Goal: Transaction & Acquisition: Purchase product/service

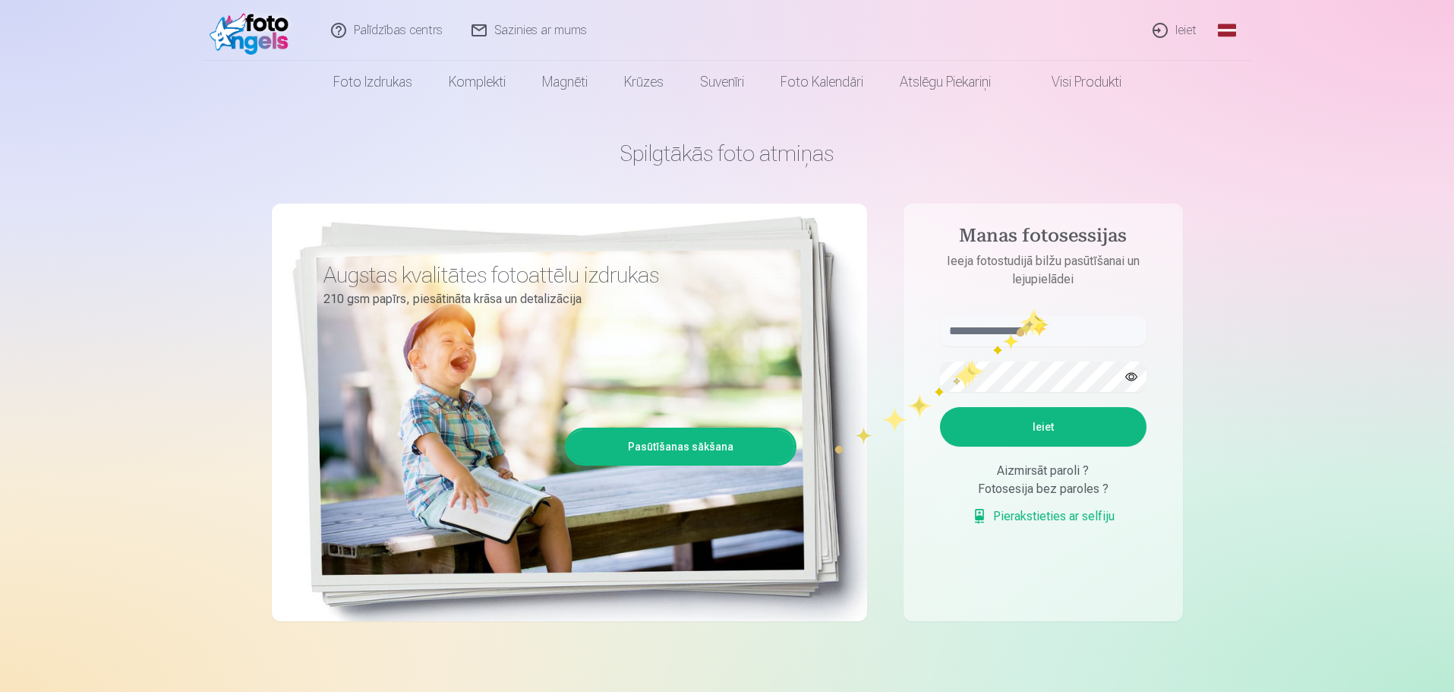
type input "**********"
click at [1035, 326] on input "**********" at bounding box center [1043, 331] width 206 height 30
click at [979, 424] on button "Ieiet" at bounding box center [1043, 426] width 206 height 39
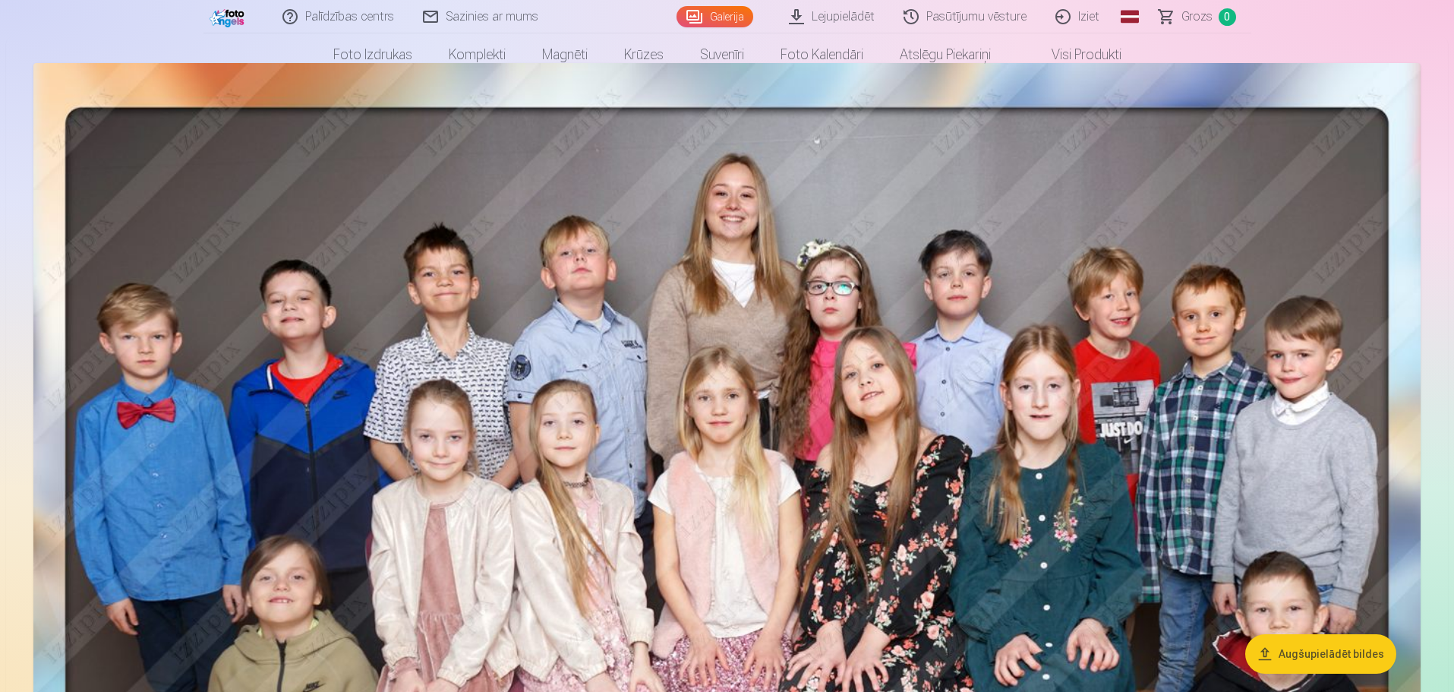
scroll to position [152, 0]
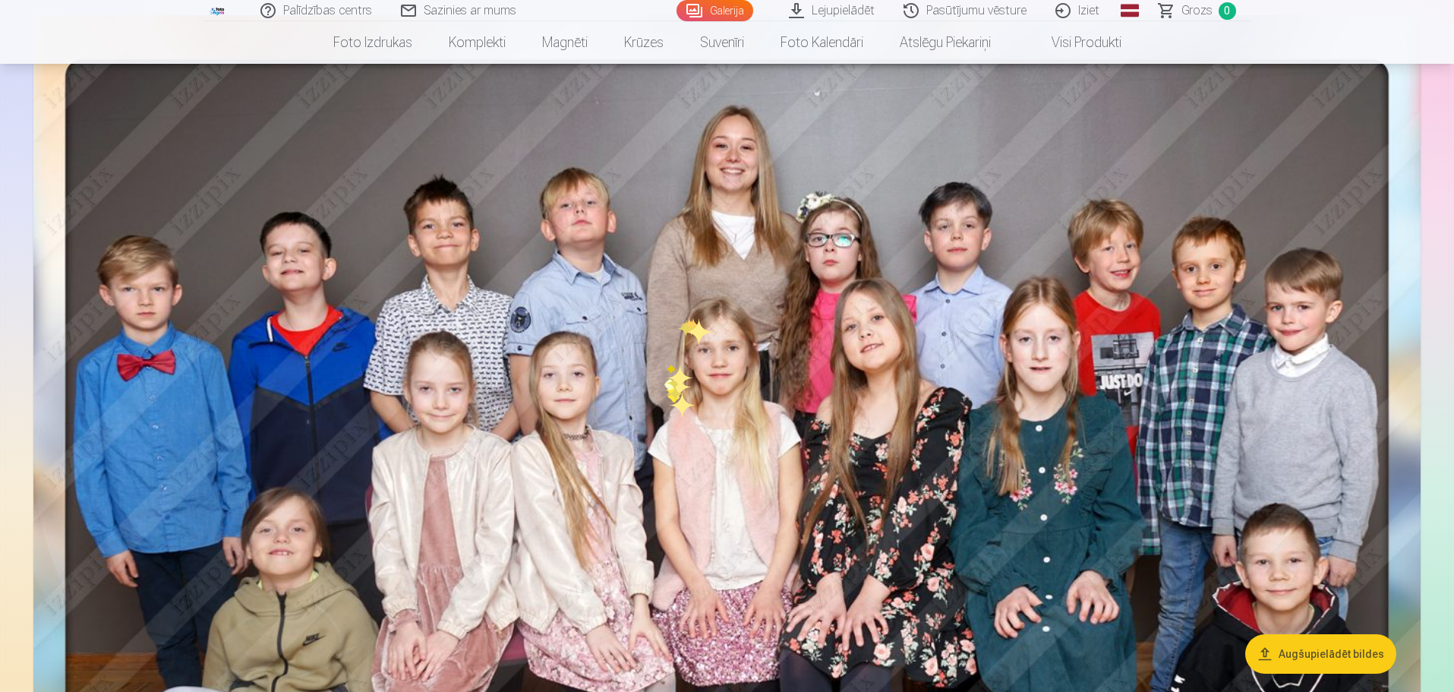
click at [669, 392] on img at bounding box center [726, 492] width 1387 height 955
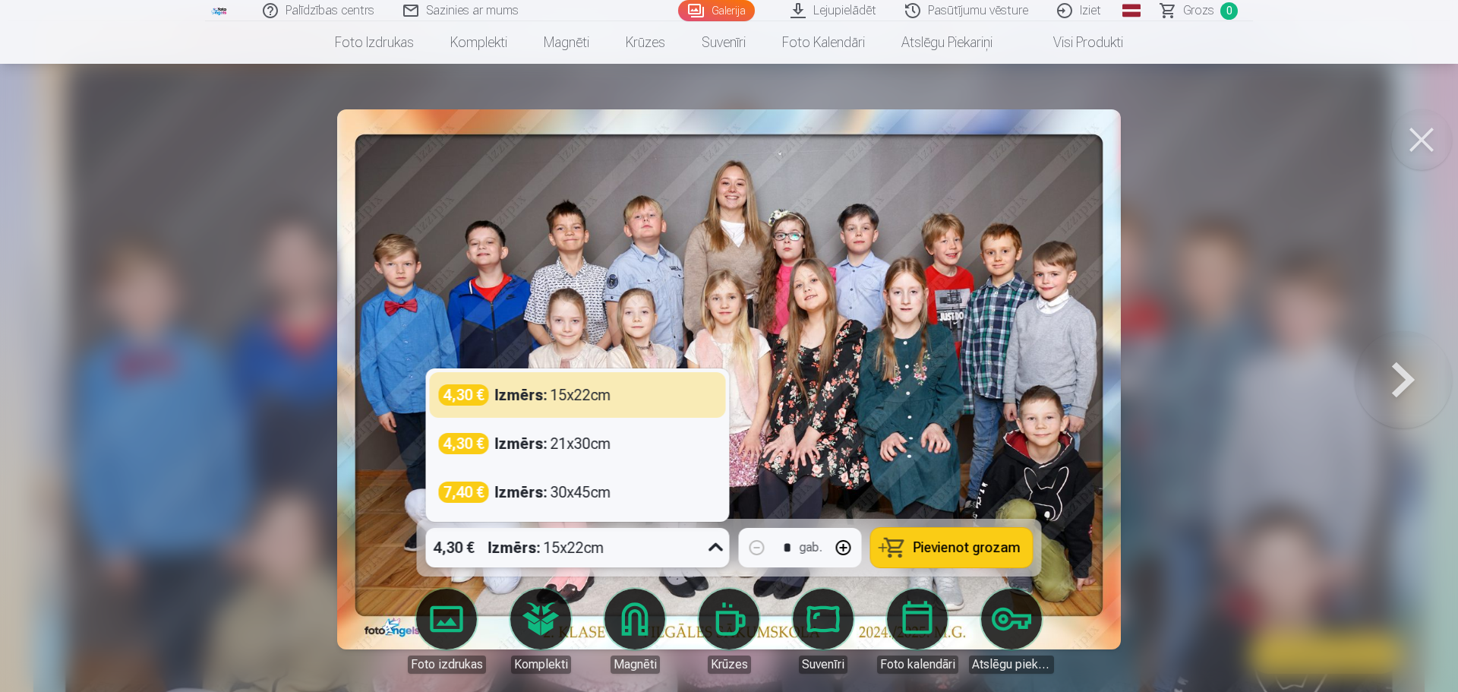
click at [711, 543] on icon at bounding box center [716, 547] width 24 height 24
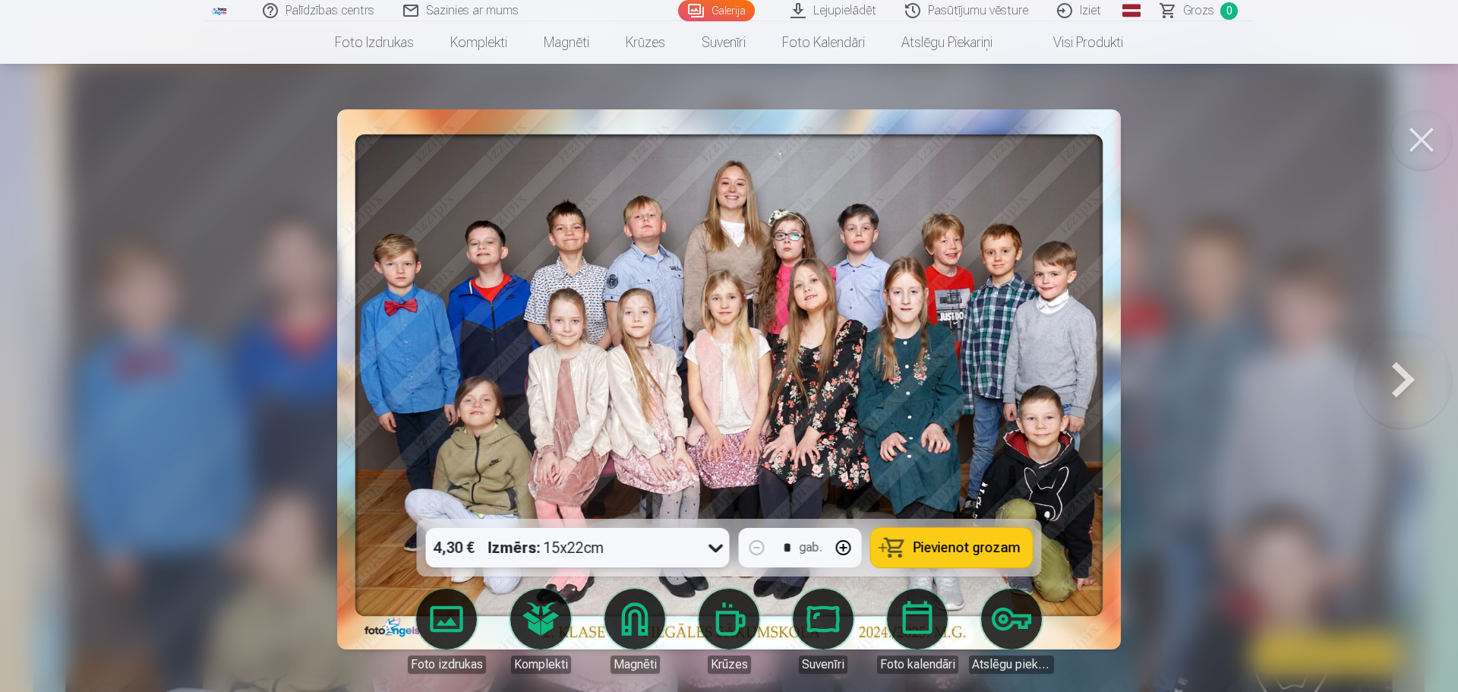
click at [712, 543] on icon at bounding box center [716, 547] width 24 height 24
click at [950, 541] on span "Pievienot grozam" at bounding box center [966, 548] width 107 height 14
click at [210, 285] on div at bounding box center [729, 346] width 1458 height 692
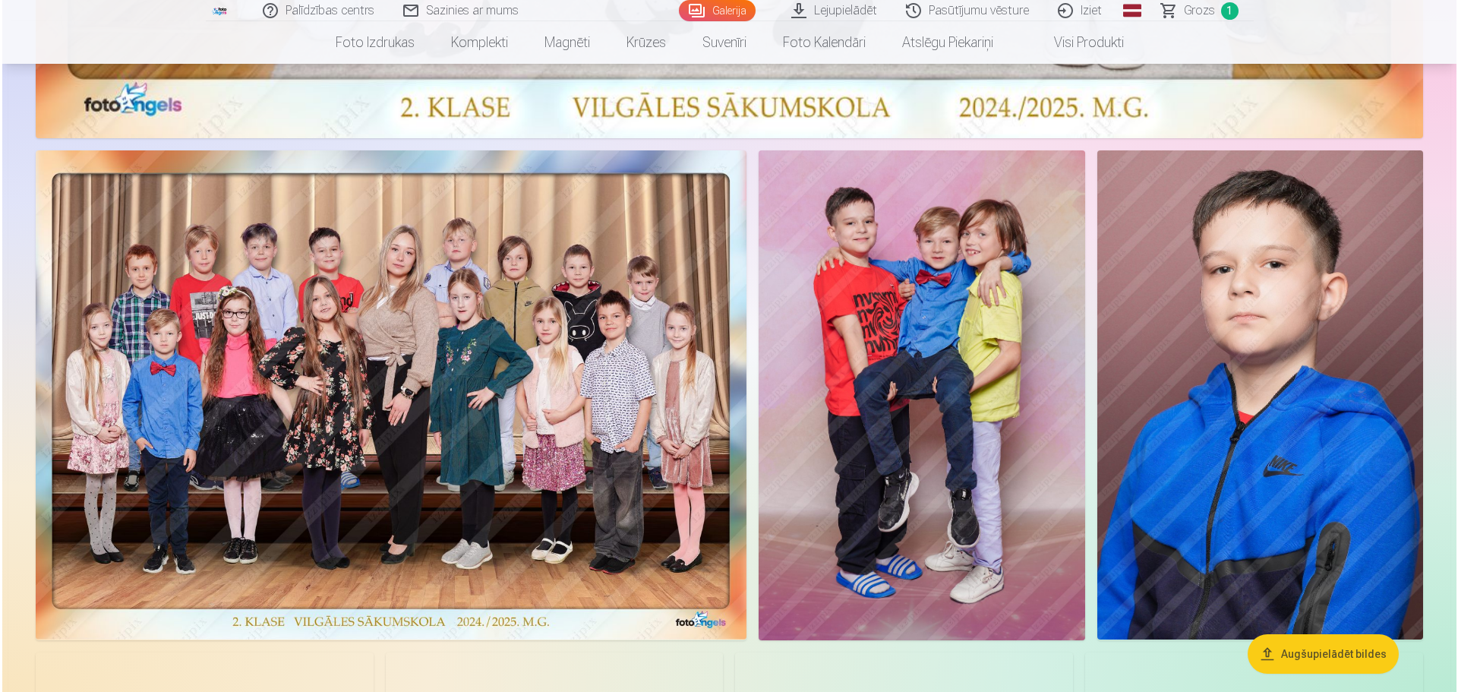
scroll to position [987, 0]
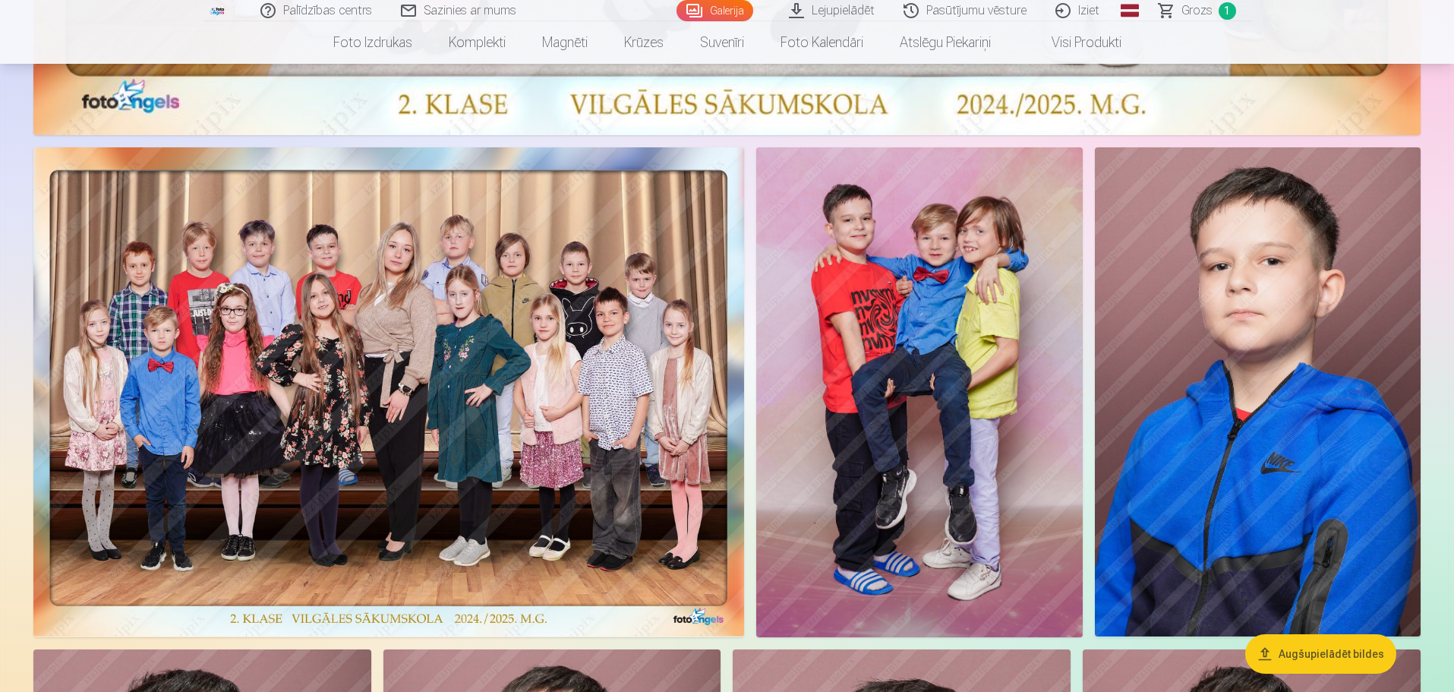
click at [382, 427] on img at bounding box center [388, 391] width 711 height 489
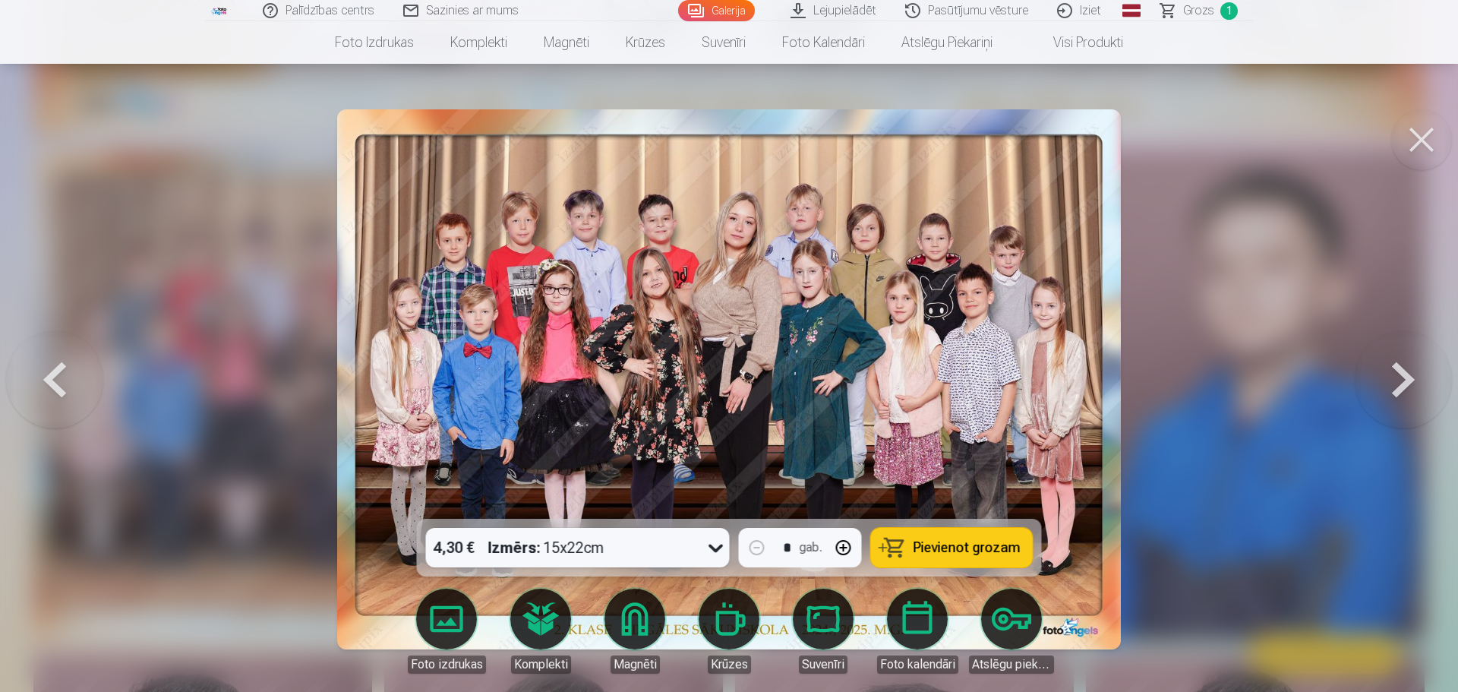
click at [942, 541] on span "Pievienot grozam" at bounding box center [966, 548] width 107 height 14
click at [55, 376] on button at bounding box center [54, 379] width 97 height 248
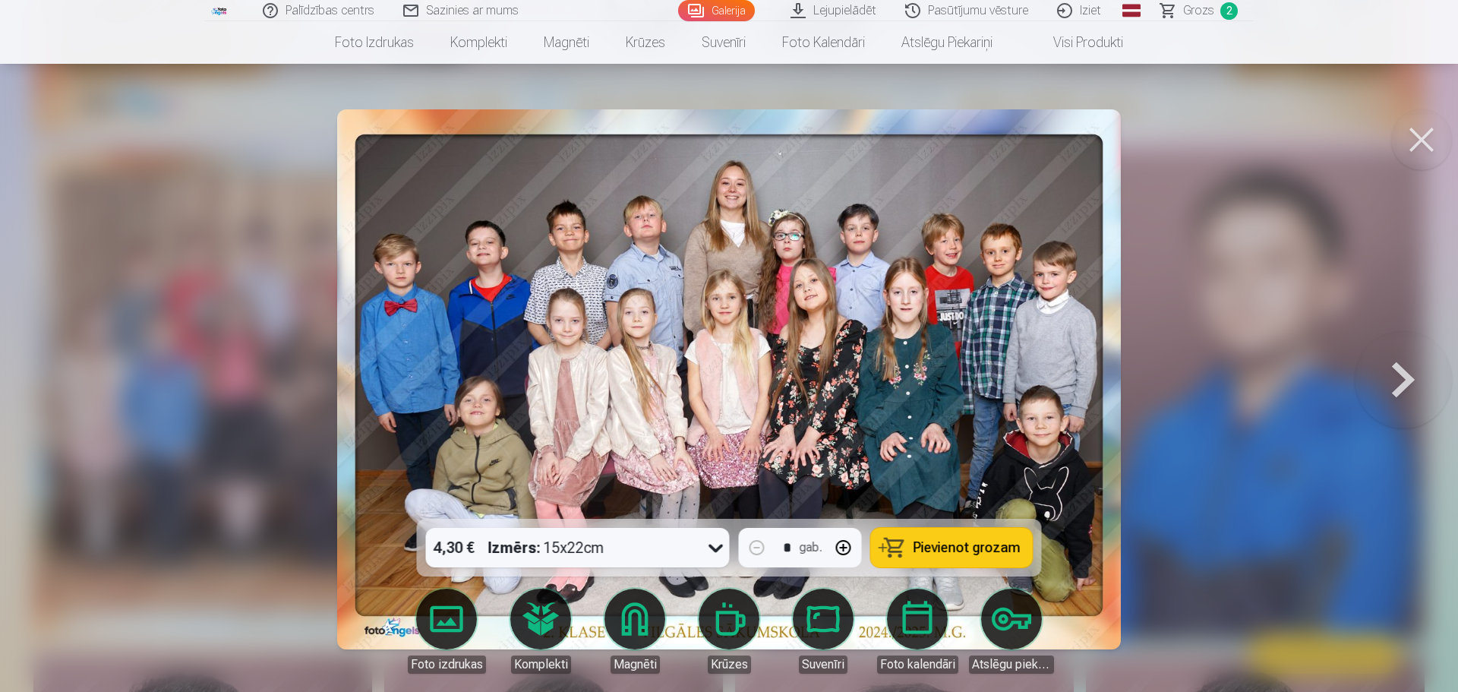
click at [1407, 380] on button at bounding box center [1402, 379] width 97 height 248
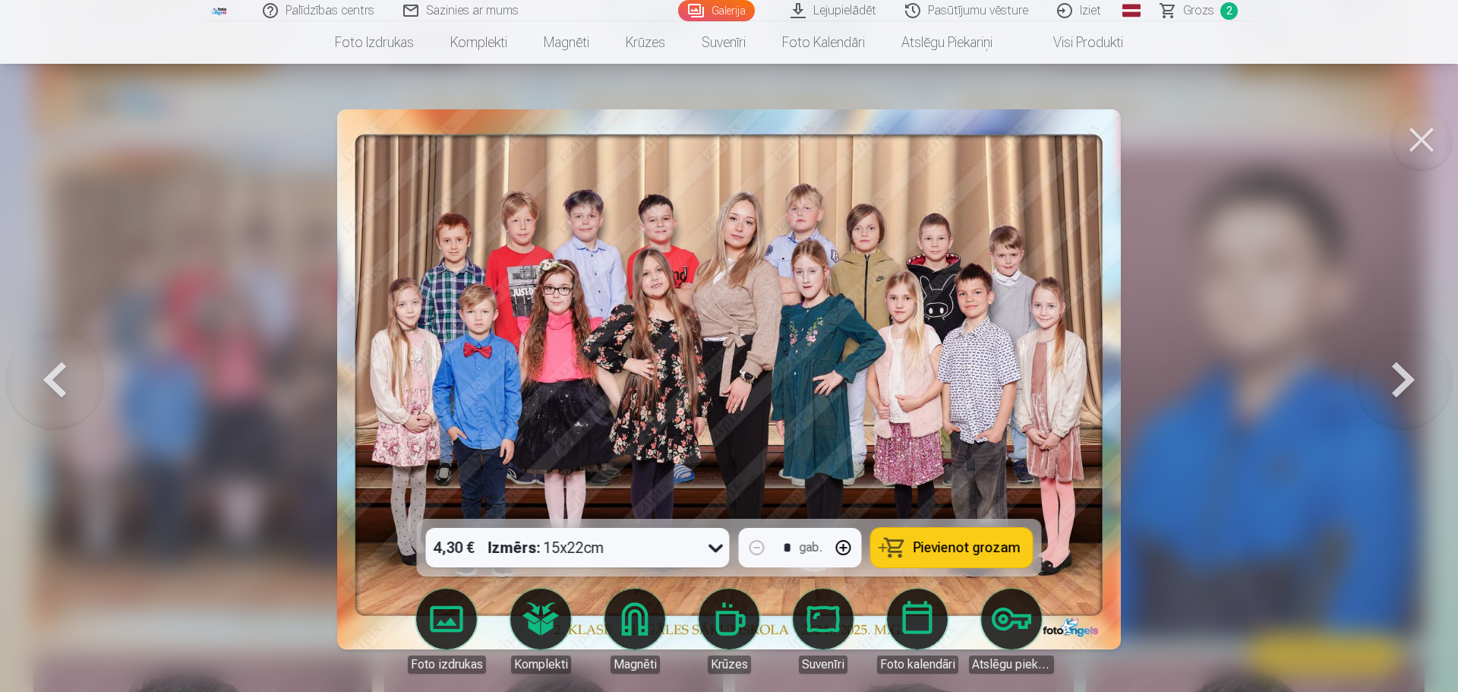
click at [1411, 371] on button at bounding box center [1402, 379] width 97 height 248
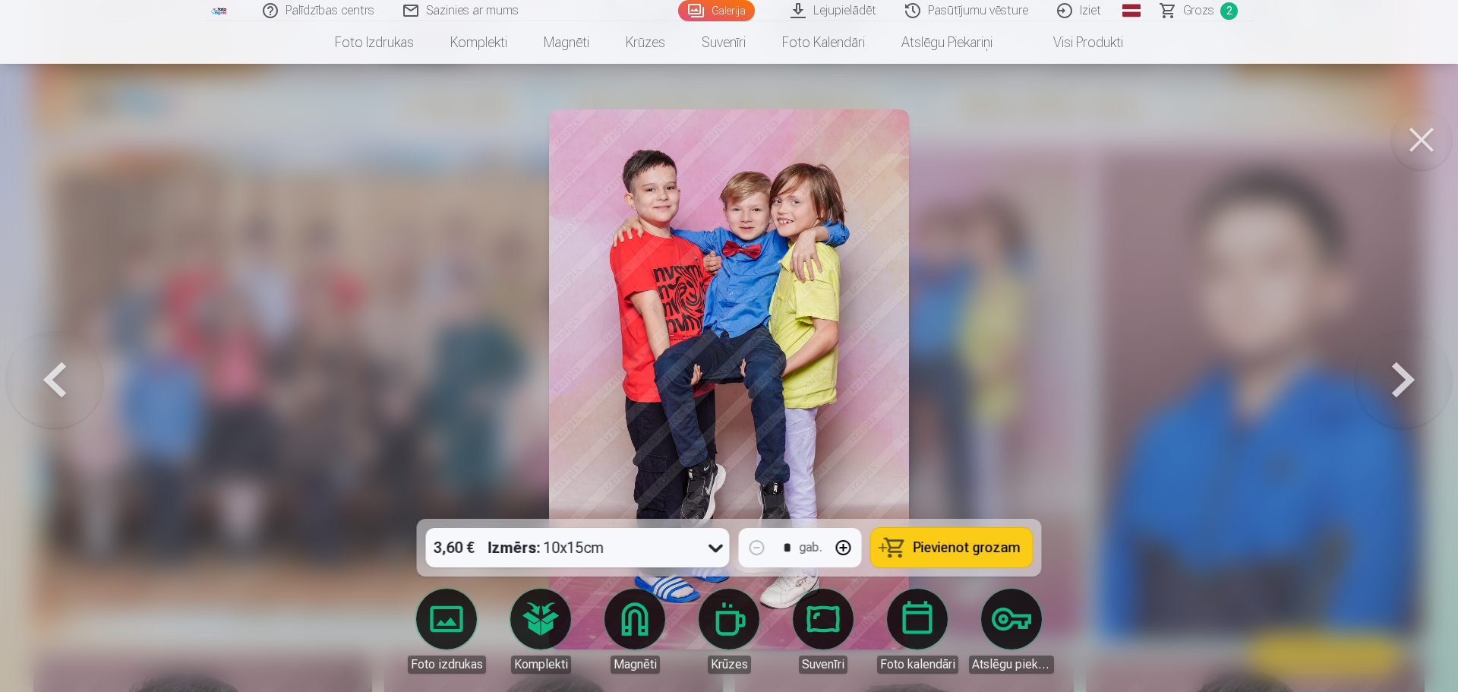
click at [977, 541] on span "Pievienot grozam" at bounding box center [966, 548] width 107 height 14
click at [1406, 377] on button at bounding box center [1402, 379] width 97 height 248
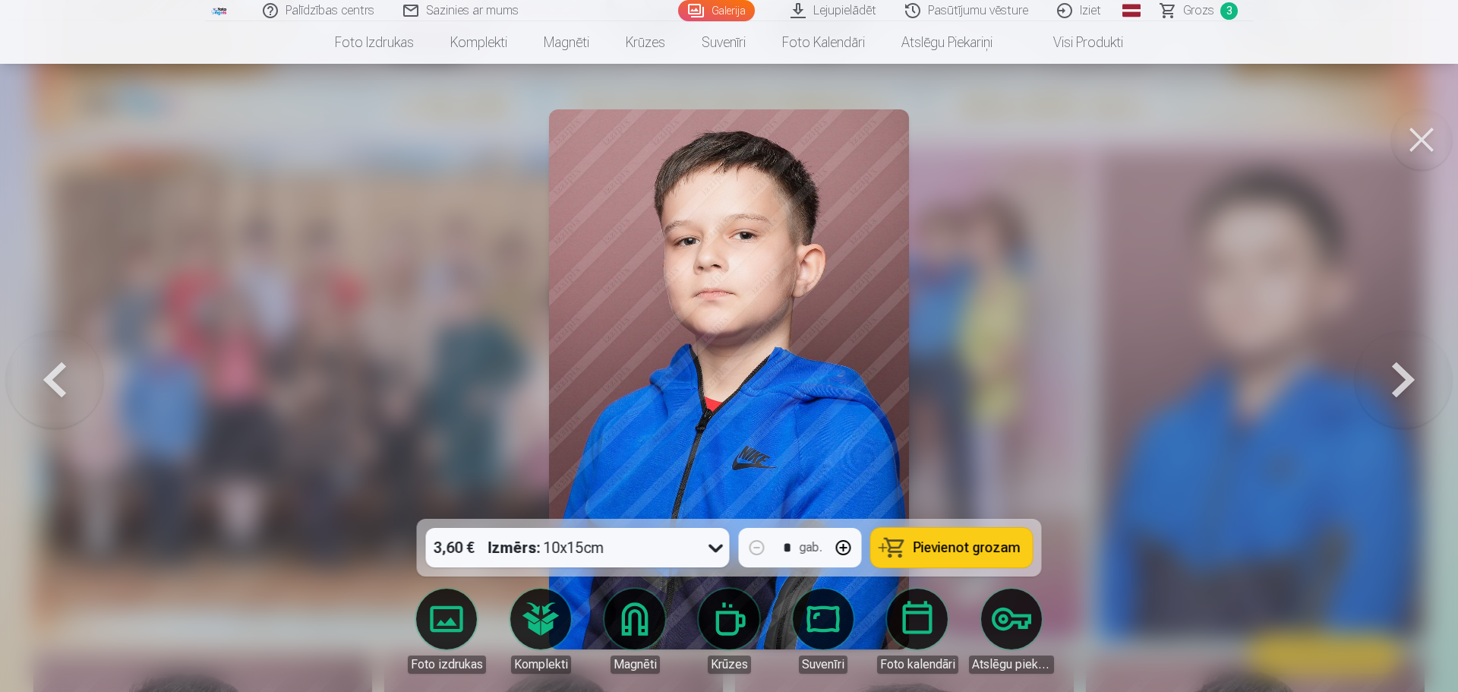
click at [1401, 364] on button at bounding box center [1402, 379] width 97 height 248
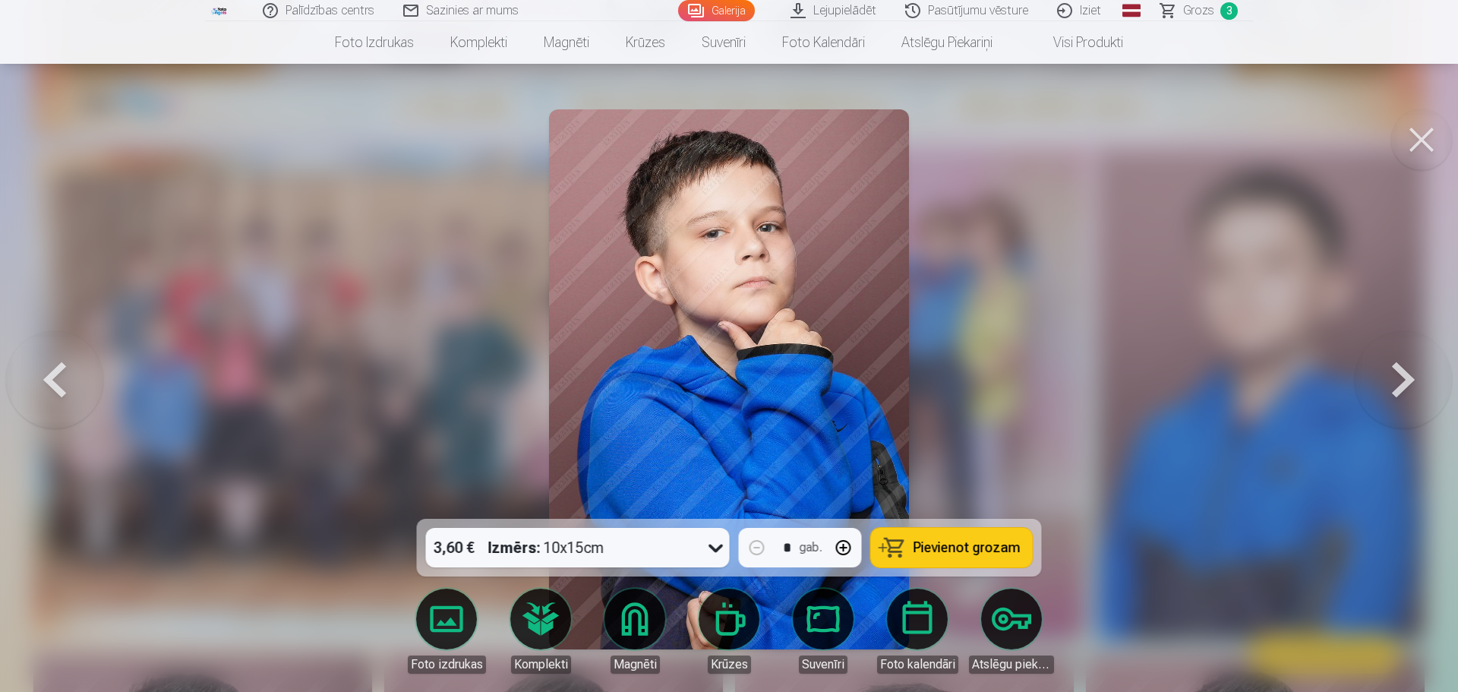
click at [918, 541] on span "Pievienot grozam" at bounding box center [966, 548] width 107 height 14
click at [1404, 364] on button at bounding box center [1402, 379] width 97 height 248
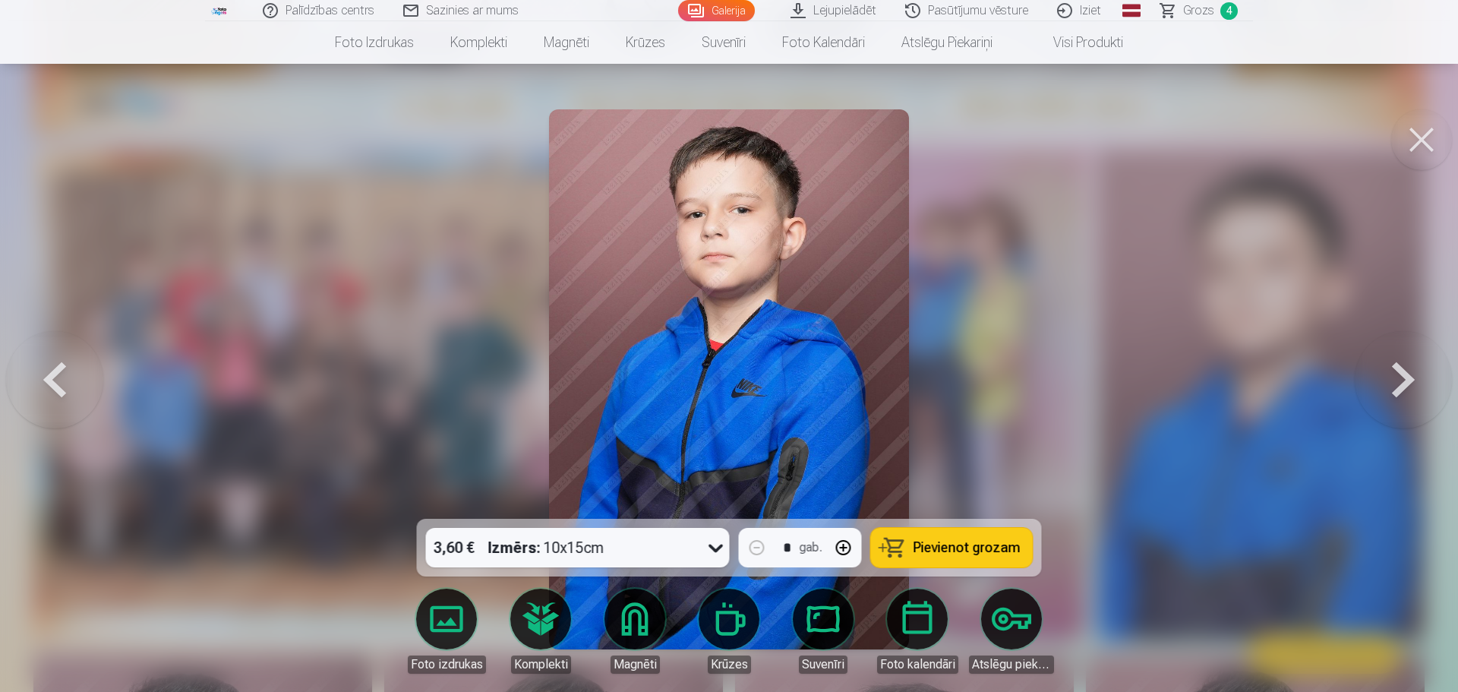
click at [1404, 364] on button at bounding box center [1402, 379] width 97 height 248
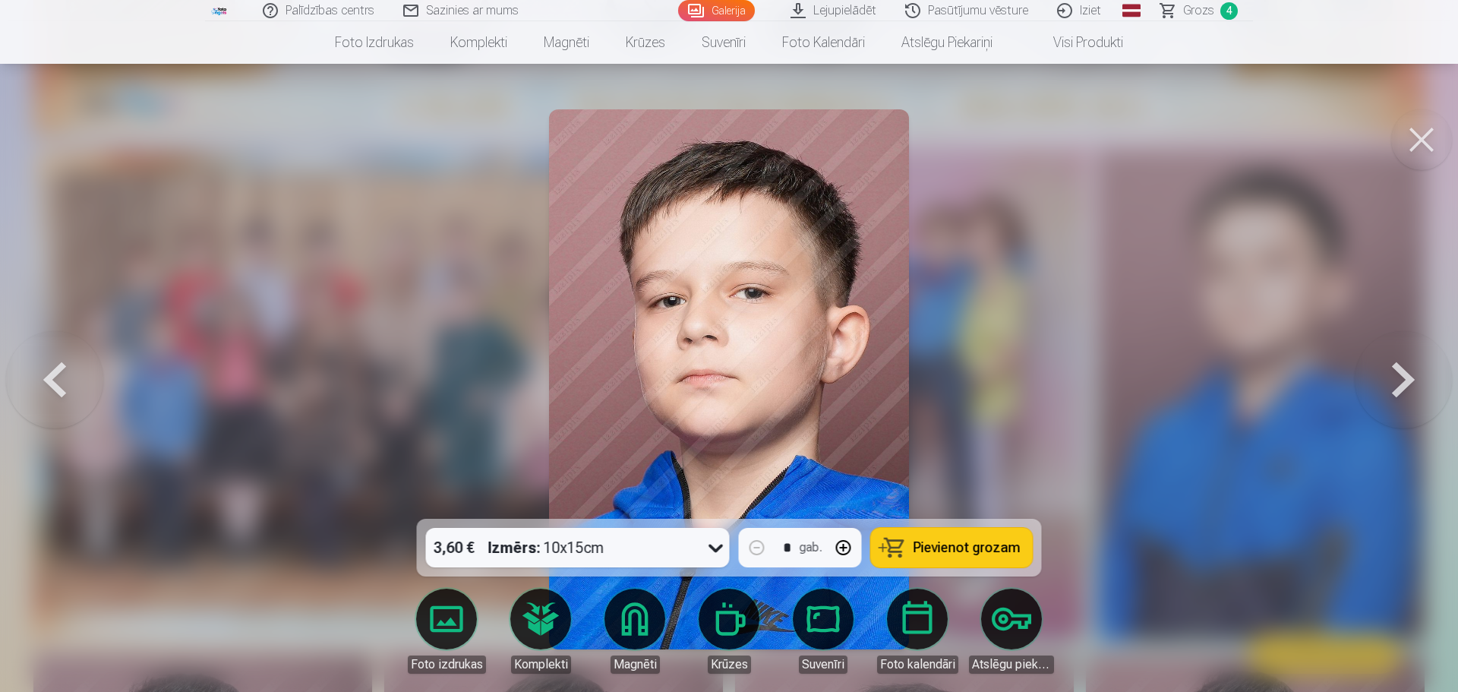
click at [55, 366] on button at bounding box center [54, 379] width 97 height 248
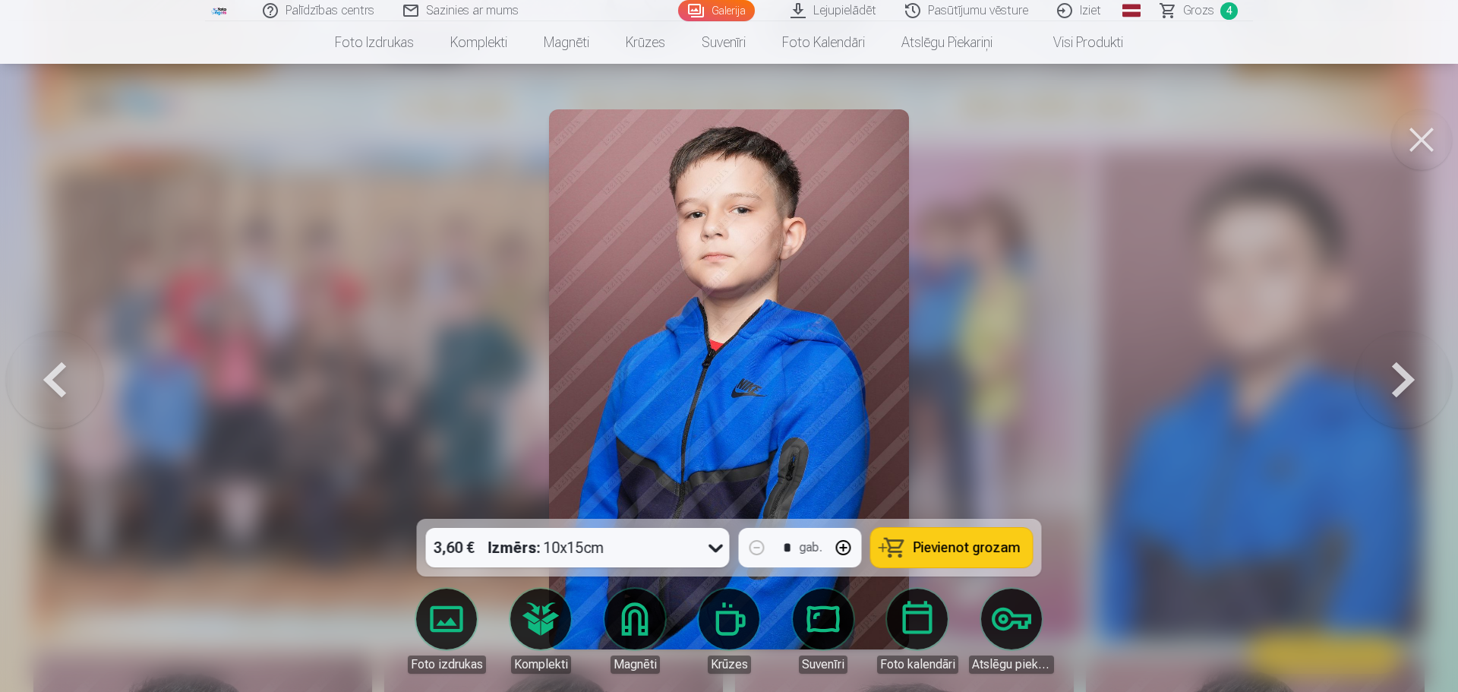
click at [61, 366] on button at bounding box center [54, 379] width 97 height 248
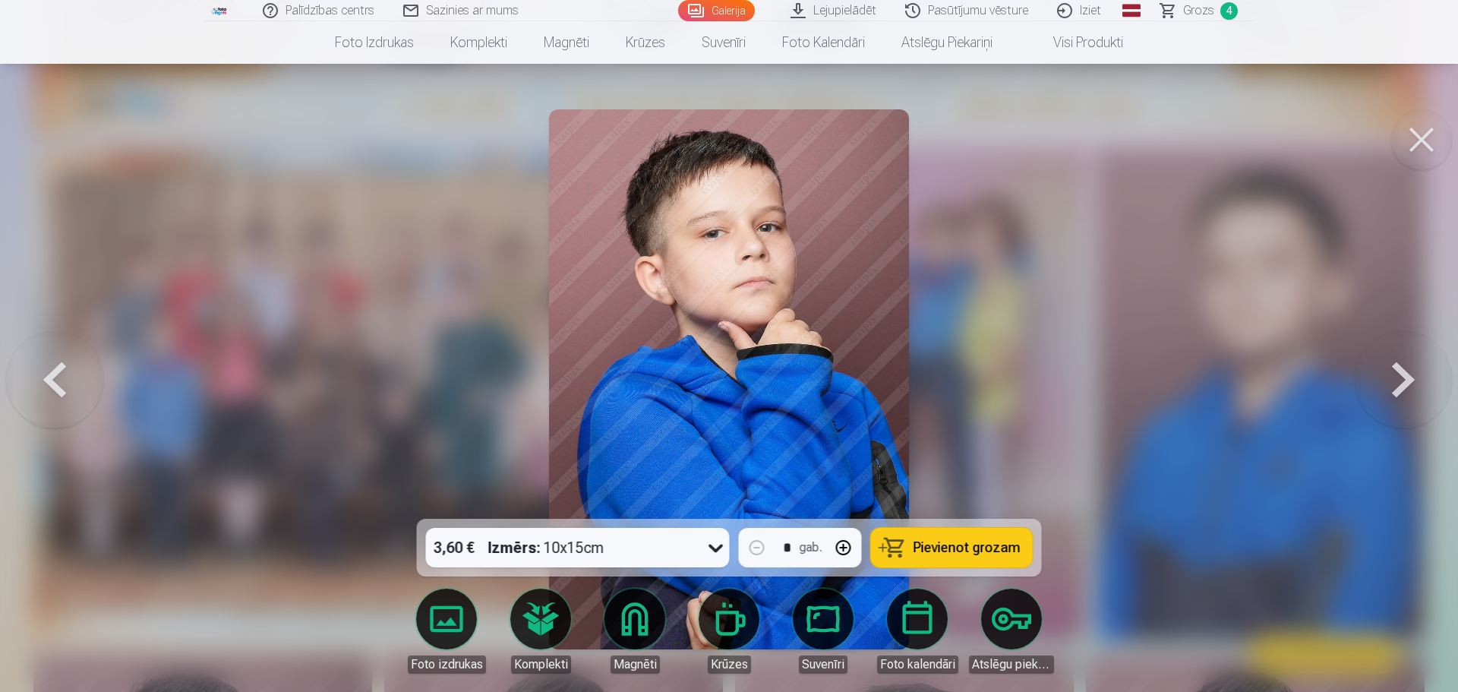
click at [61, 366] on button at bounding box center [54, 379] width 97 height 248
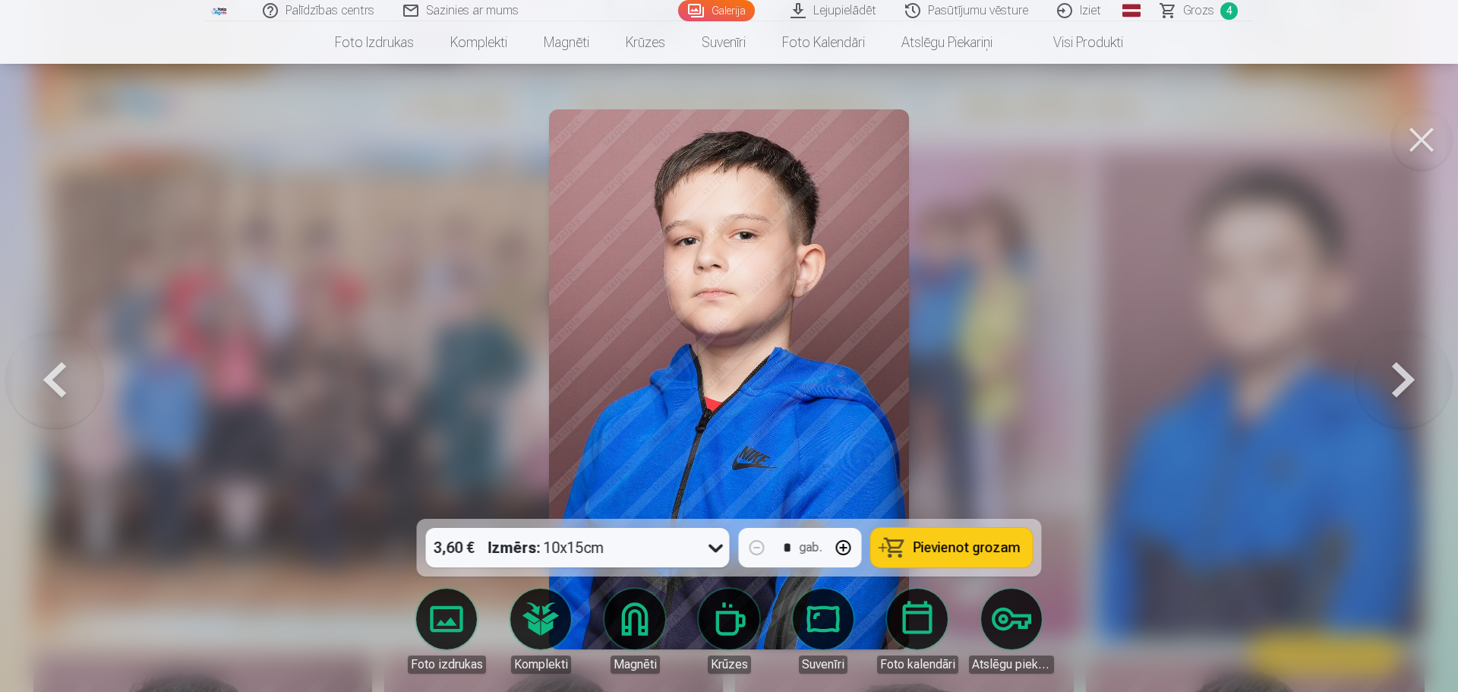
click at [1399, 376] on button at bounding box center [1402, 379] width 97 height 248
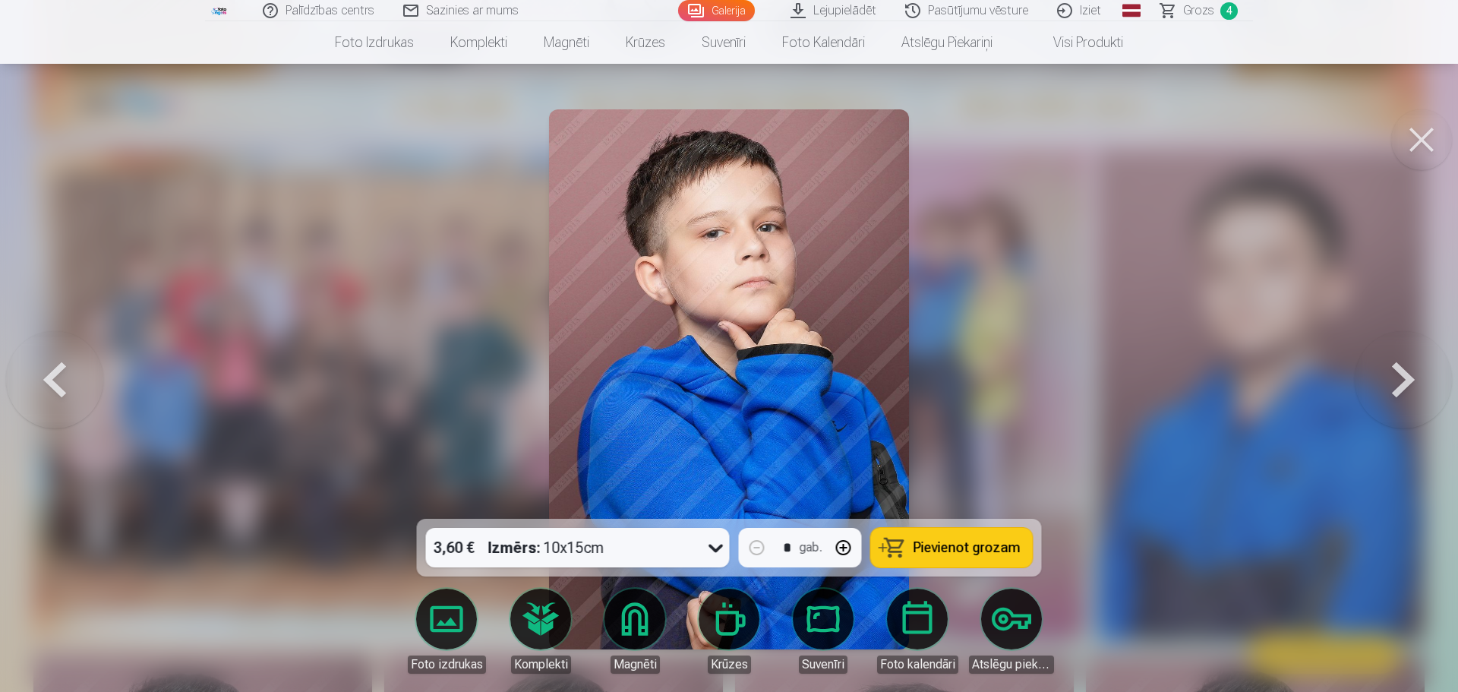
click at [1399, 376] on button at bounding box center [1402, 379] width 97 height 248
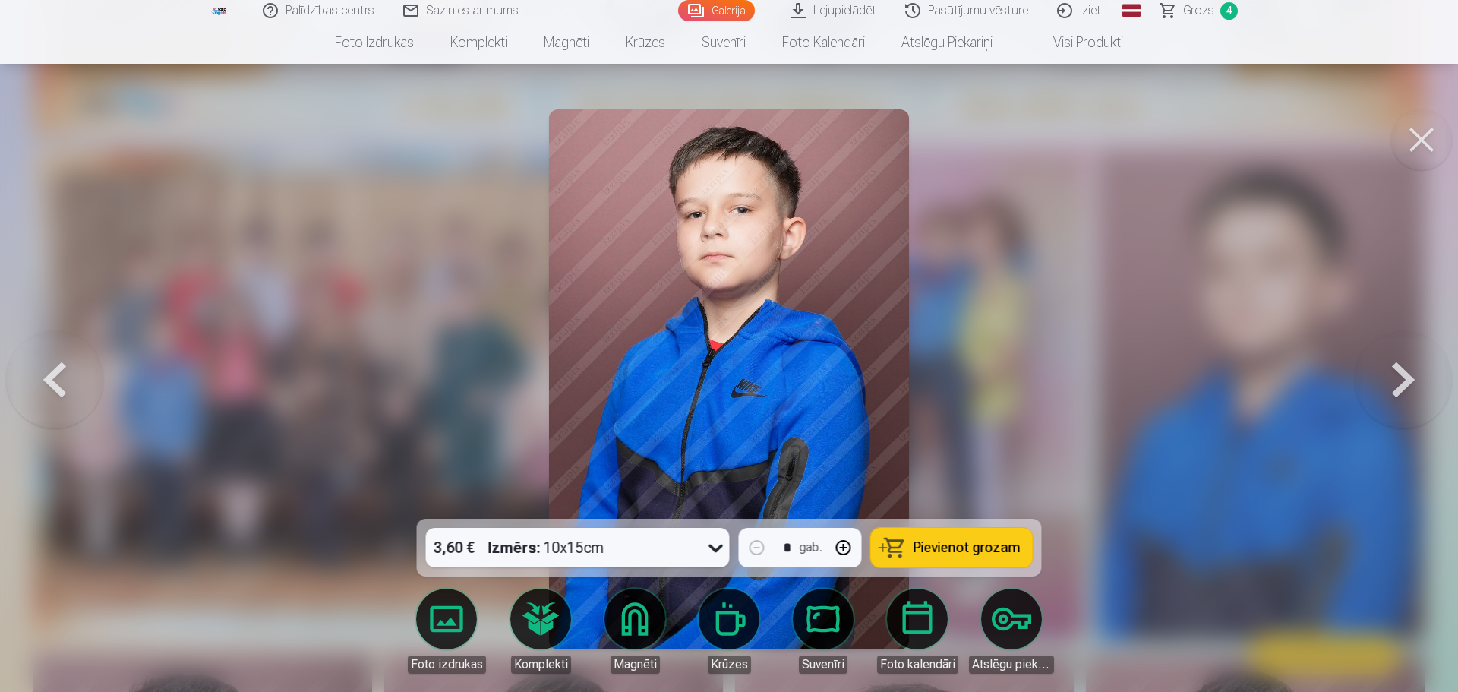
click at [1399, 376] on button at bounding box center [1402, 379] width 97 height 248
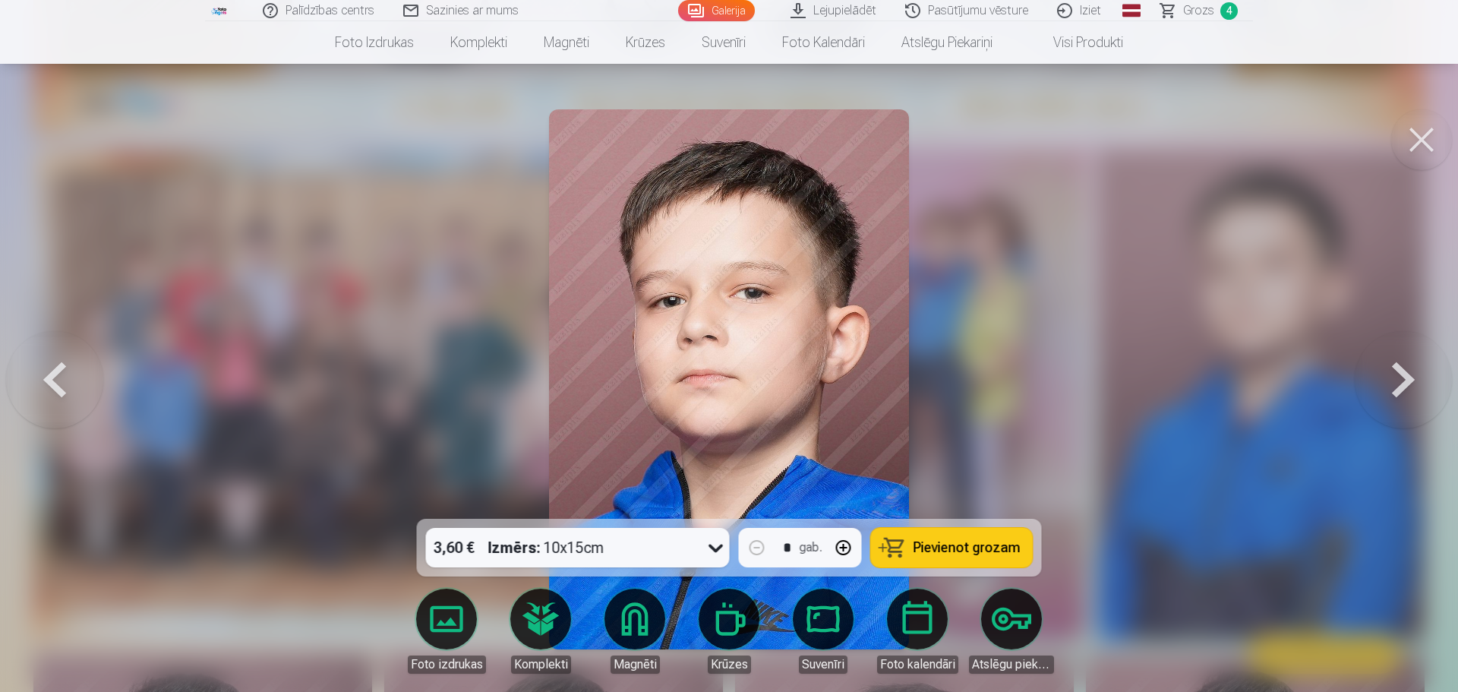
click at [949, 537] on button "Pievienot grozam" at bounding box center [952, 547] width 162 height 39
click at [1415, 369] on button at bounding box center [1402, 379] width 97 height 248
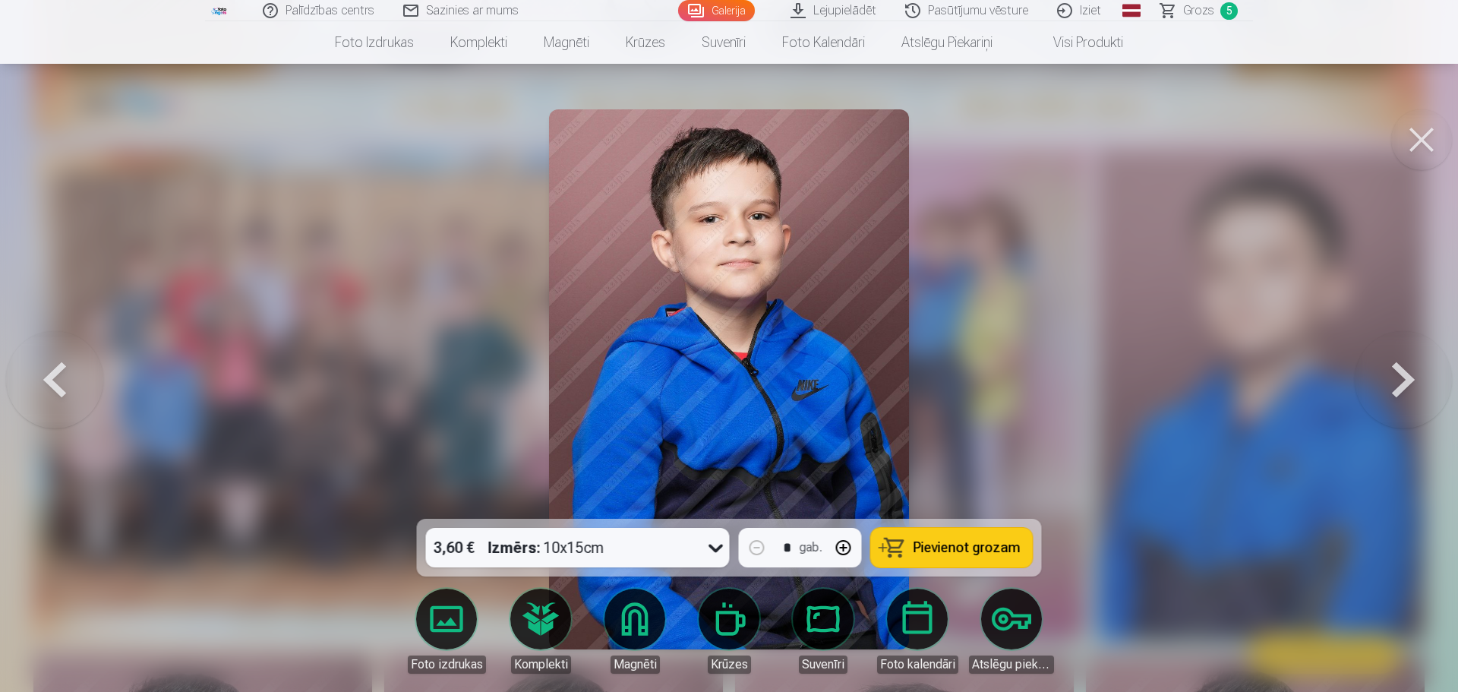
click at [1413, 369] on button at bounding box center [1402, 379] width 97 height 248
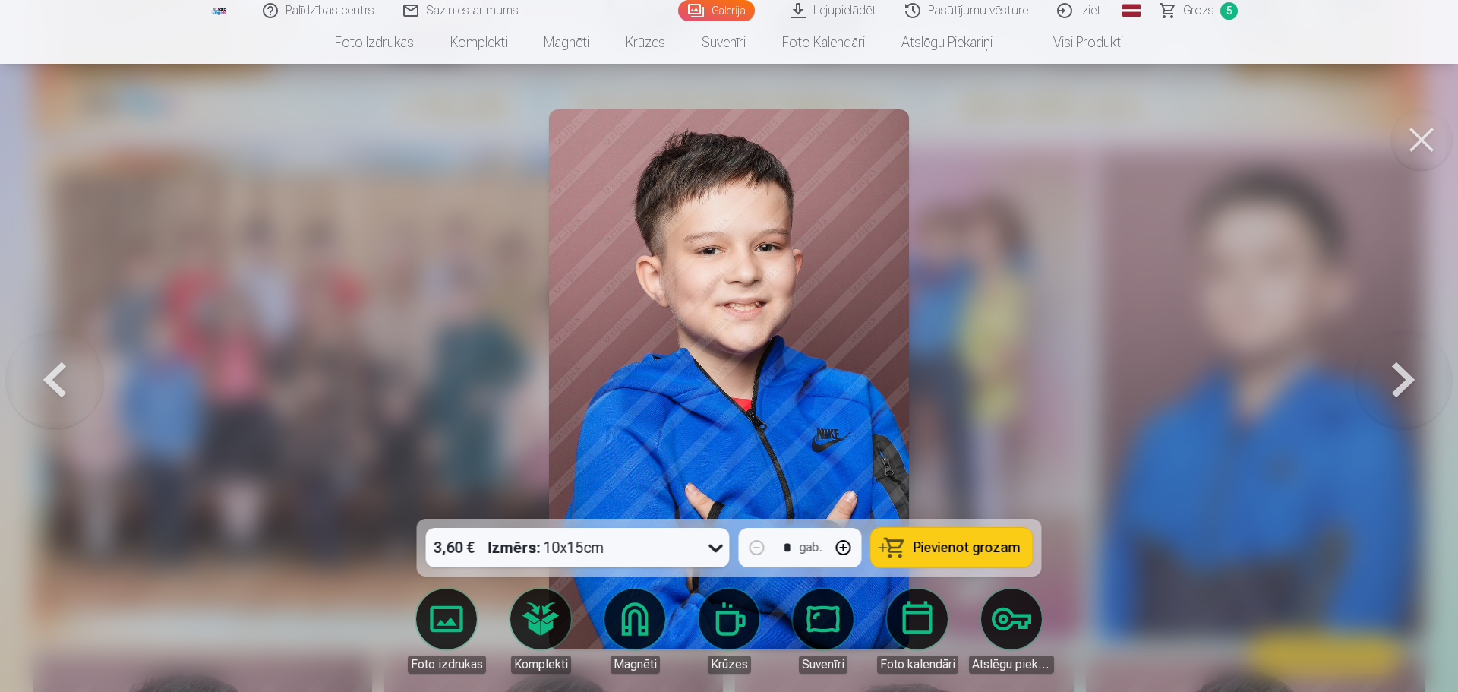
click at [916, 537] on button "Pievienot grozam" at bounding box center [952, 547] width 162 height 39
drag, startPoint x: 46, startPoint y: 370, endPoint x: 52, endPoint y: 375, distance: 8.1
click at [46, 370] on button at bounding box center [54, 379] width 97 height 248
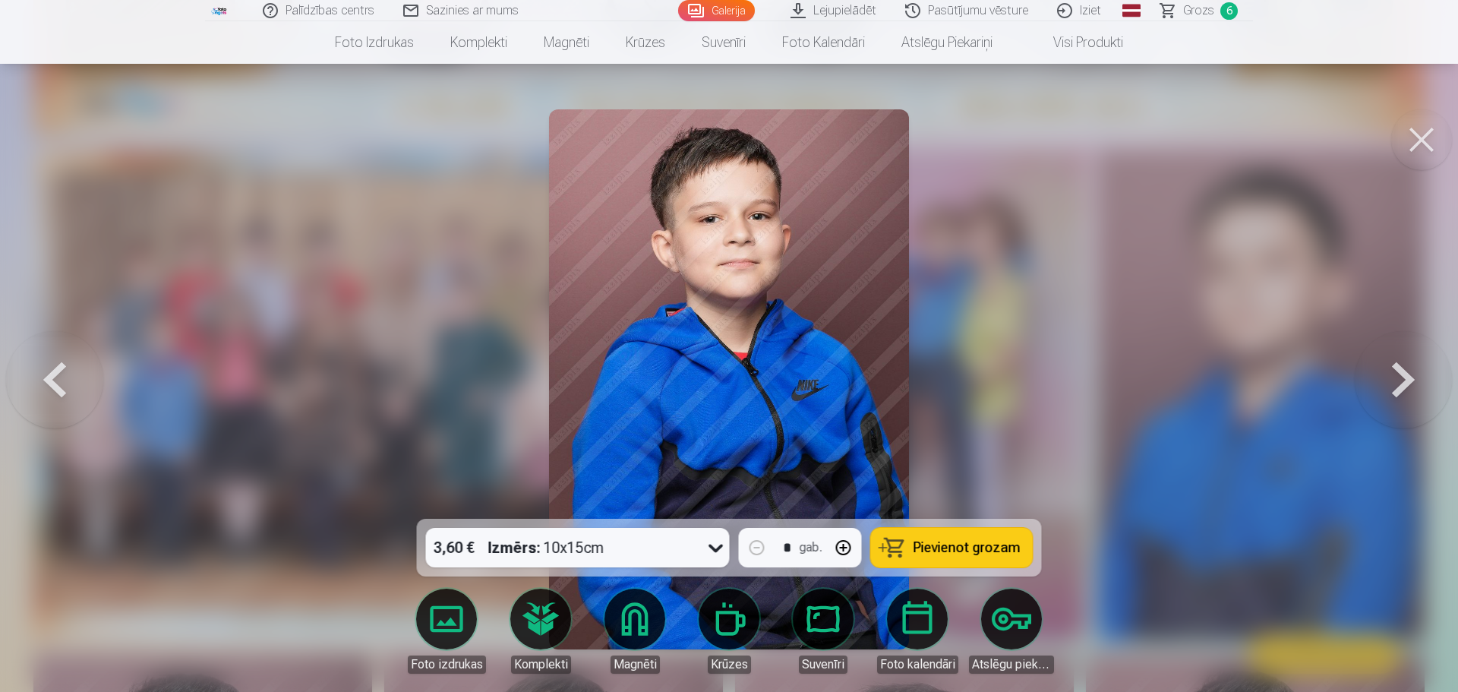
click at [943, 534] on button "Pievienot grozam" at bounding box center [952, 547] width 162 height 39
click at [1409, 375] on button at bounding box center [1402, 379] width 97 height 248
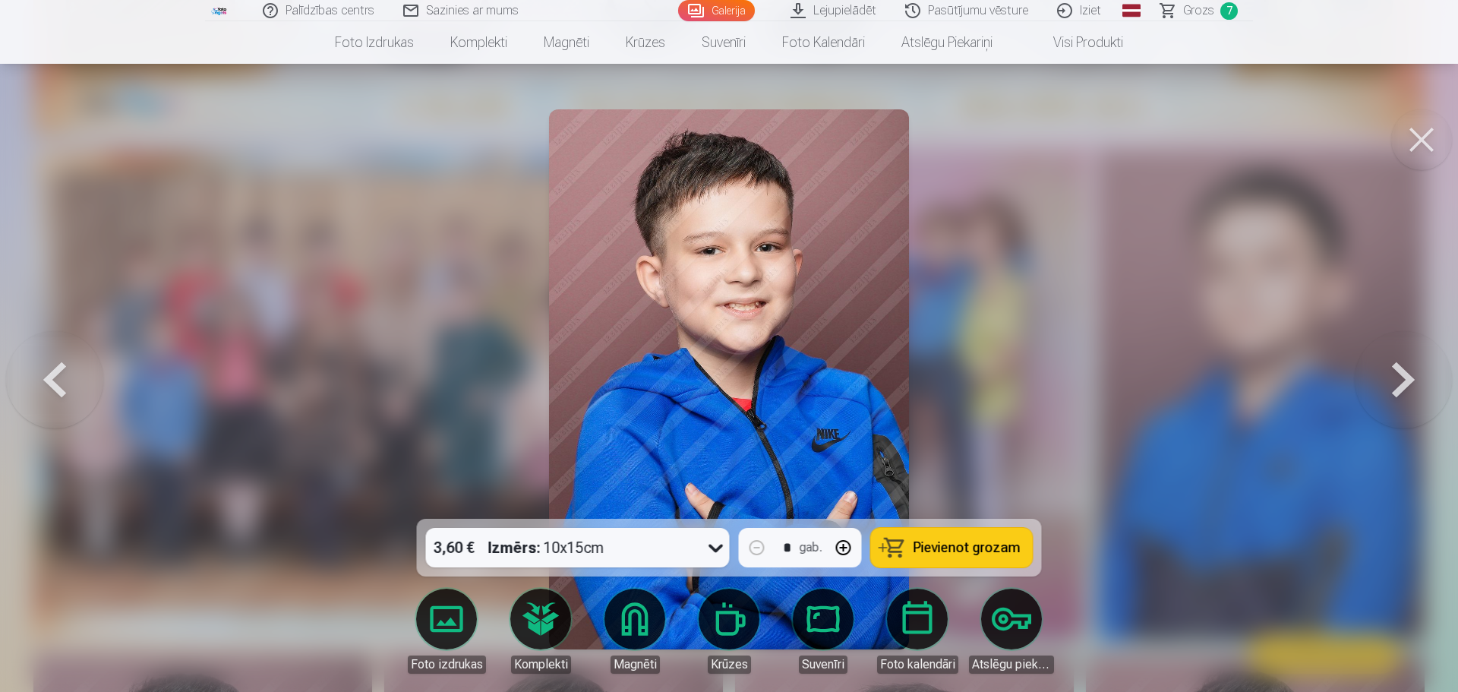
click at [1409, 374] on button at bounding box center [1402, 379] width 97 height 248
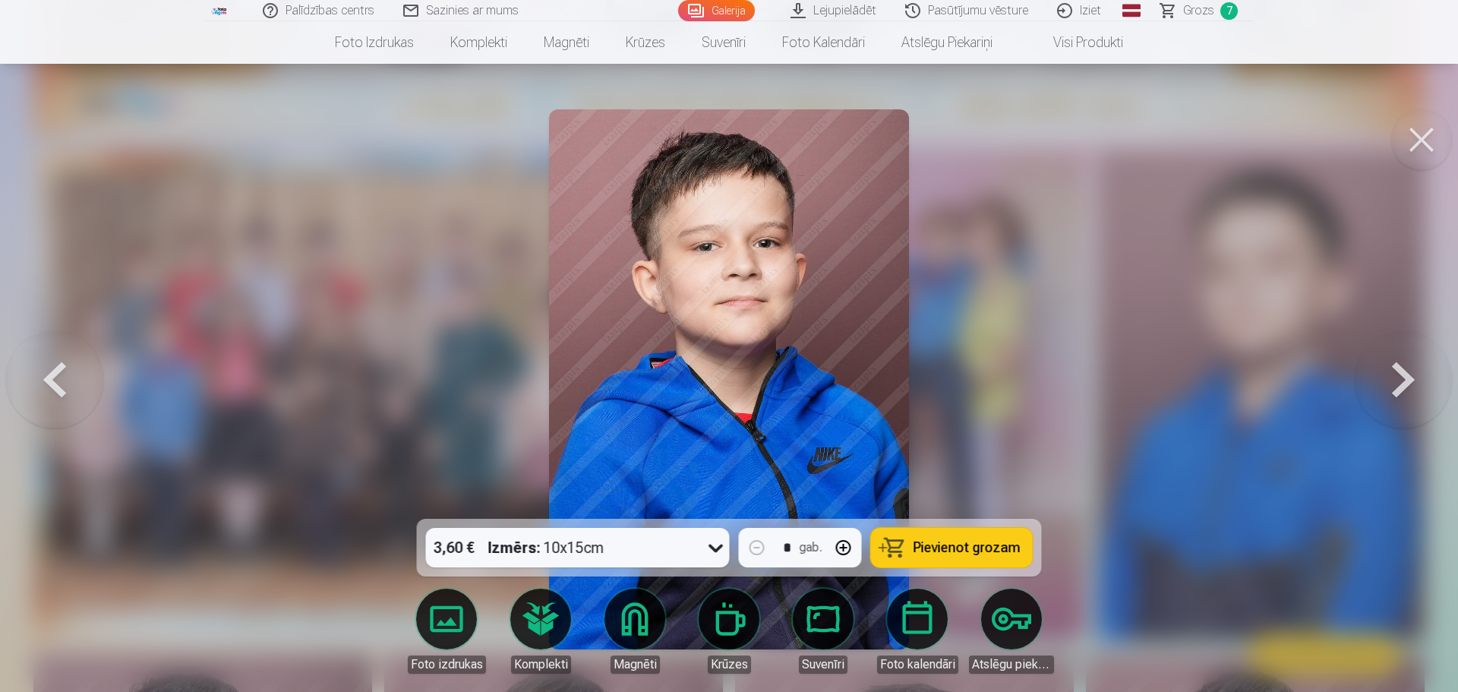
click at [1408, 370] on button at bounding box center [1402, 379] width 97 height 248
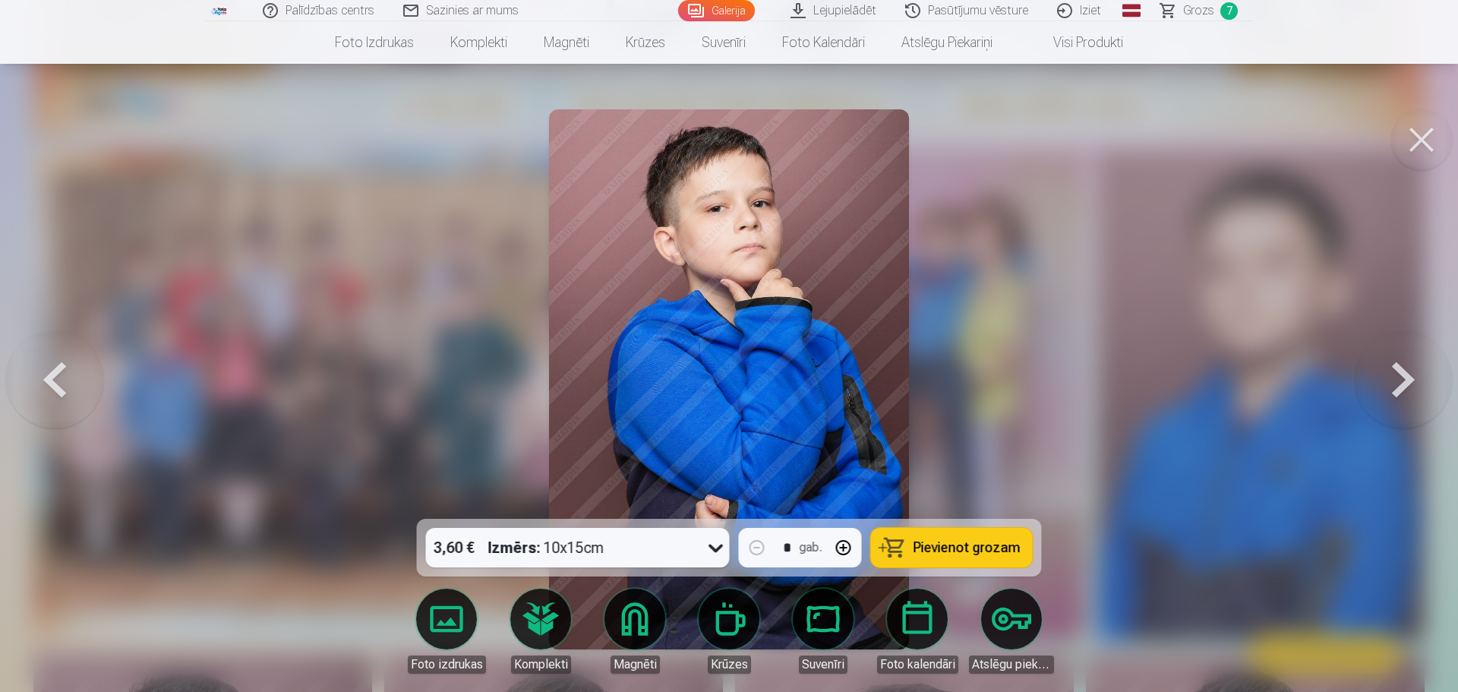
click at [1408, 370] on button at bounding box center [1402, 379] width 97 height 248
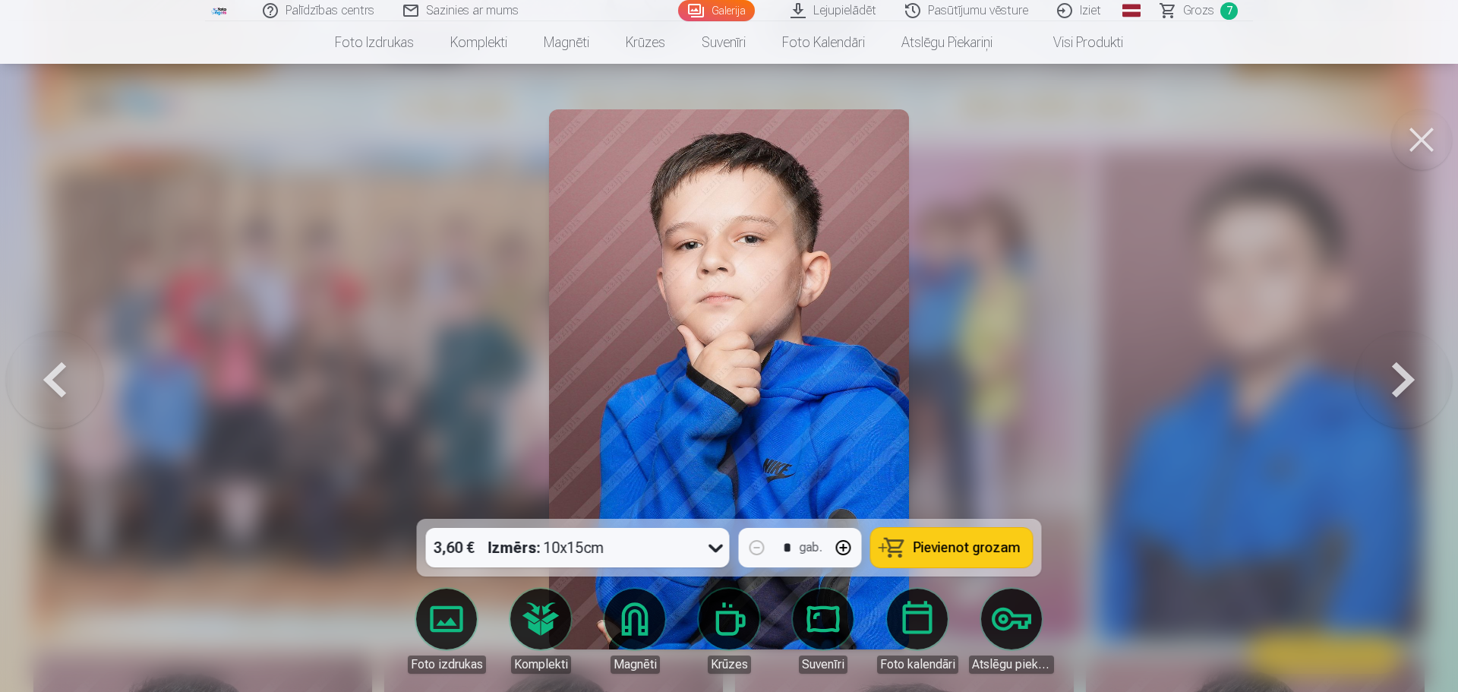
click at [966, 541] on span "Pievienot grozam" at bounding box center [966, 548] width 107 height 14
click at [1402, 363] on button at bounding box center [1402, 379] width 97 height 248
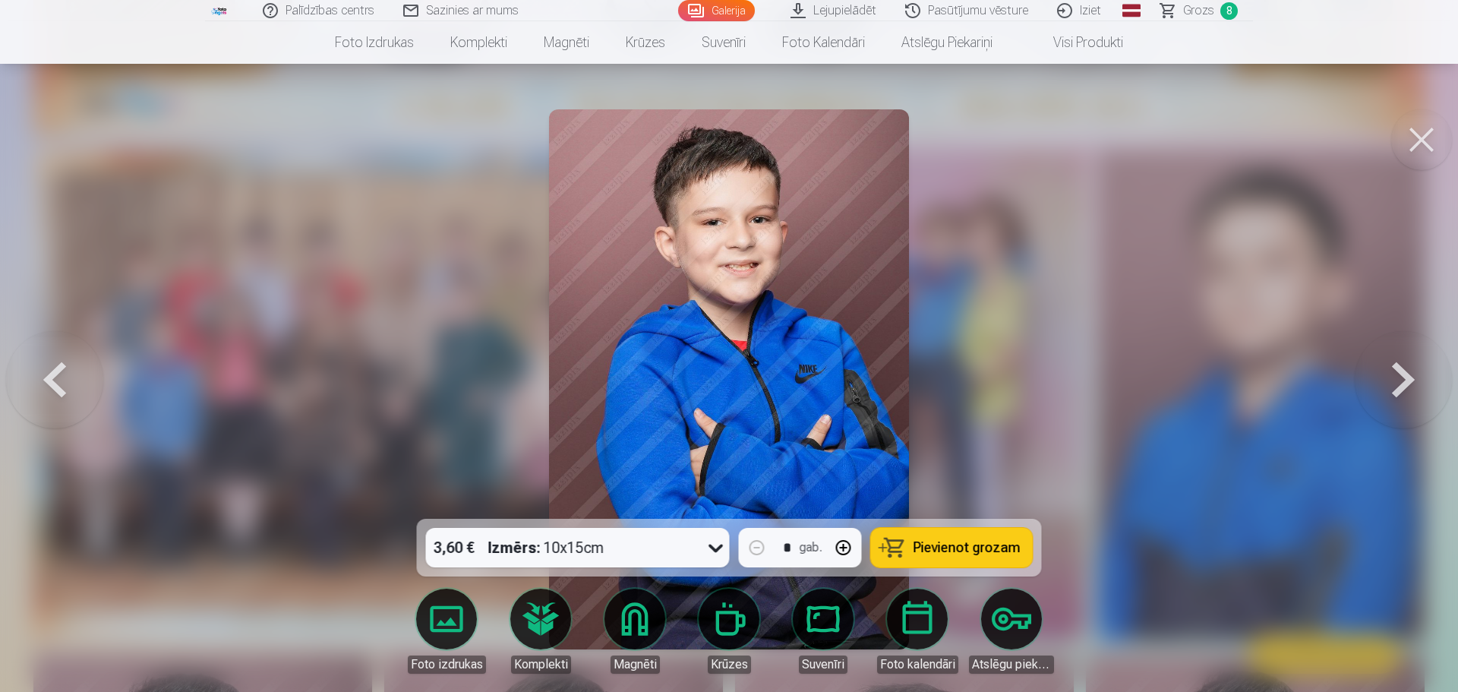
click at [1402, 363] on button at bounding box center [1402, 379] width 97 height 248
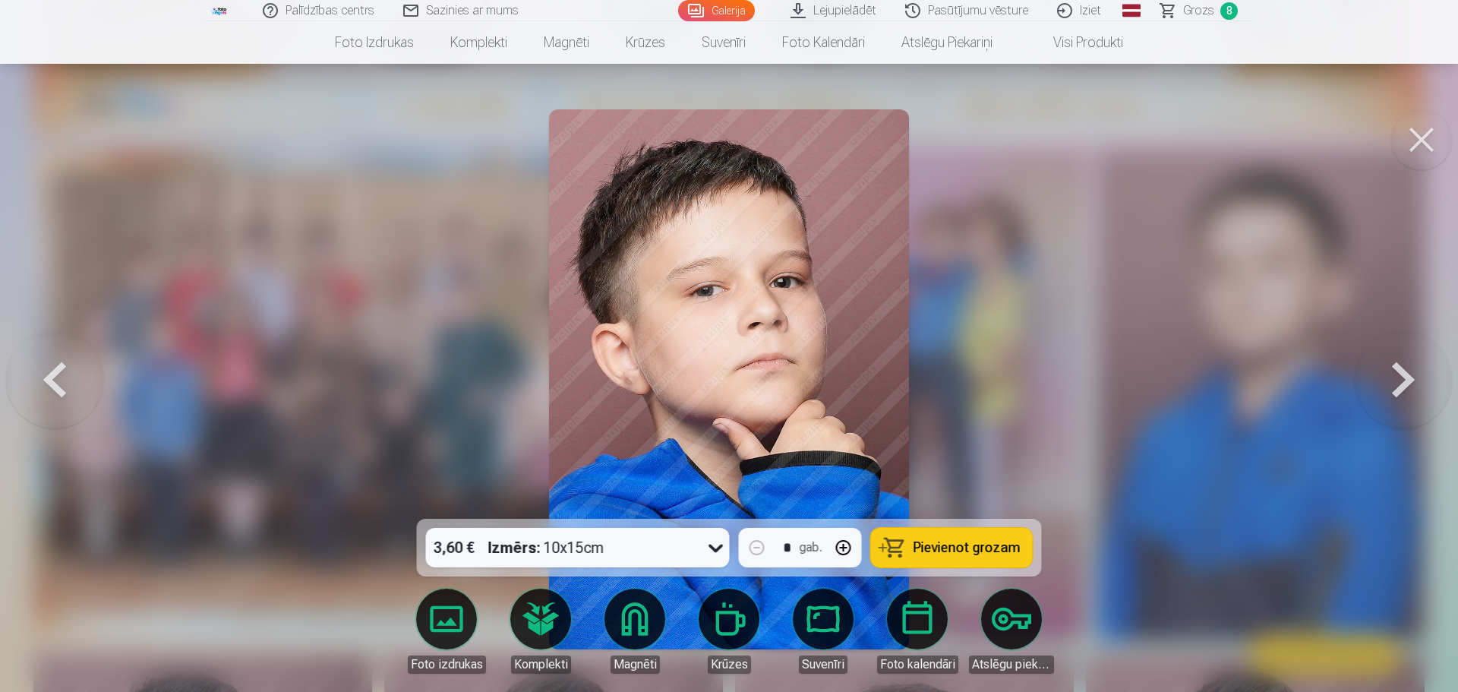
click at [1401, 363] on button at bounding box center [1402, 379] width 97 height 248
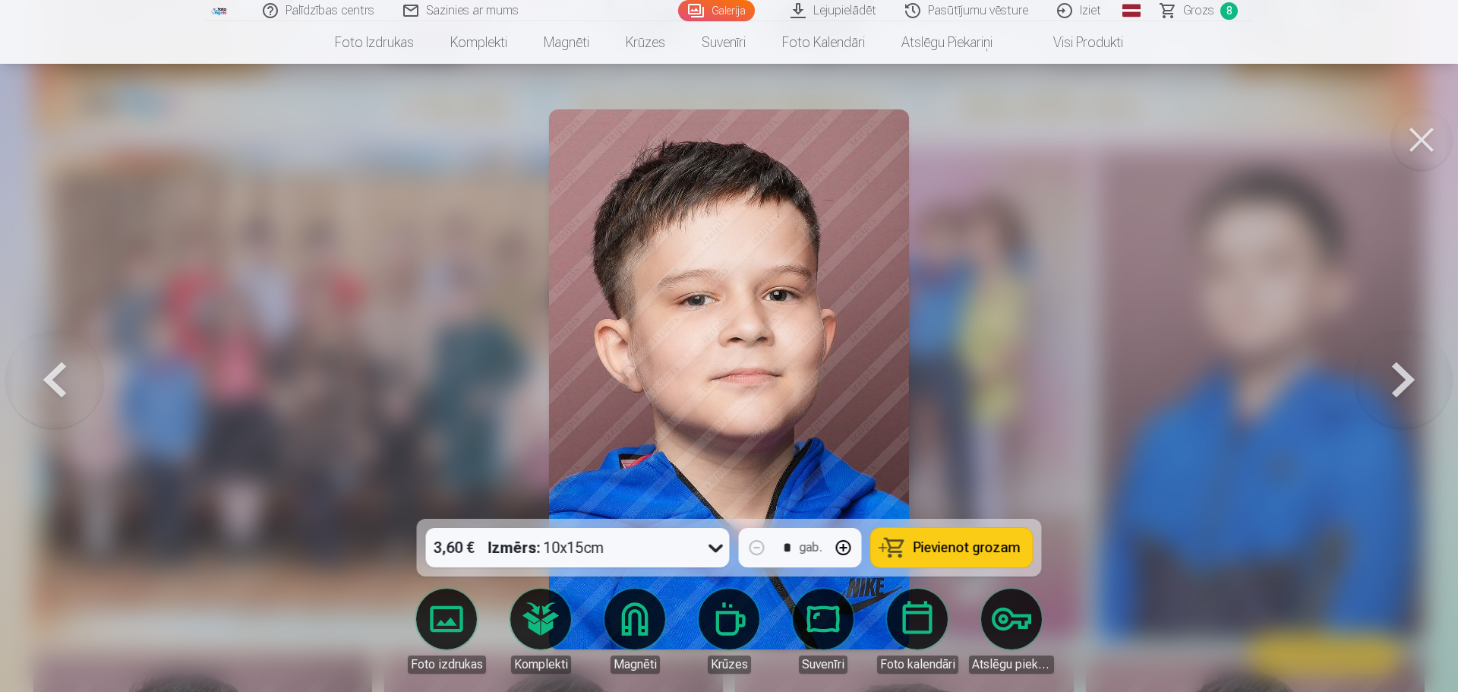
click at [942, 541] on span "Pievienot grozam" at bounding box center [966, 548] width 107 height 14
click at [1406, 363] on button at bounding box center [1402, 379] width 97 height 248
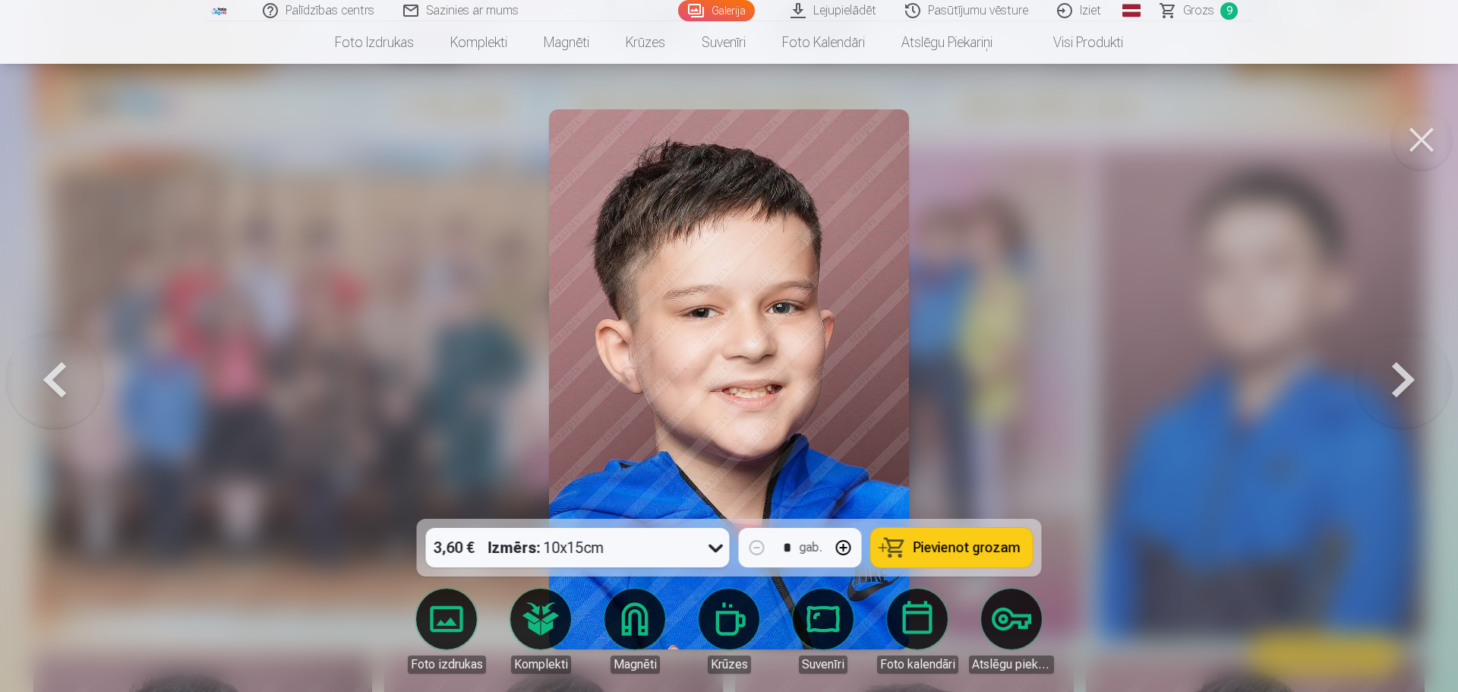
click at [1406, 363] on button at bounding box center [1402, 379] width 97 height 248
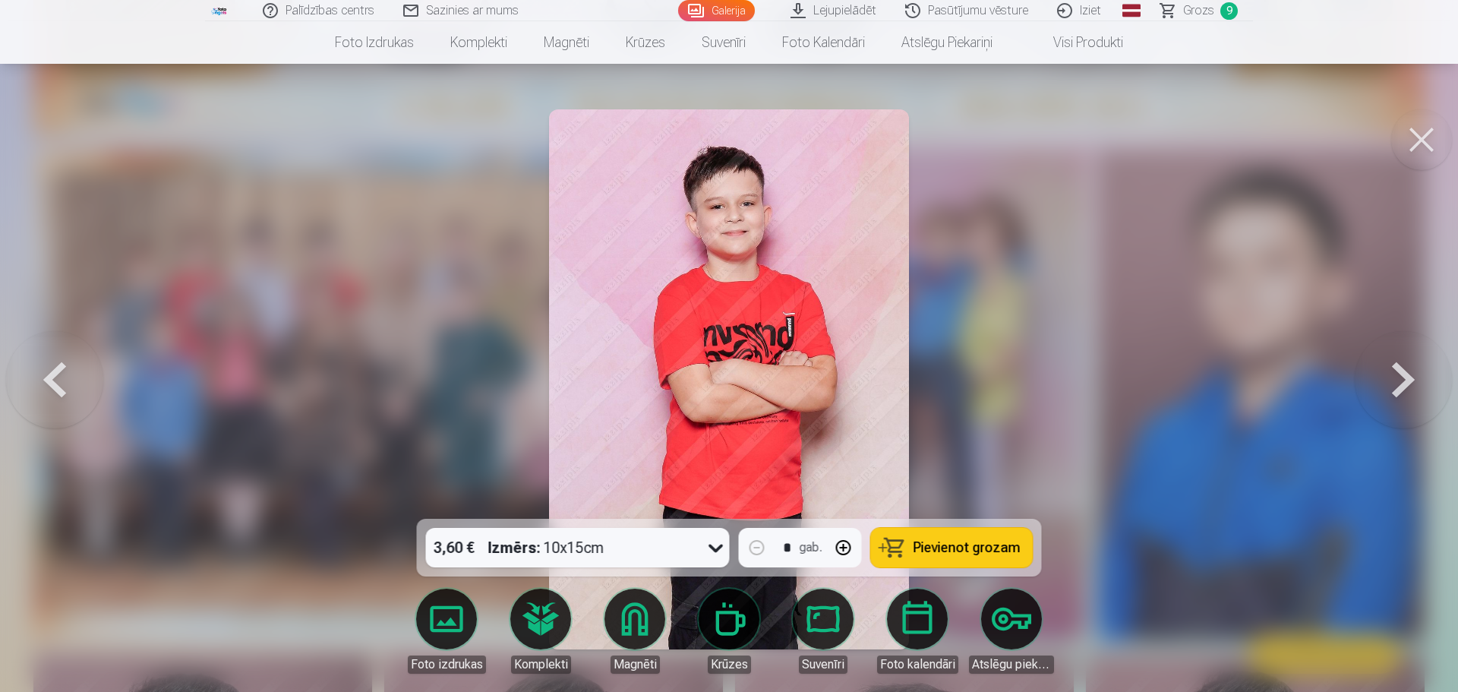
click at [1401, 371] on button at bounding box center [1402, 379] width 97 height 248
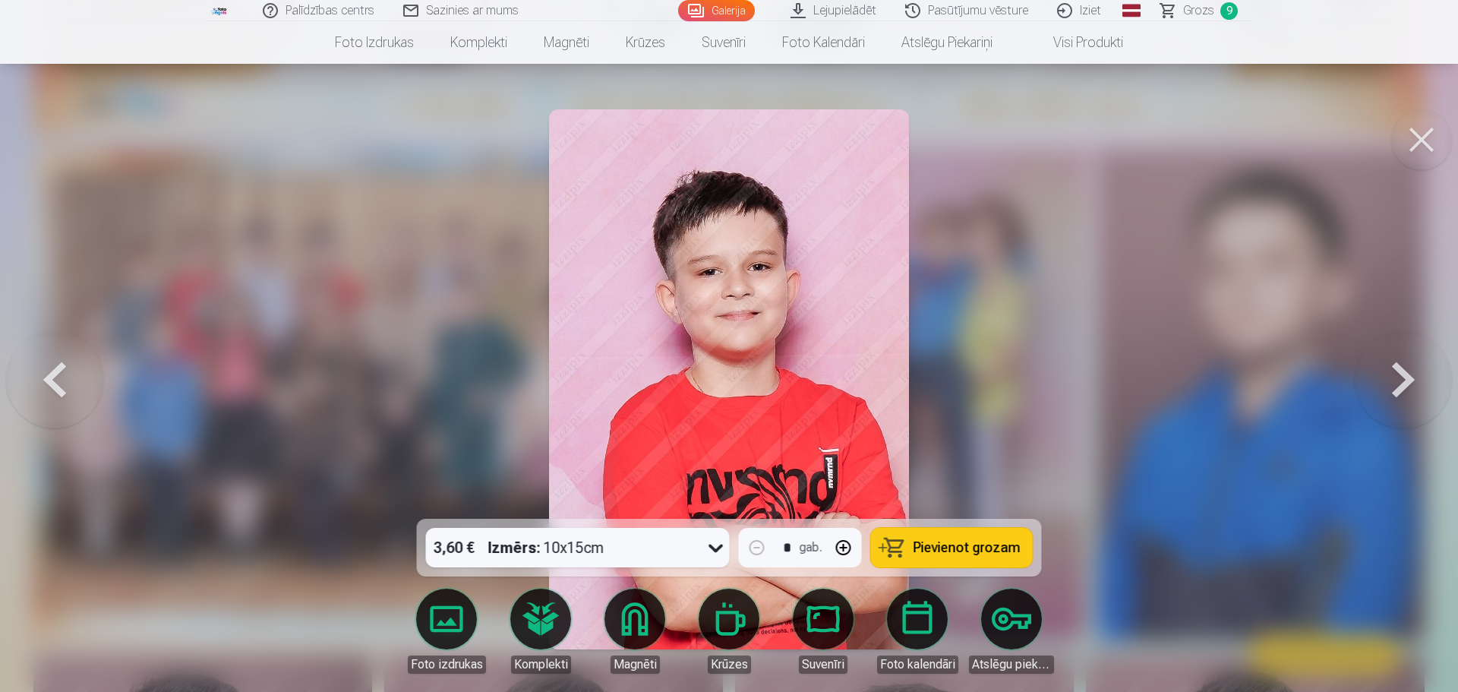
click at [62, 374] on button at bounding box center [54, 379] width 97 height 248
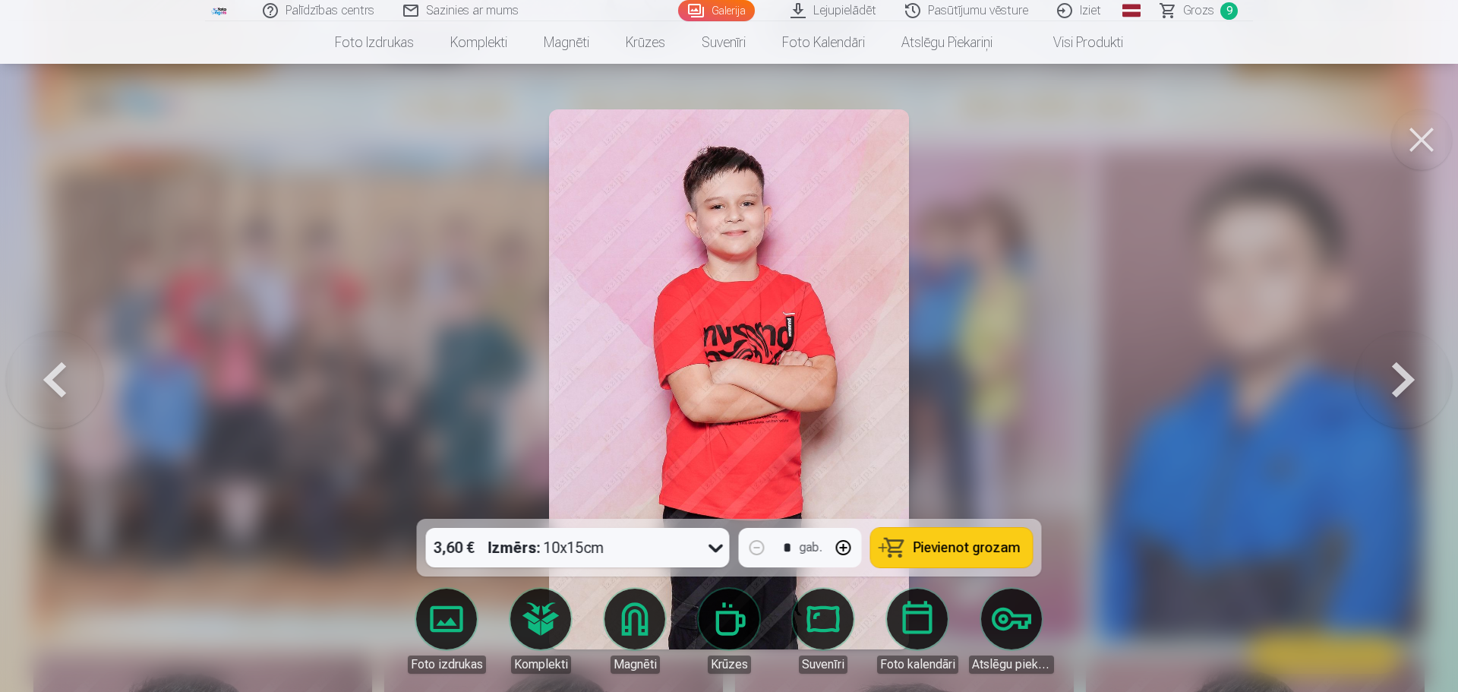
click at [960, 541] on span "Pievienot grozam" at bounding box center [966, 548] width 107 height 14
click at [1401, 357] on button at bounding box center [1402, 379] width 97 height 248
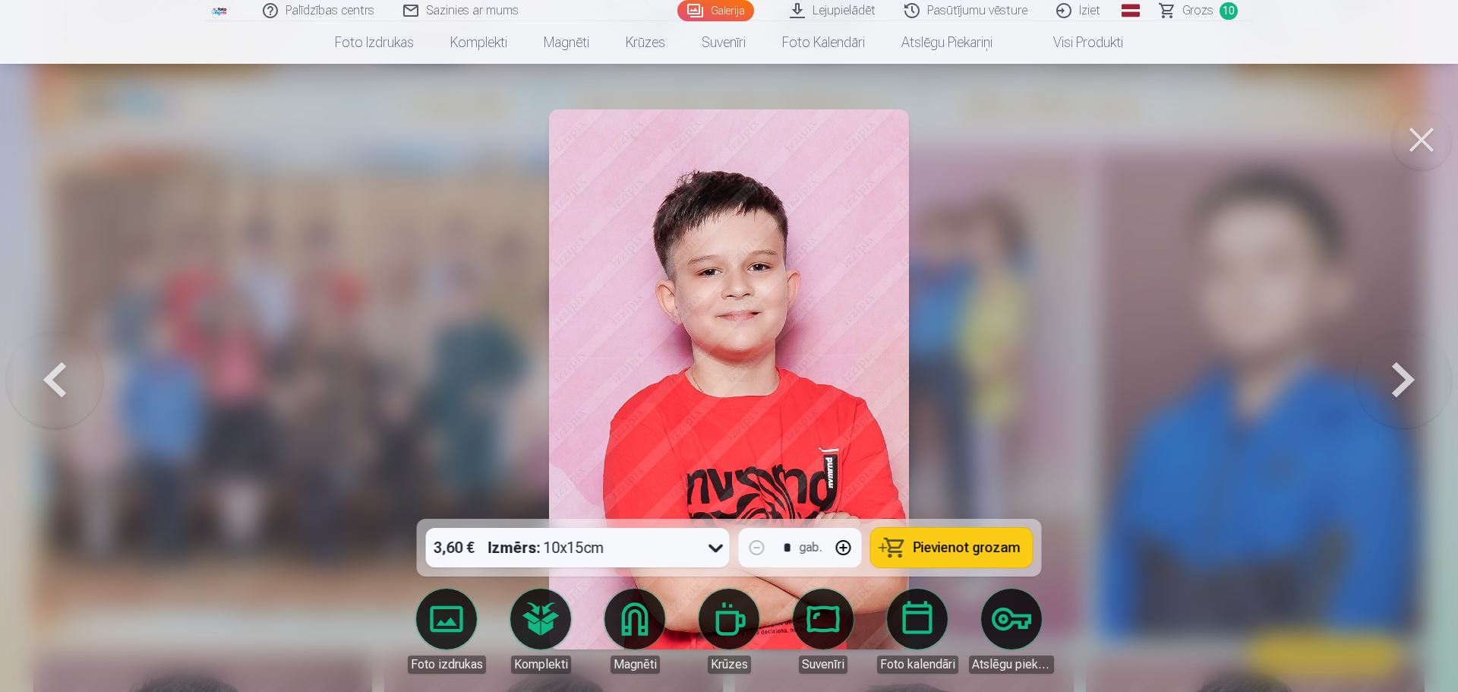
click at [1401, 357] on button at bounding box center [1402, 379] width 97 height 248
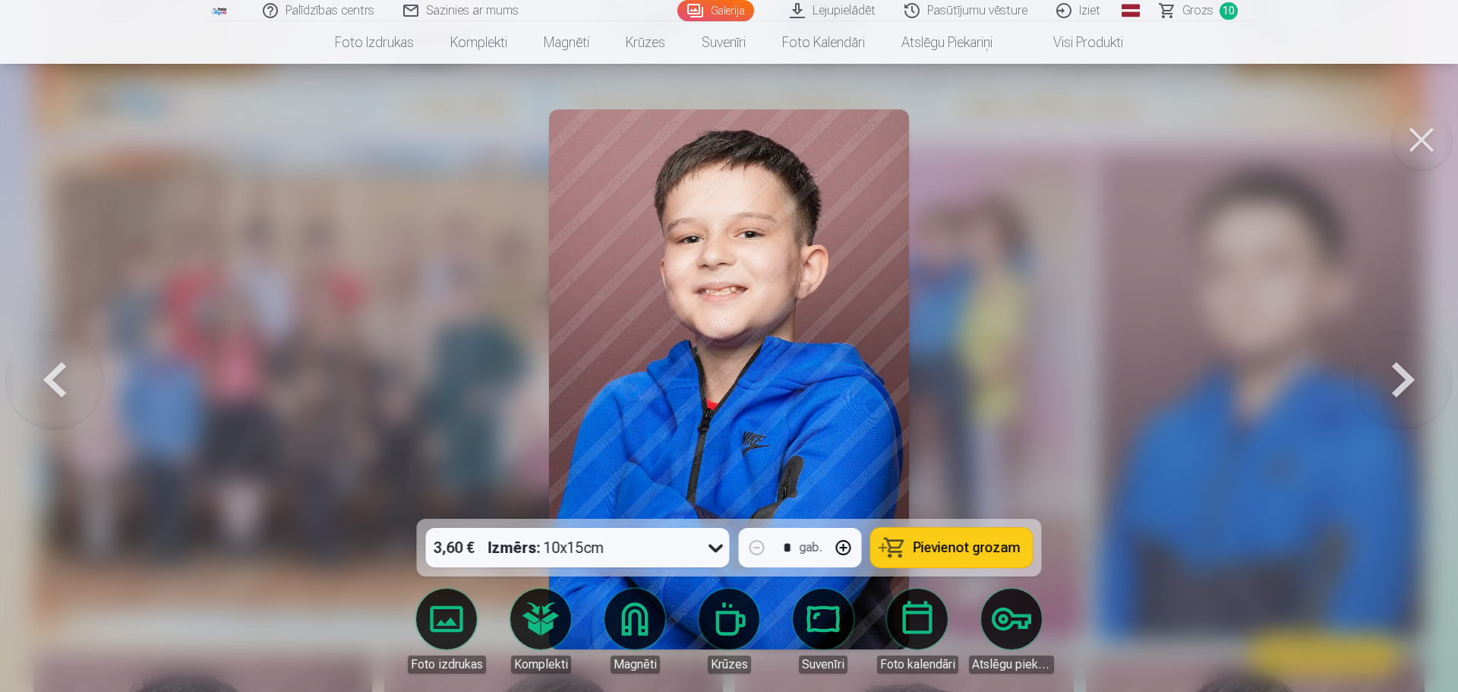
click at [1401, 357] on button at bounding box center [1402, 379] width 97 height 248
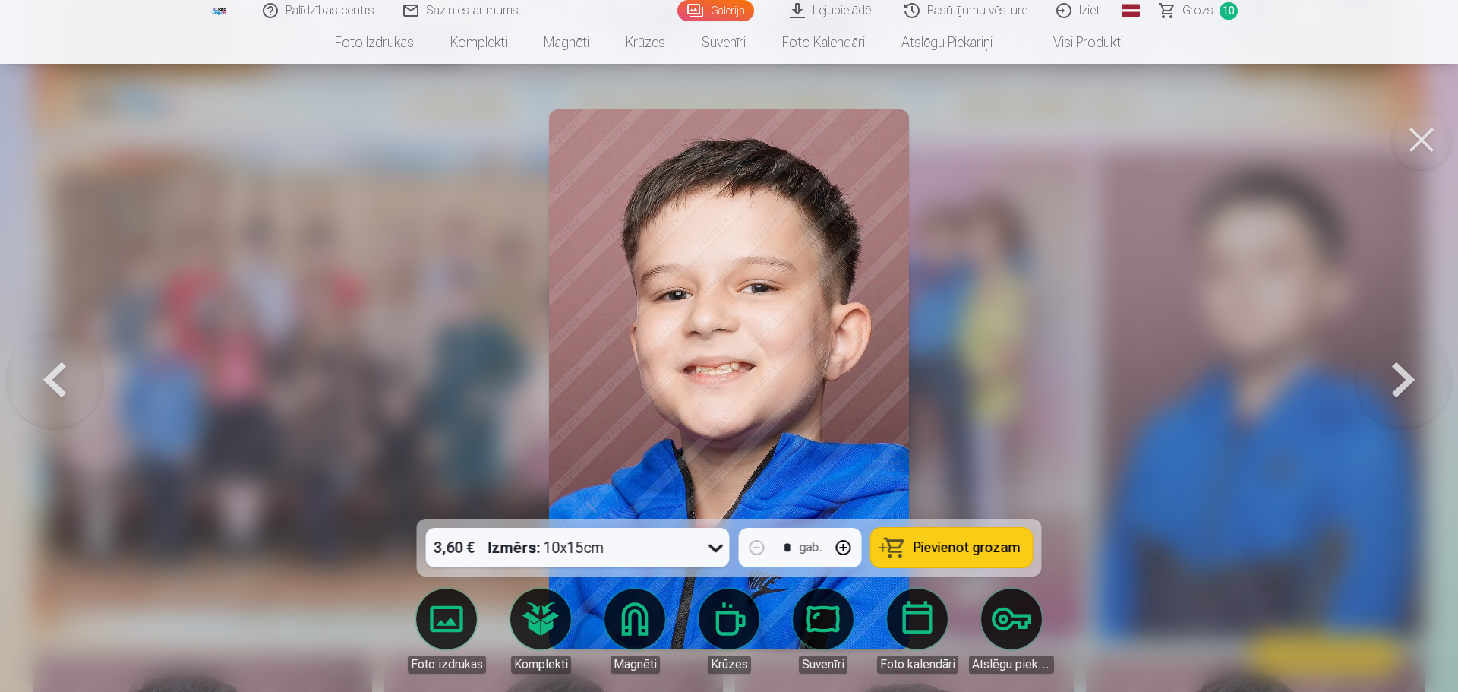
click at [1401, 357] on button at bounding box center [1402, 379] width 97 height 248
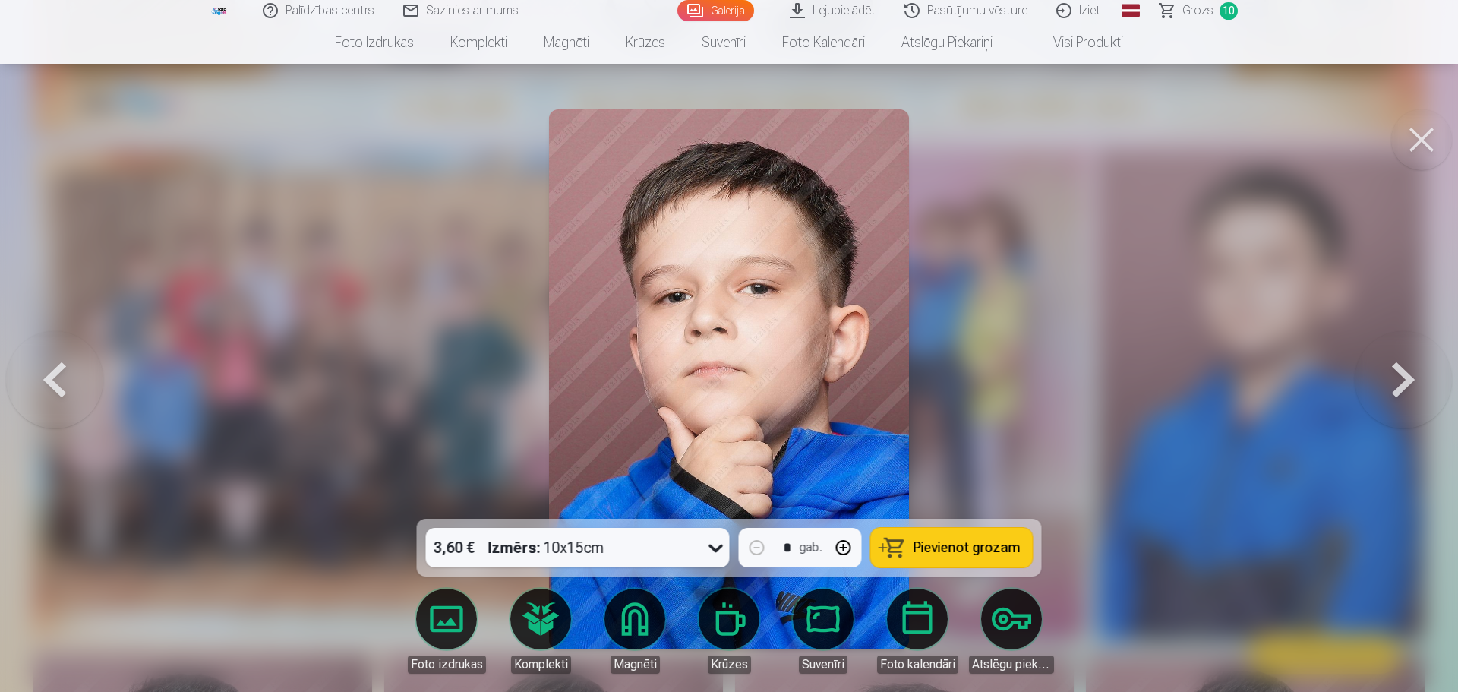
click at [1401, 357] on button at bounding box center [1402, 379] width 97 height 248
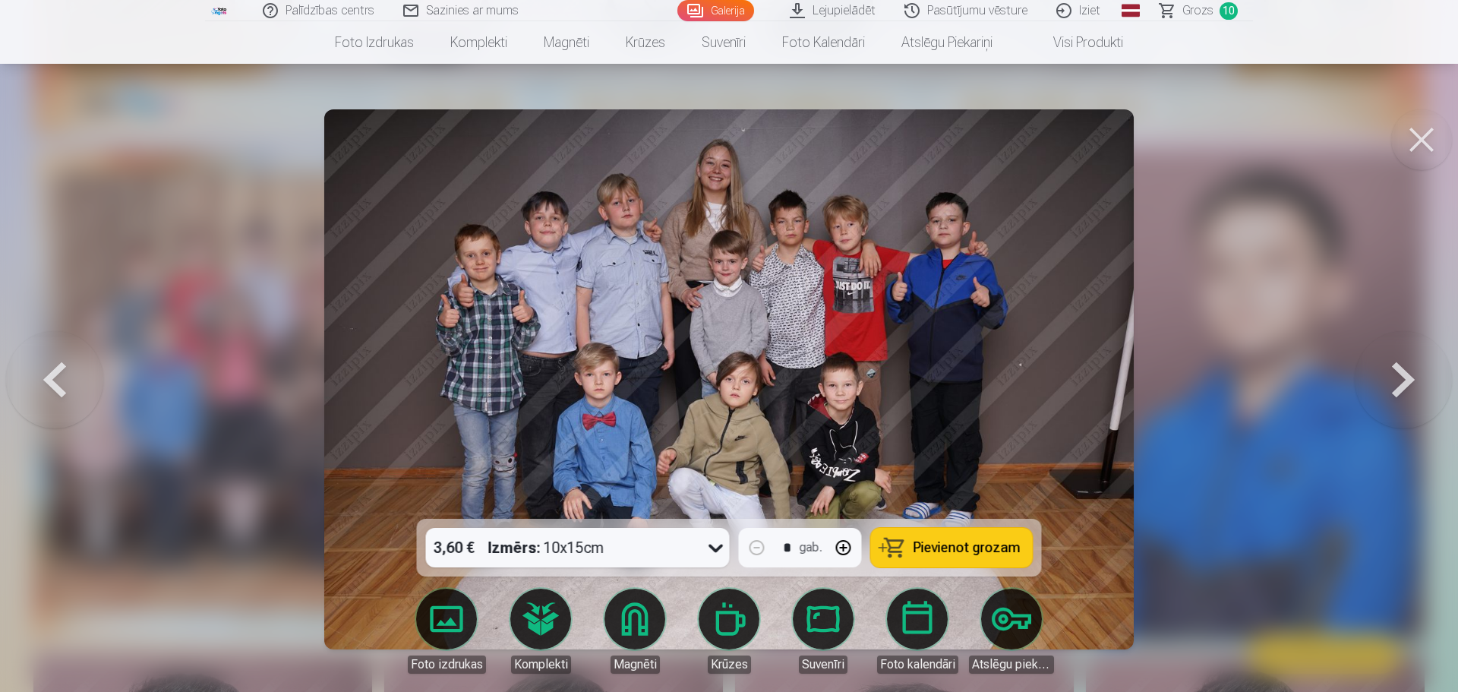
click at [943, 537] on button "Pievienot grozam" at bounding box center [952, 547] width 162 height 39
click at [1406, 374] on button at bounding box center [1402, 379] width 97 height 248
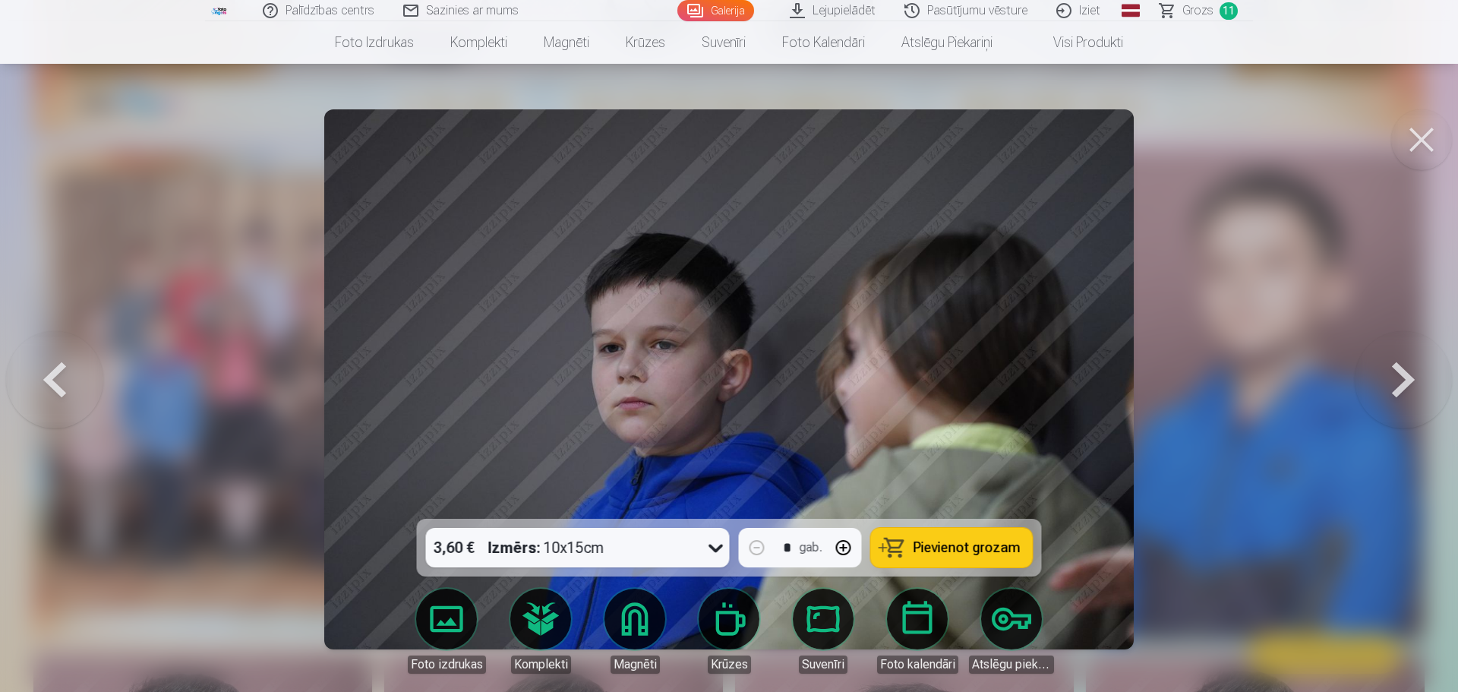
click at [924, 541] on span "Pievienot grozam" at bounding box center [966, 548] width 107 height 14
click at [1395, 364] on button at bounding box center [1402, 379] width 97 height 248
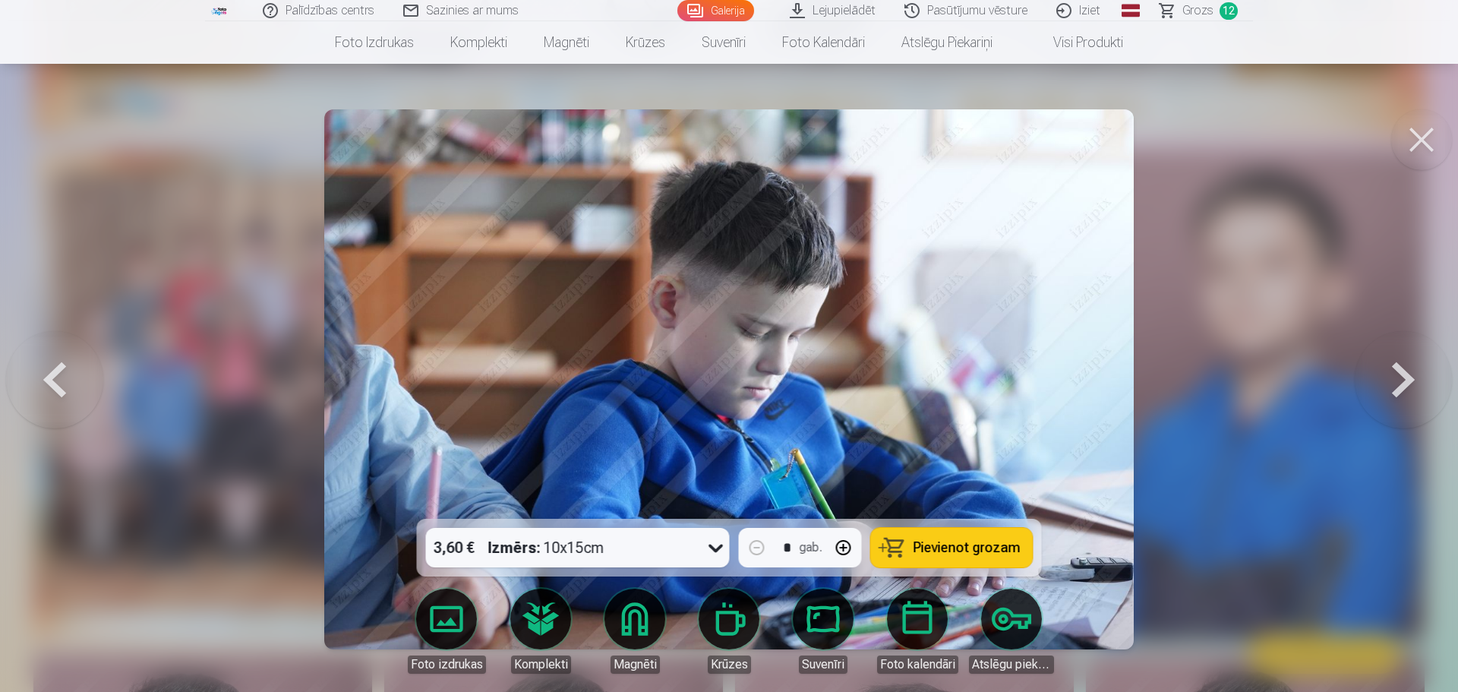
click at [942, 541] on span "Pievienot grozam" at bounding box center [966, 548] width 107 height 14
click at [1392, 363] on button at bounding box center [1402, 379] width 97 height 248
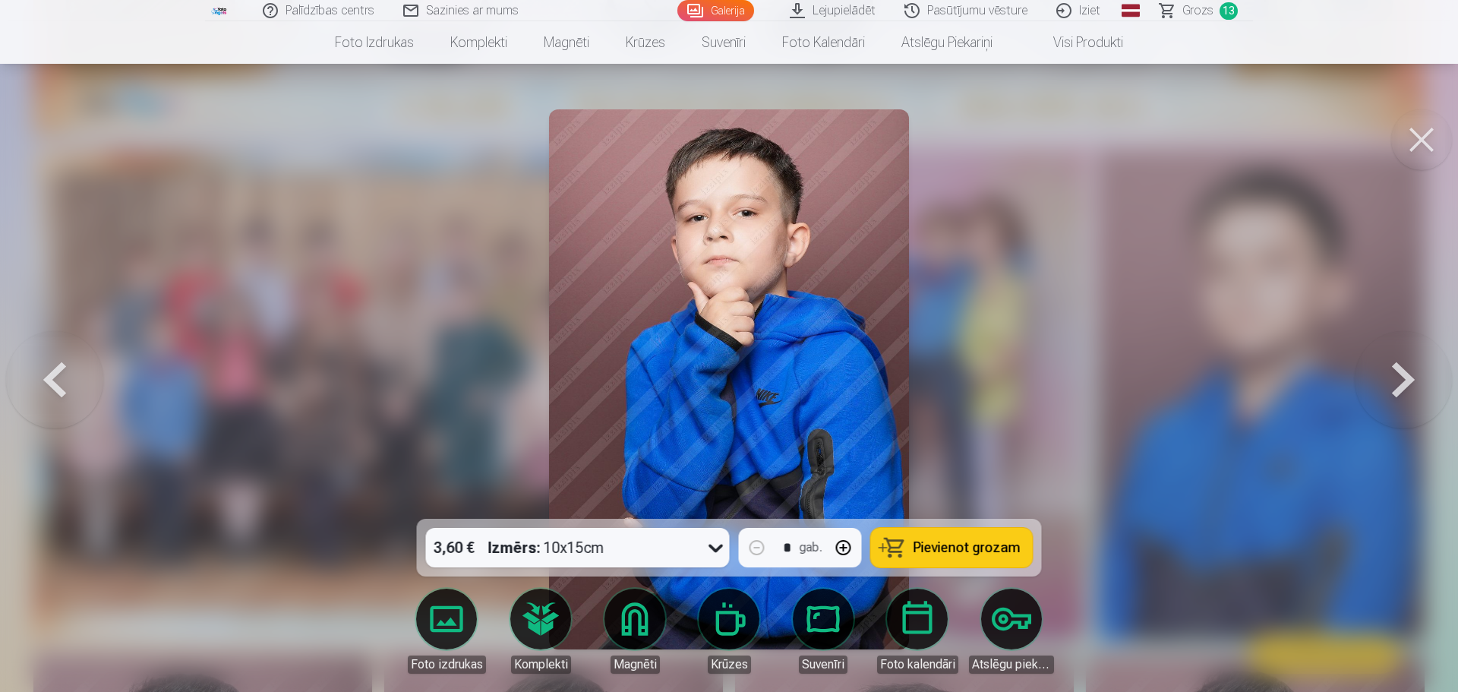
click at [957, 533] on button "Pievienot grozam" at bounding box center [952, 547] width 162 height 39
click at [1395, 377] on button at bounding box center [1402, 379] width 97 height 248
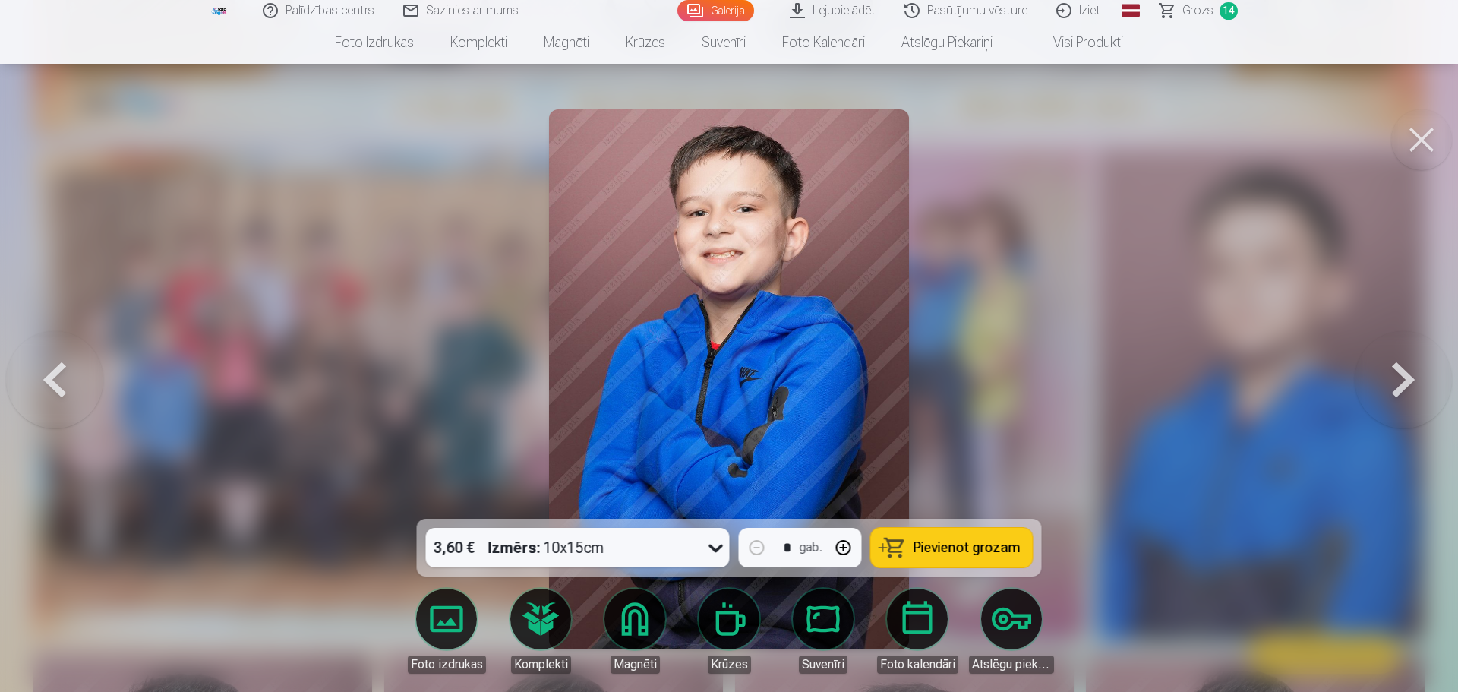
click at [1404, 373] on button at bounding box center [1402, 379] width 97 height 248
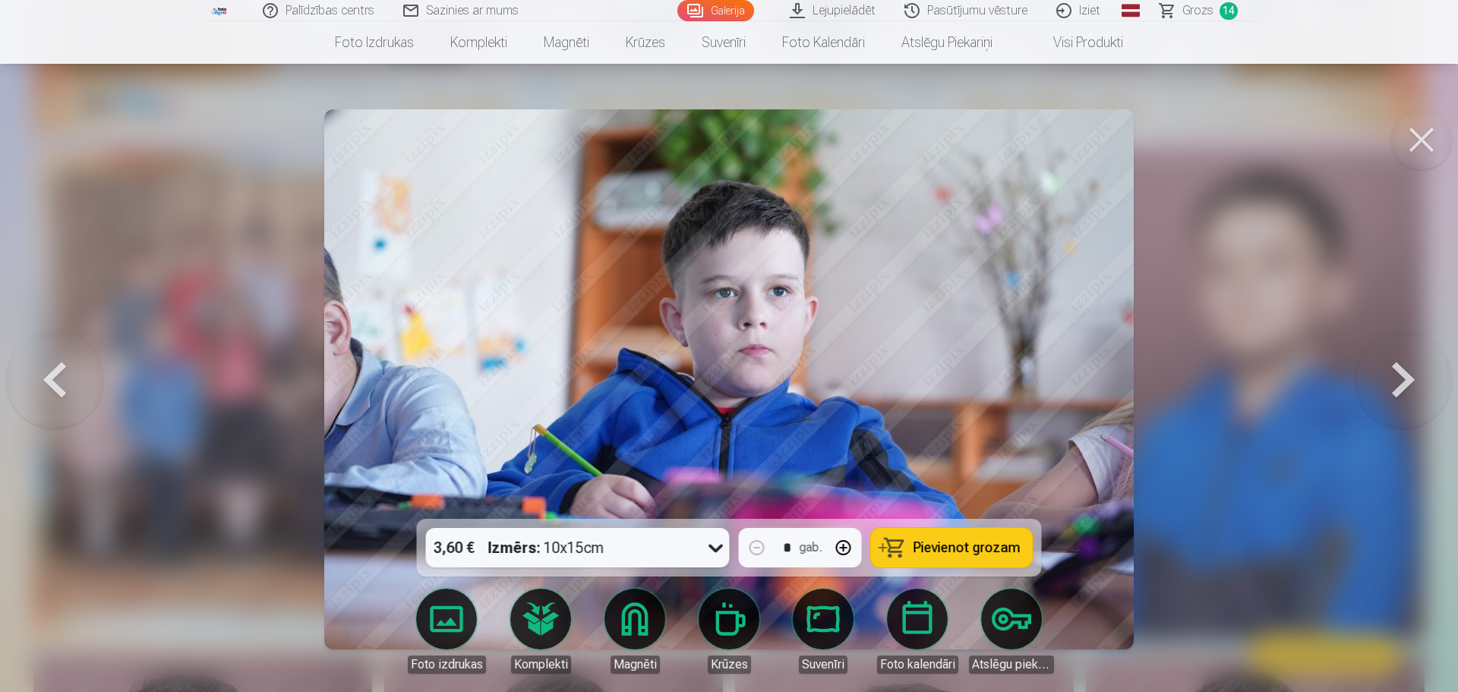
click at [918, 541] on span "Pievienot grozam" at bounding box center [966, 548] width 107 height 14
click at [1398, 368] on button at bounding box center [1402, 379] width 97 height 248
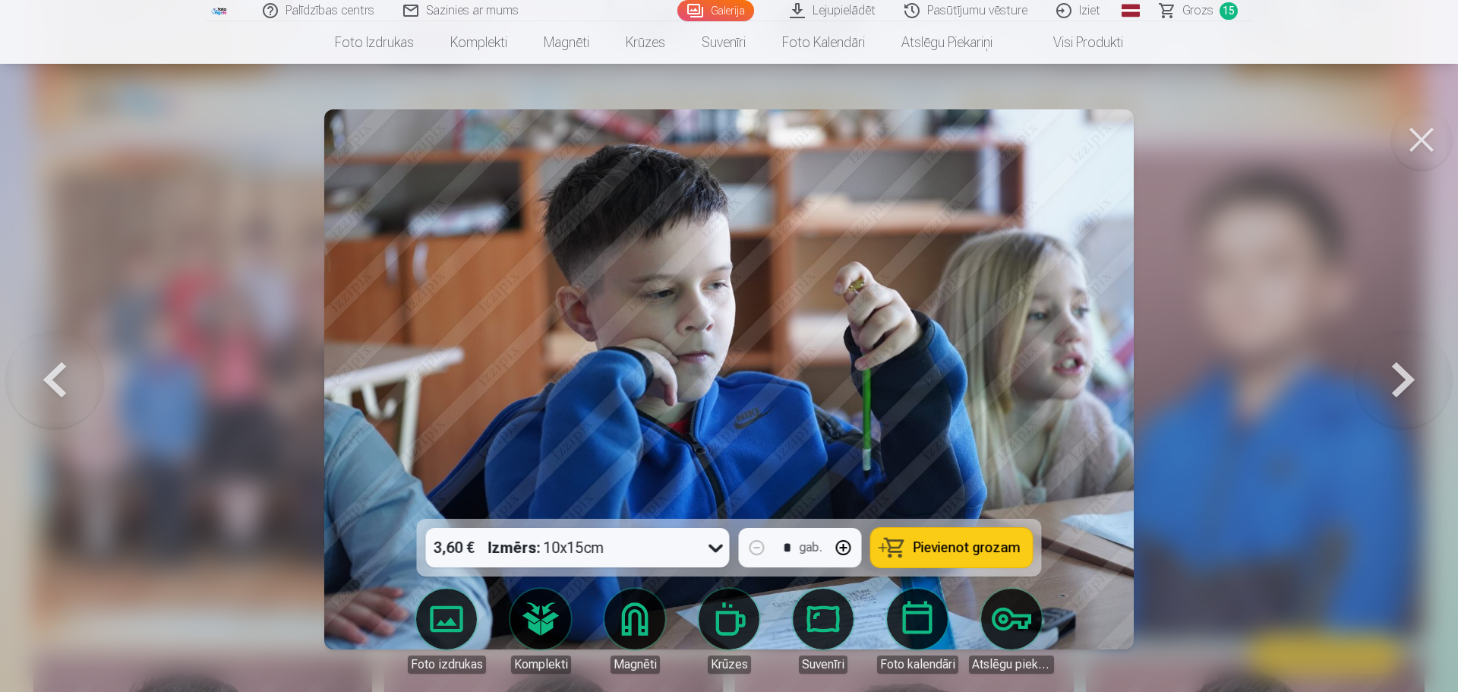
click at [951, 535] on button "Pievienot grozam" at bounding box center [952, 547] width 162 height 39
click at [1406, 368] on button at bounding box center [1402, 379] width 97 height 248
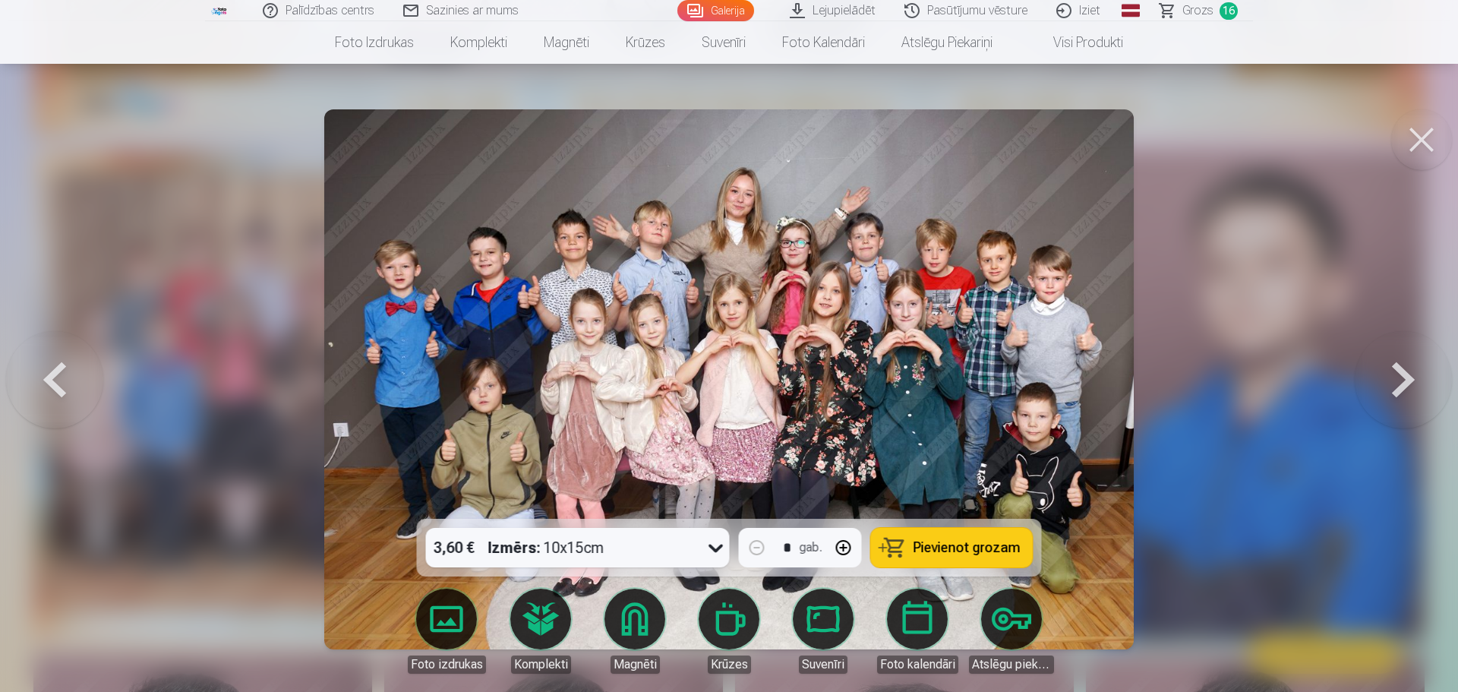
click at [1406, 368] on button at bounding box center [1402, 379] width 97 height 248
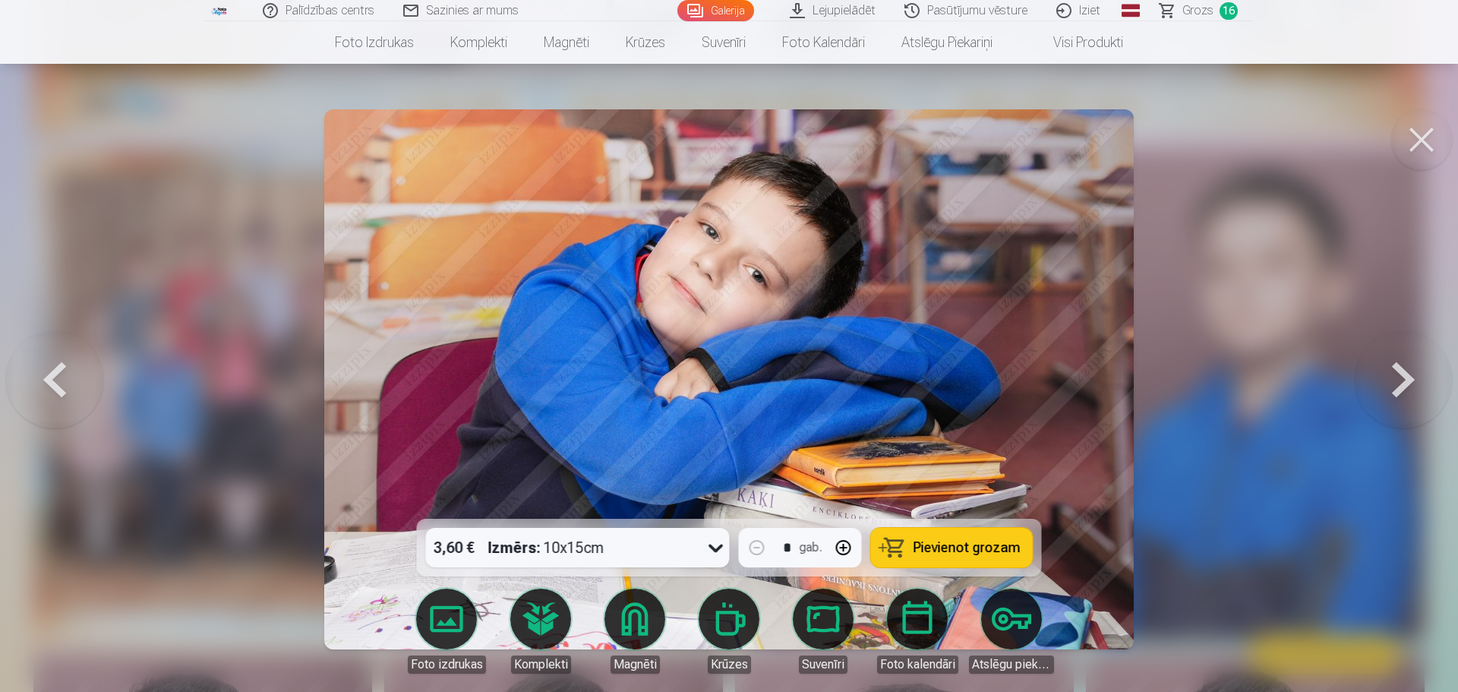
click at [1406, 368] on button at bounding box center [1402, 379] width 97 height 248
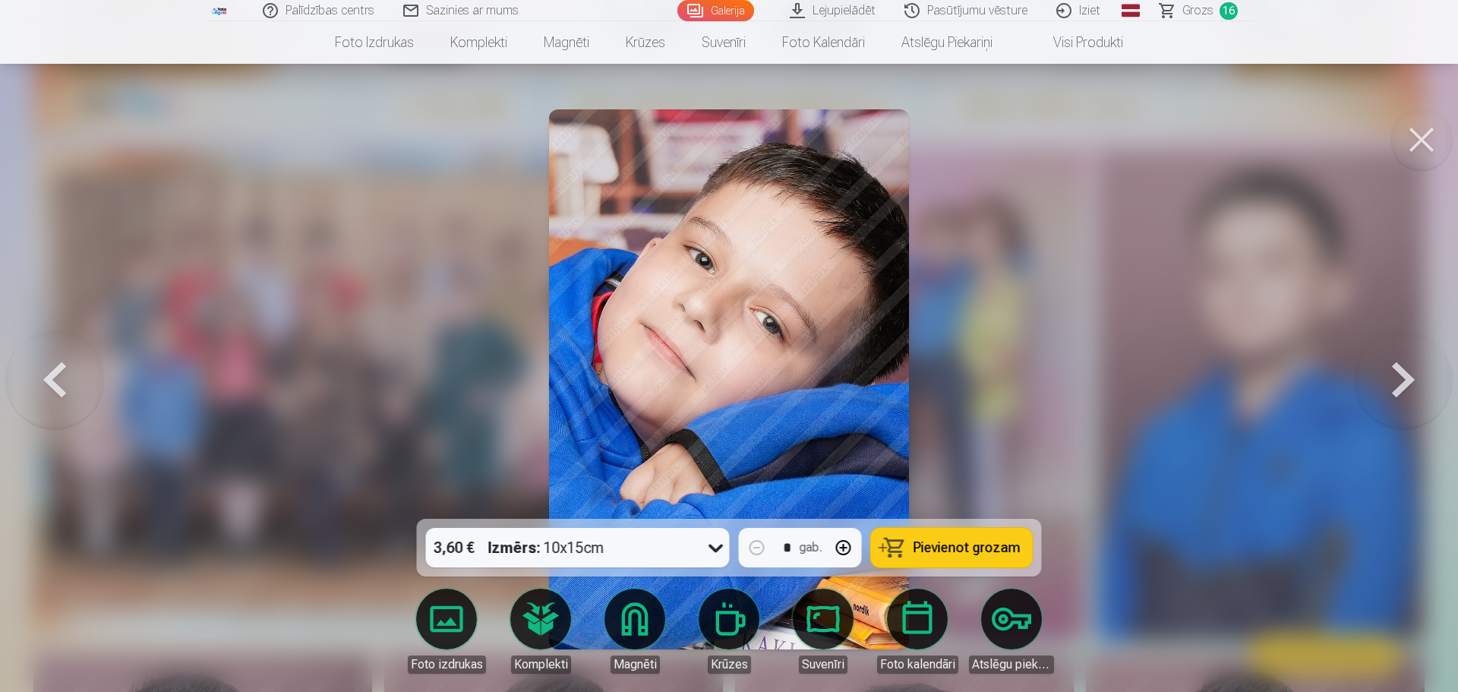
click at [1404, 367] on button at bounding box center [1402, 379] width 97 height 248
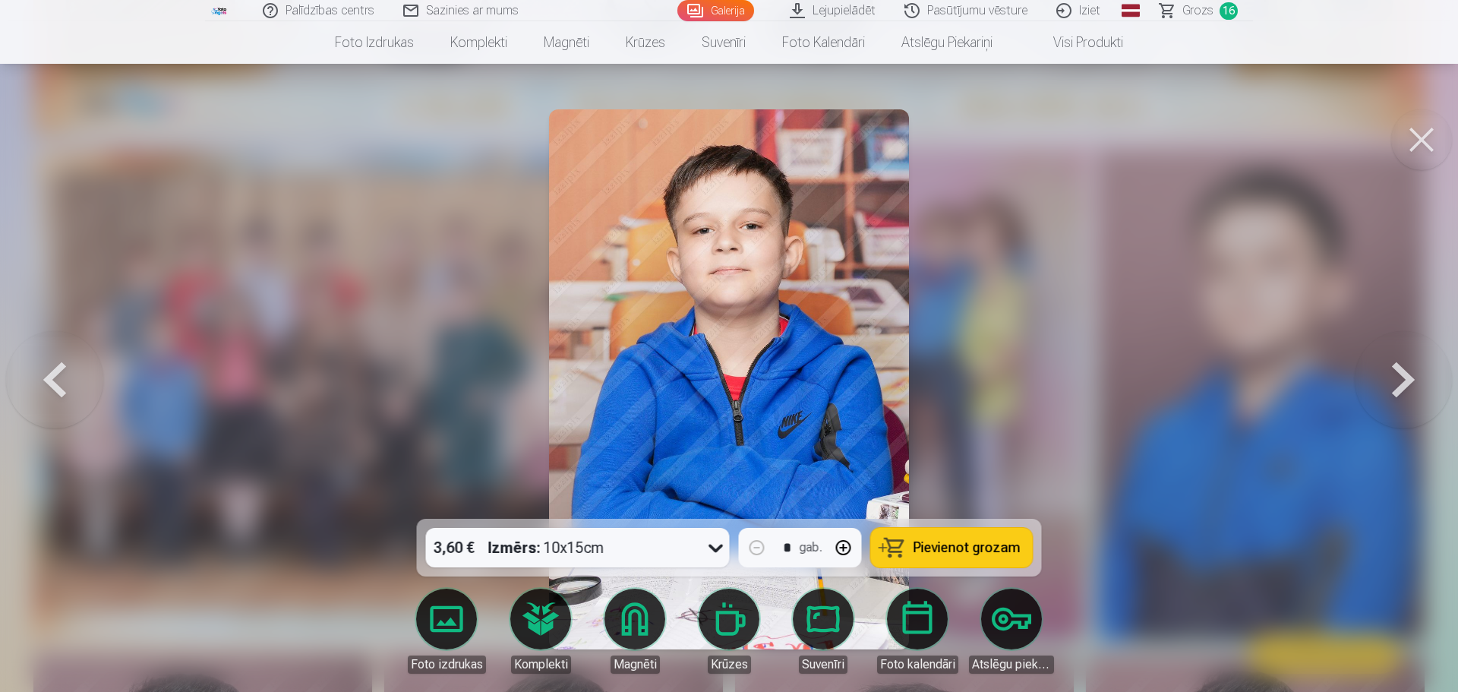
click at [1404, 367] on button at bounding box center [1402, 379] width 97 height 248
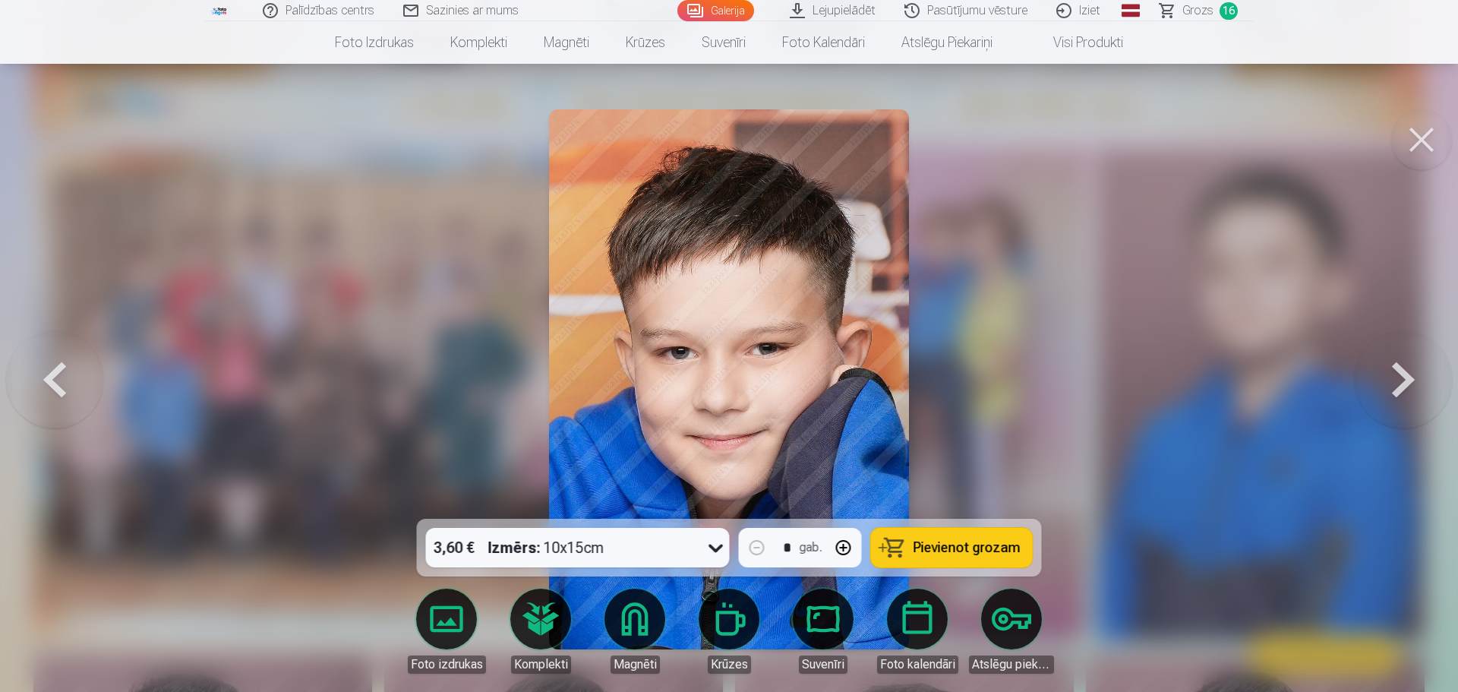
click at [1404, 367] on button at bounding box center [1402, 379] width 97 height 248
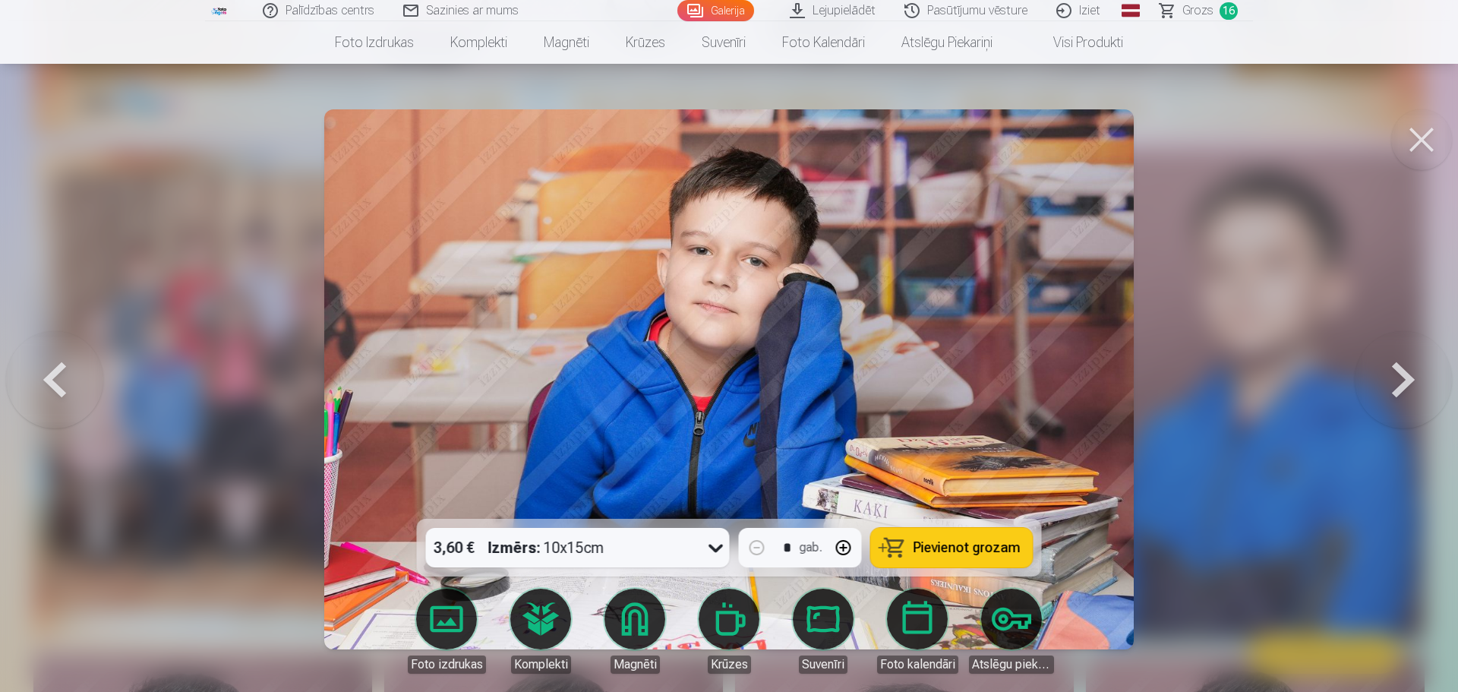
click at [1403, 366] on button at bounding box center [1402, 379] width 97 height 248
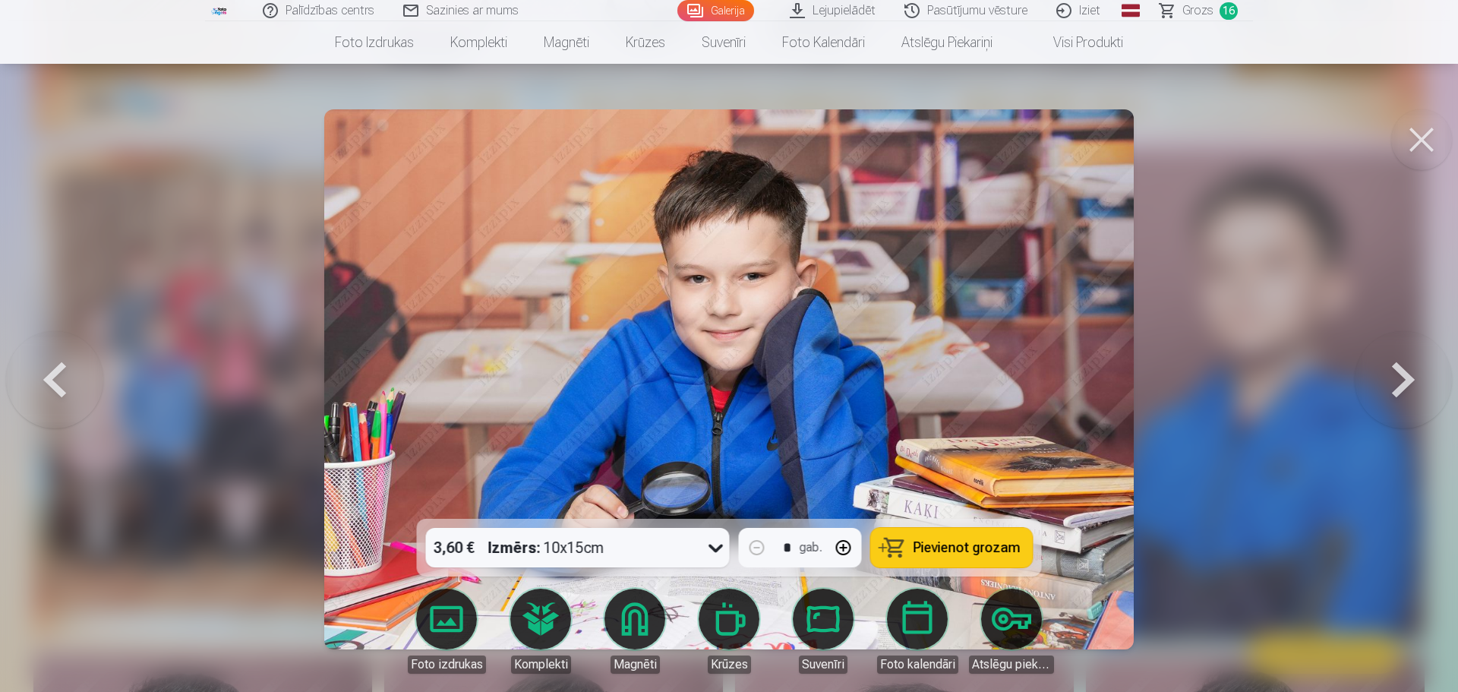
click at [55, 355] on button at bounding box center [54, 379] width 97 height 248
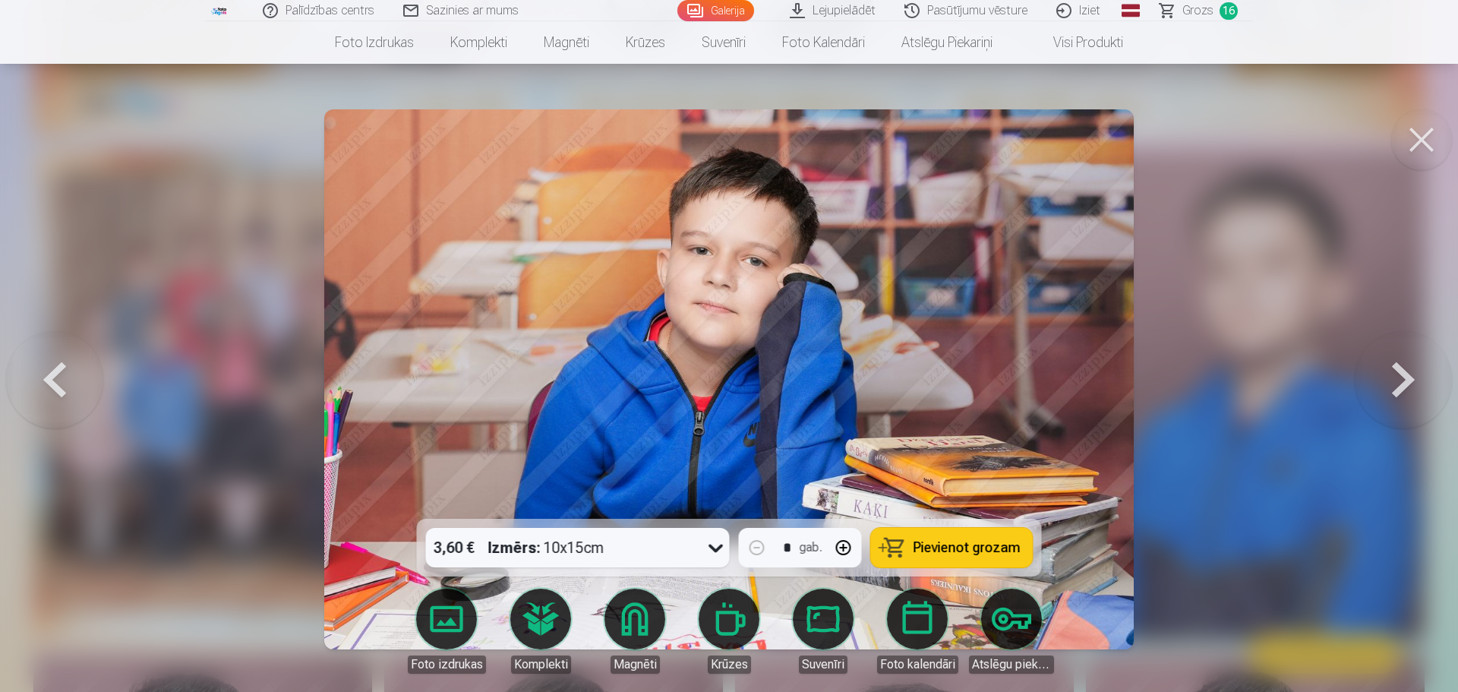
click at [55, 355] on button at bounding box center [54, 379] width 97 height 248
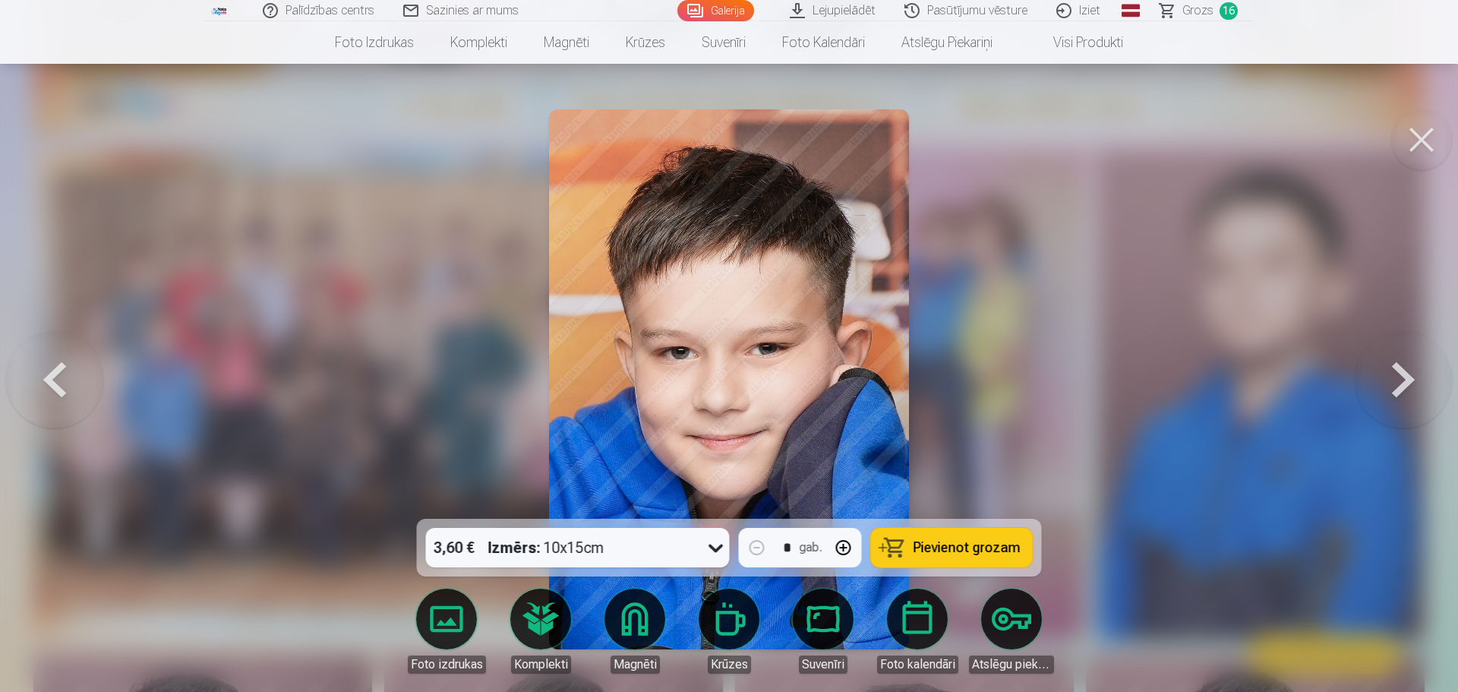
click at [55, 355] on button at bounding box center [54, 379] width 97 height 248
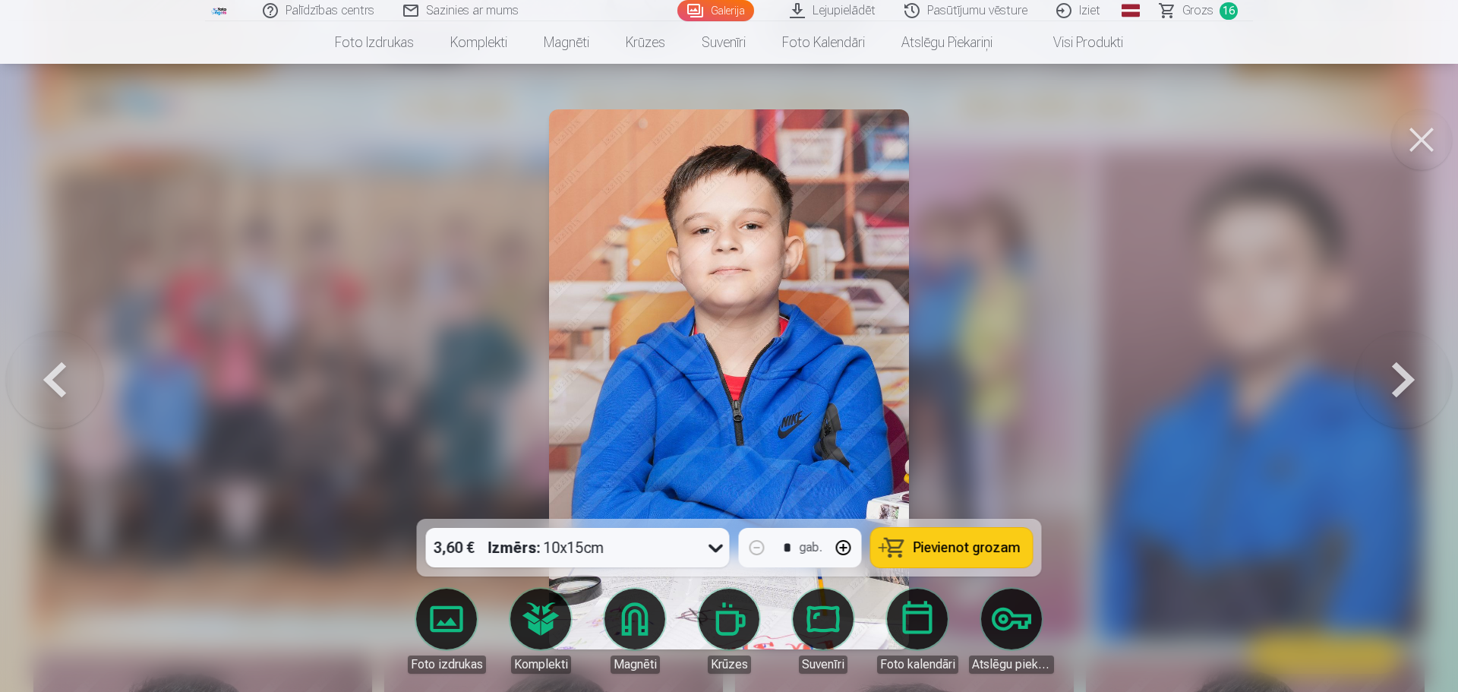
click at [55, 355] on button at bounding box center [54, 379] width 97 height 248
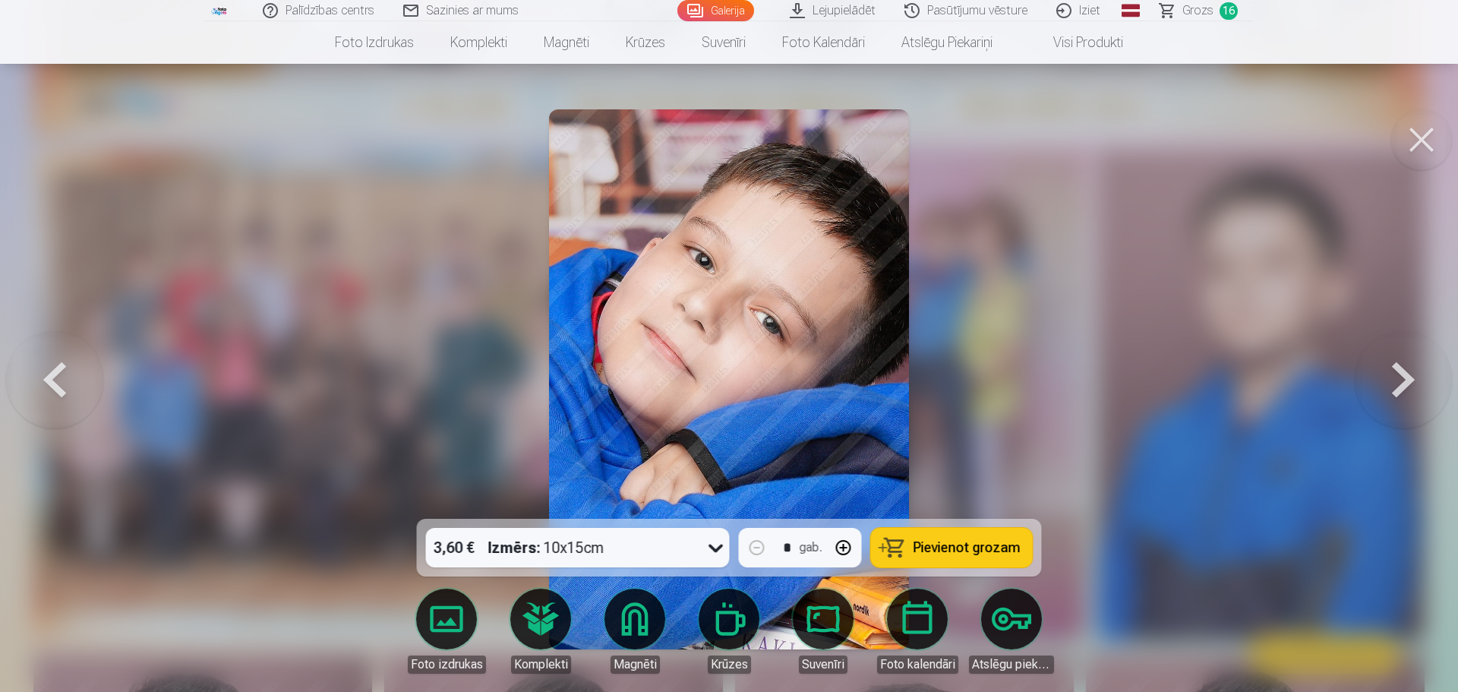
click at [55, 355] on button at bounding box center [54, 379] width 97 height 248
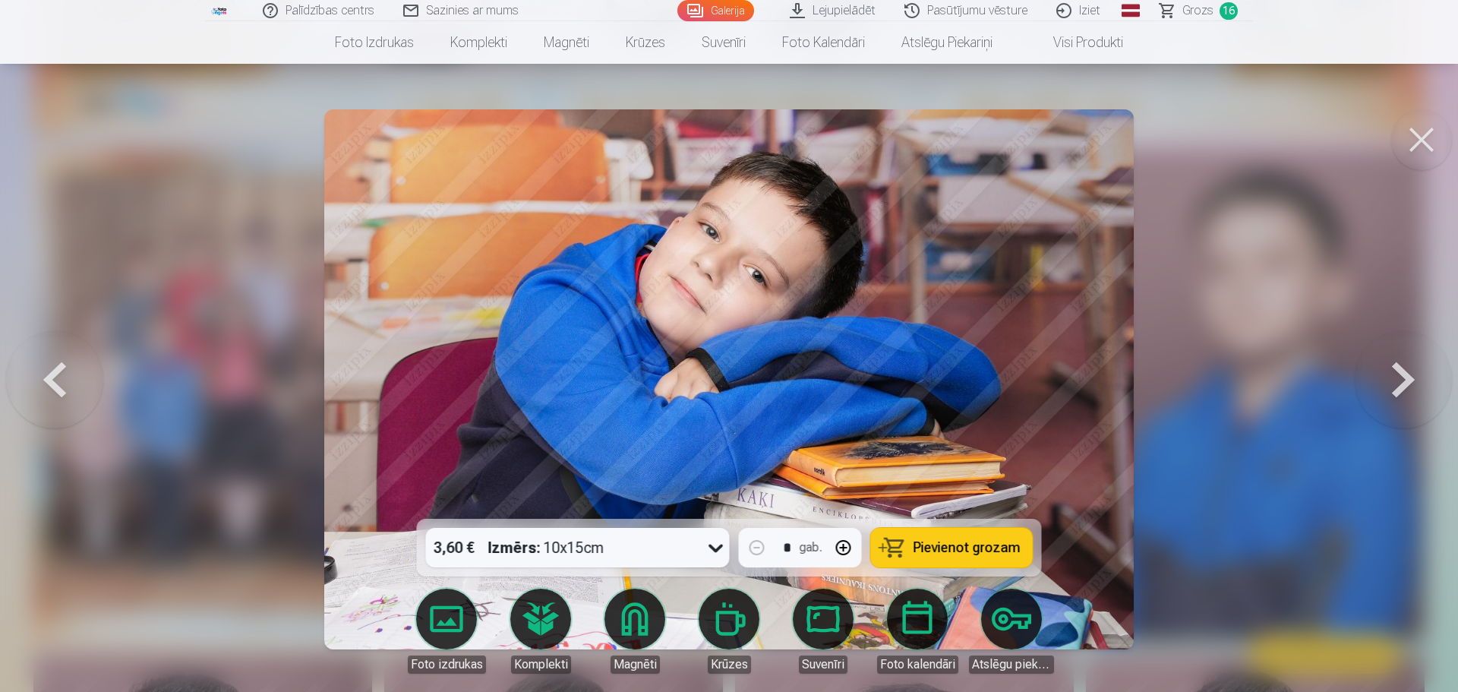
click at [55, 355] on button at bounding box center [54, 379] width 97 height 248
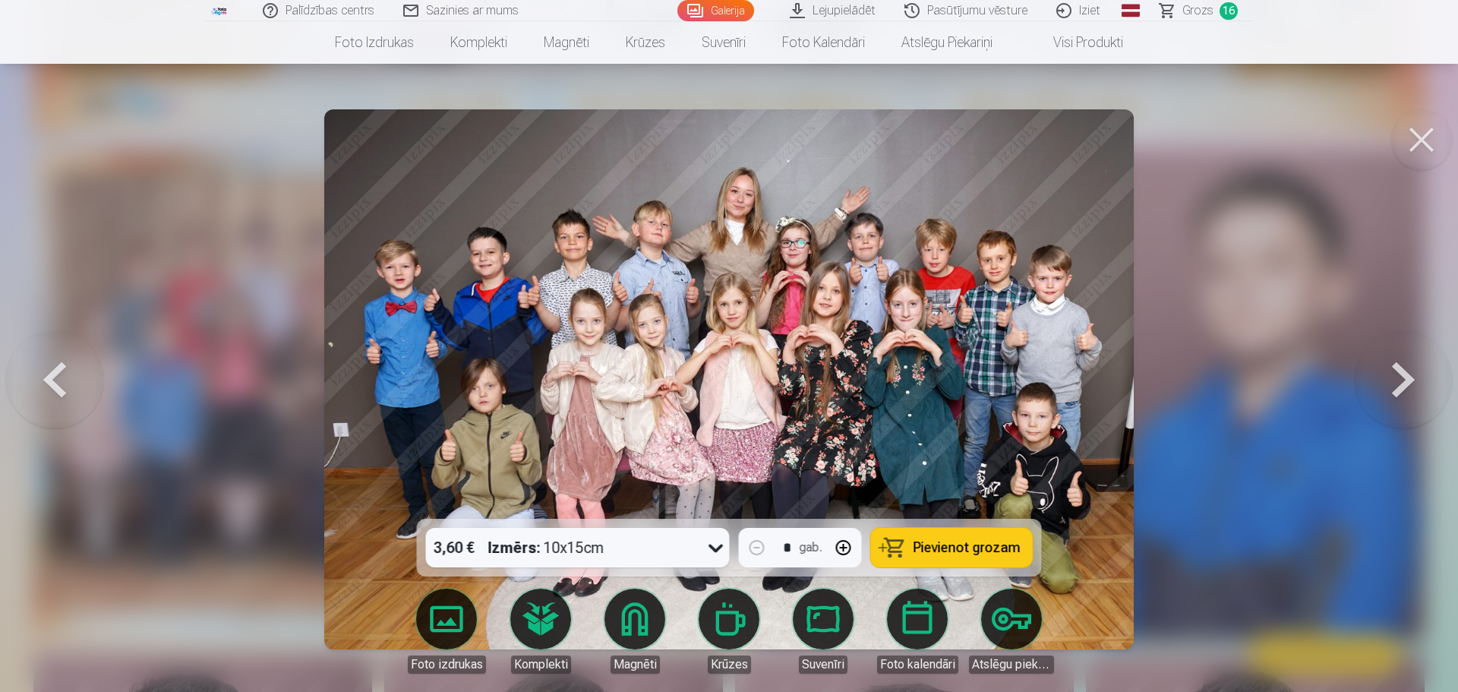
click at [1395, 355] on button at bounding box center [1402, 379] width 97 height 248
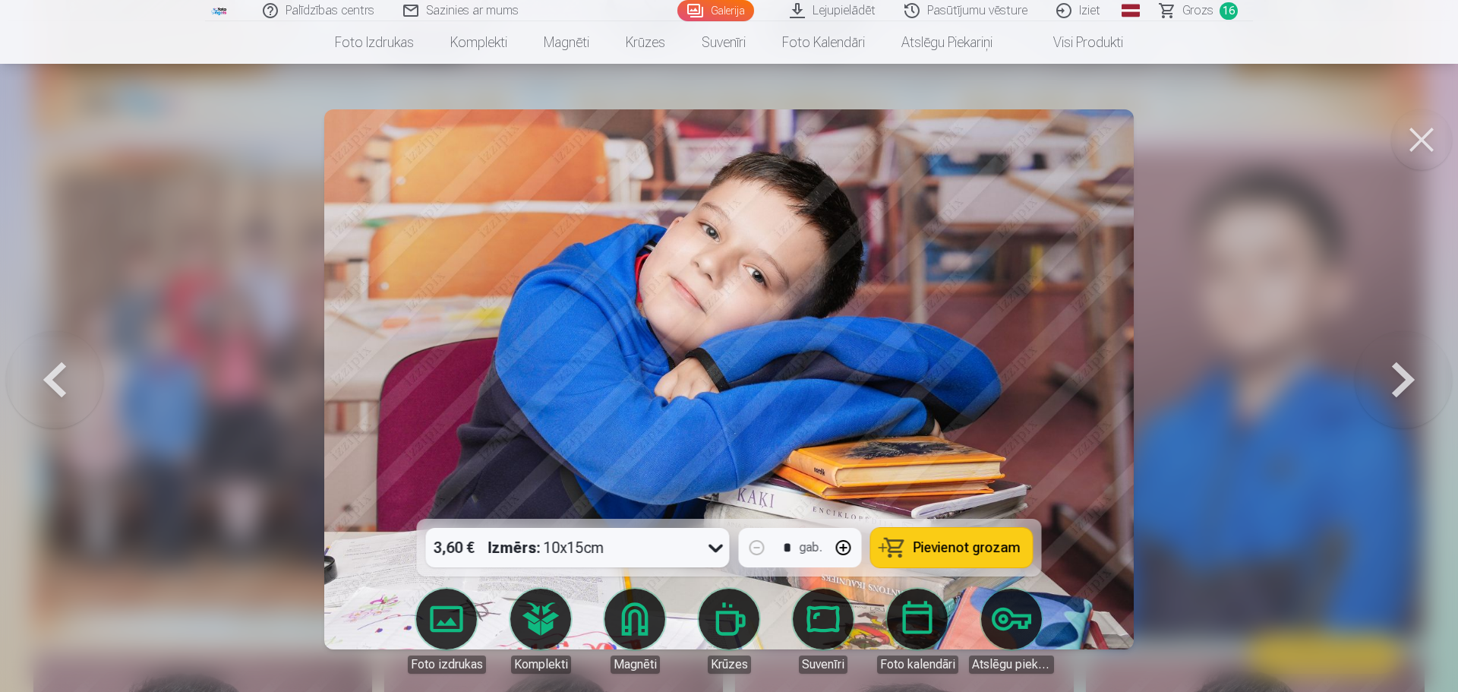
click at [931, 534] on button "Pievienot grozam" at bounding box center [952, 547] width 162 height 39
click at [1398, 363] on button at bounding box center [1402, 379] width 97 height 248
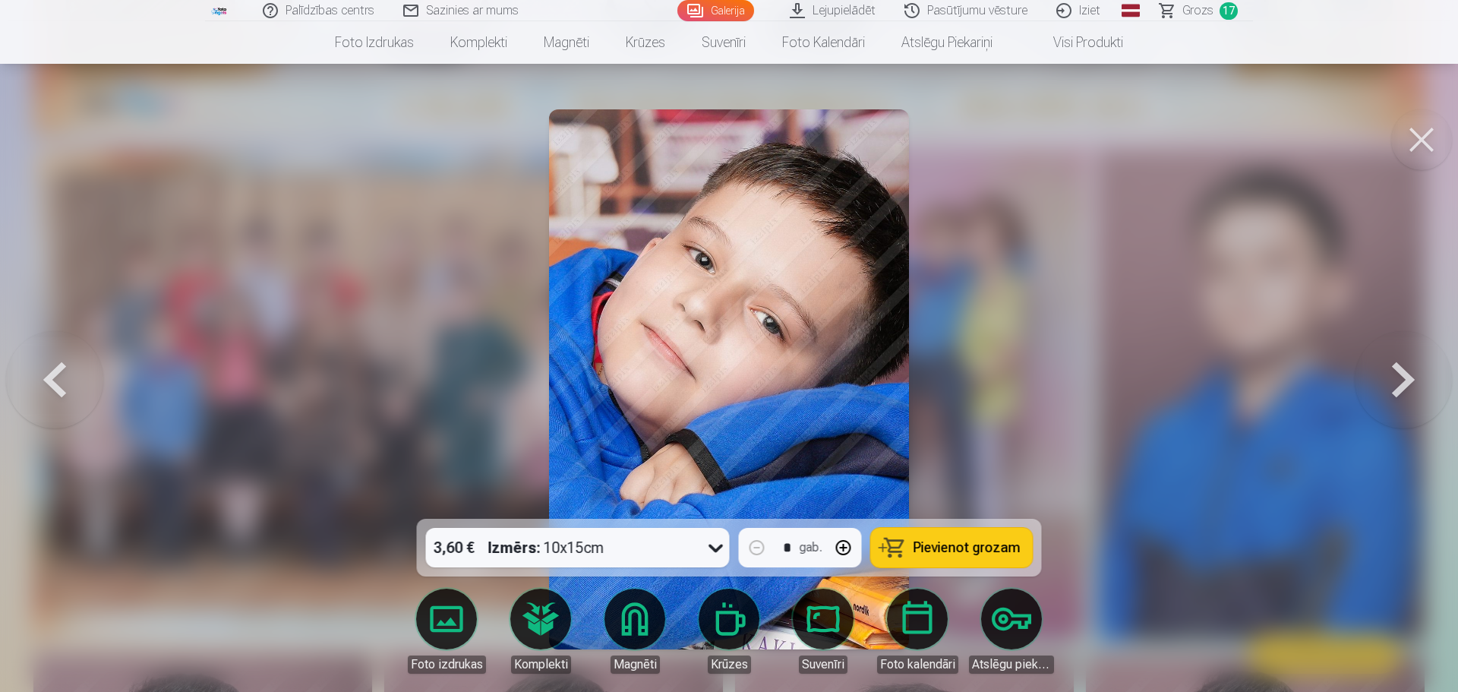
click at [929, 537] on button "Pievienot grozam" at bounding box center [952, 547] width 162 height 39
click at [1404, 360] on button at bounding box center [1402, 379] width 97 height 248
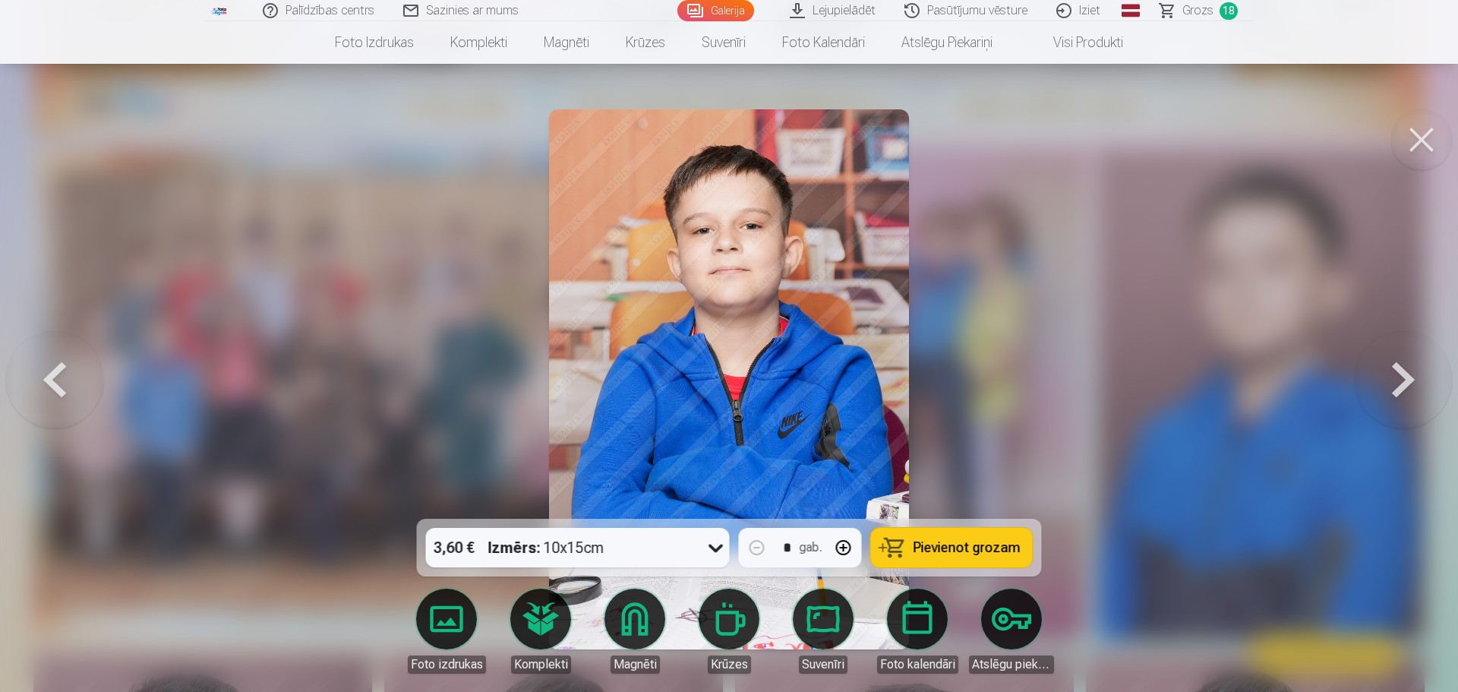
click at [935, 537] on button "Pievienot grozam" at bounding box center [952, 547] width 162 height 39
click at [1398, 366] on button at bounding box center [1402, 379] width 97 height 248
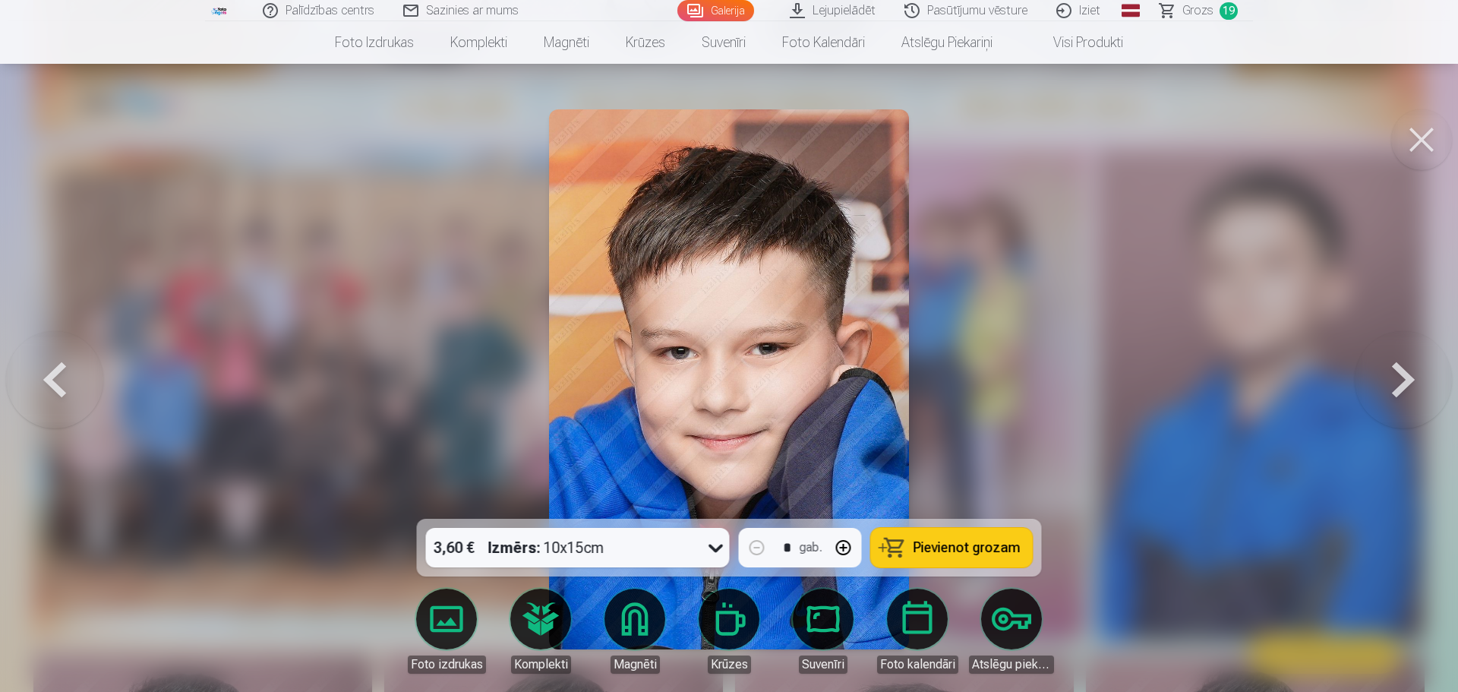
drag, startPoint x: 922, startPoint y: 536, endPoint x: 935, endPoint y: 536, distance: 13.7
click at [922, 536] on button "Pievienot grozam" at bounding box center [952, 547] width 162 height 39
click at [1400, 364] on button at bounding box center [1402, 379] width 97 height 248
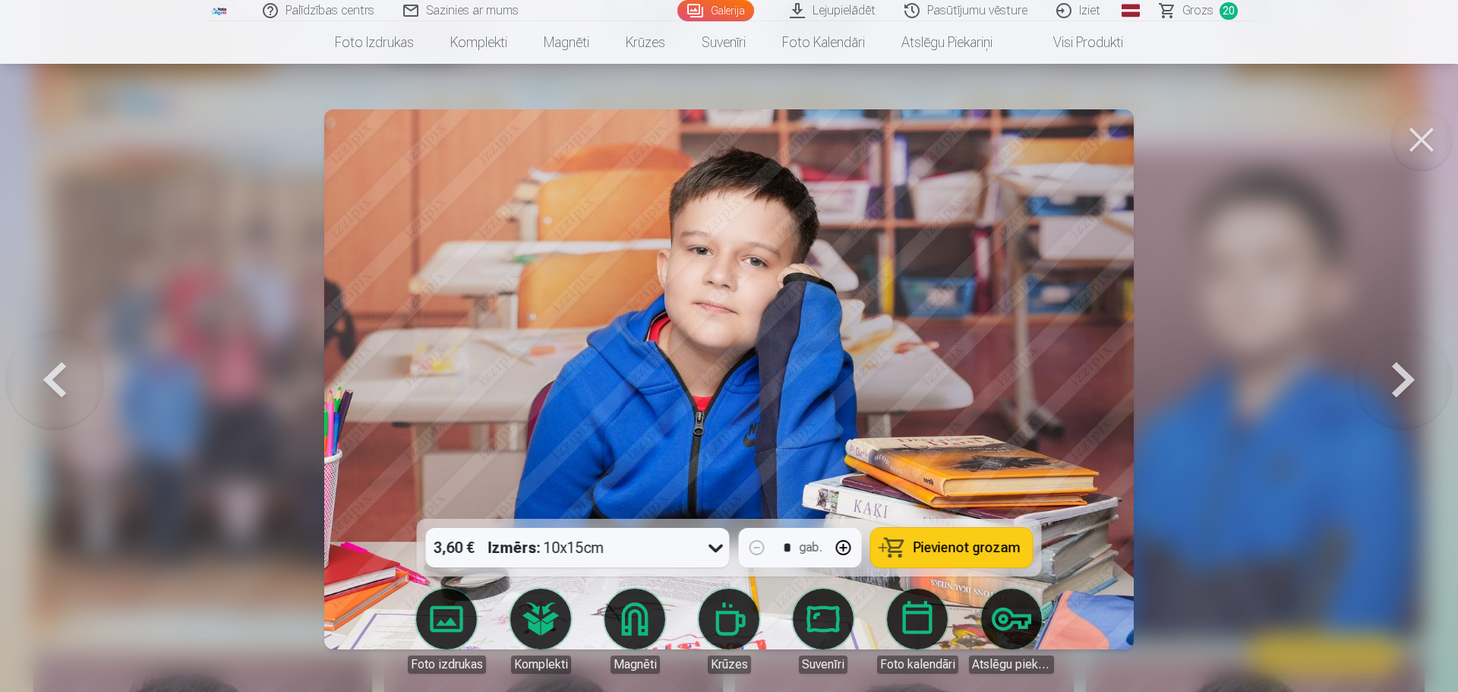
click at [954, 541] on span "Pievienot grozam" at bounding box center [966, 548] width 107 height 14
click at [1404, 357] on button at bounding box center [1402, 379] width 97 height 248
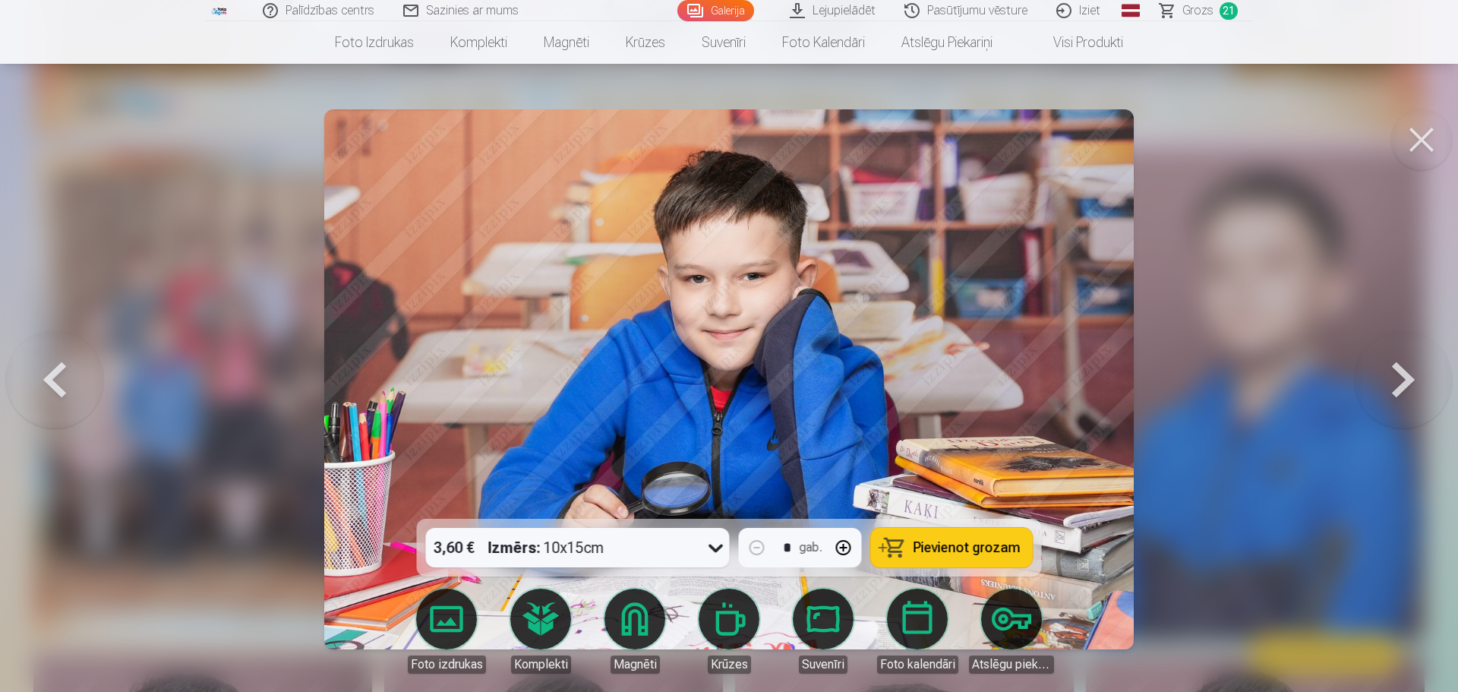
click at [954, 537] on button "Pievienot grozam" at bounding box center [952, 547] width 162 height 39
click at [1411, 371] on button at bounding box center [1402, 379] width 97 height 248
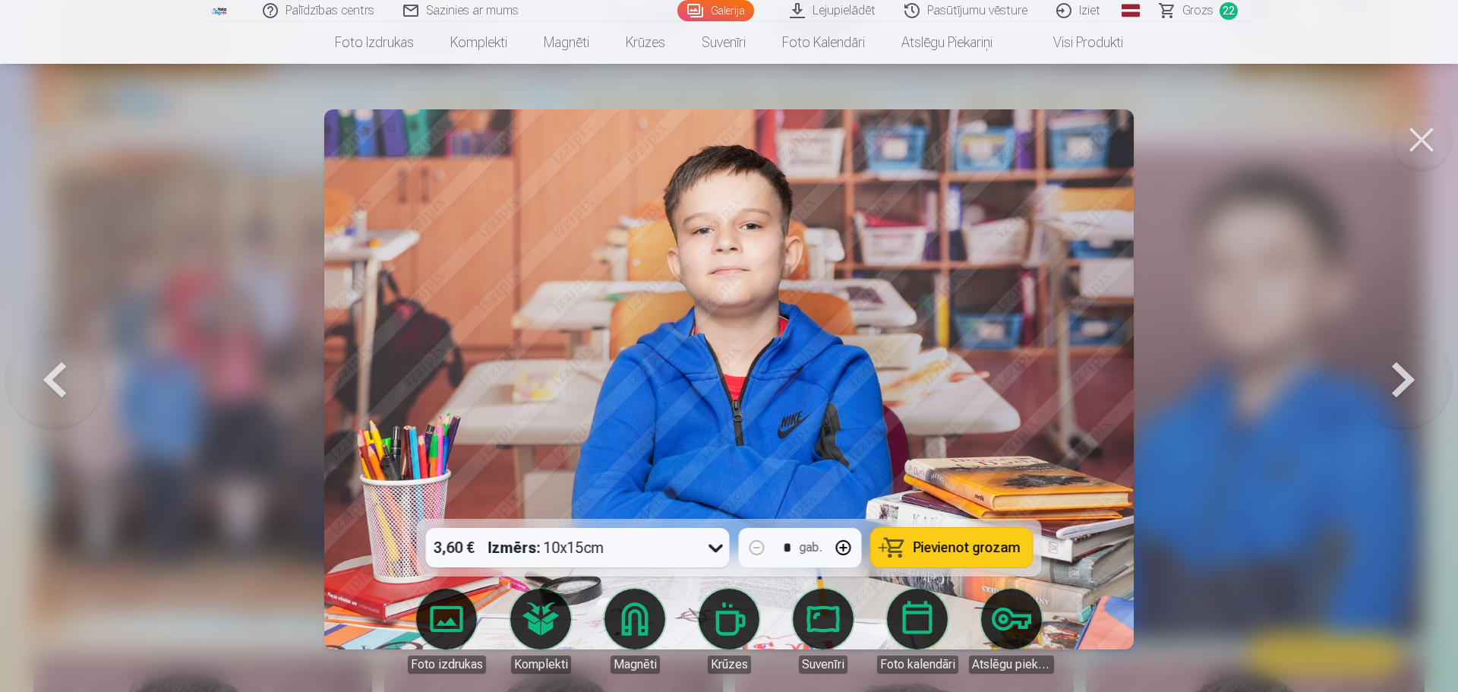
click at [935, 534] on button "Pievienot grozam" at bounding box center [952, 547] width 162 height 39
click at [1399, 365] on button at bounding box center [1402, 379] width 97 height 248
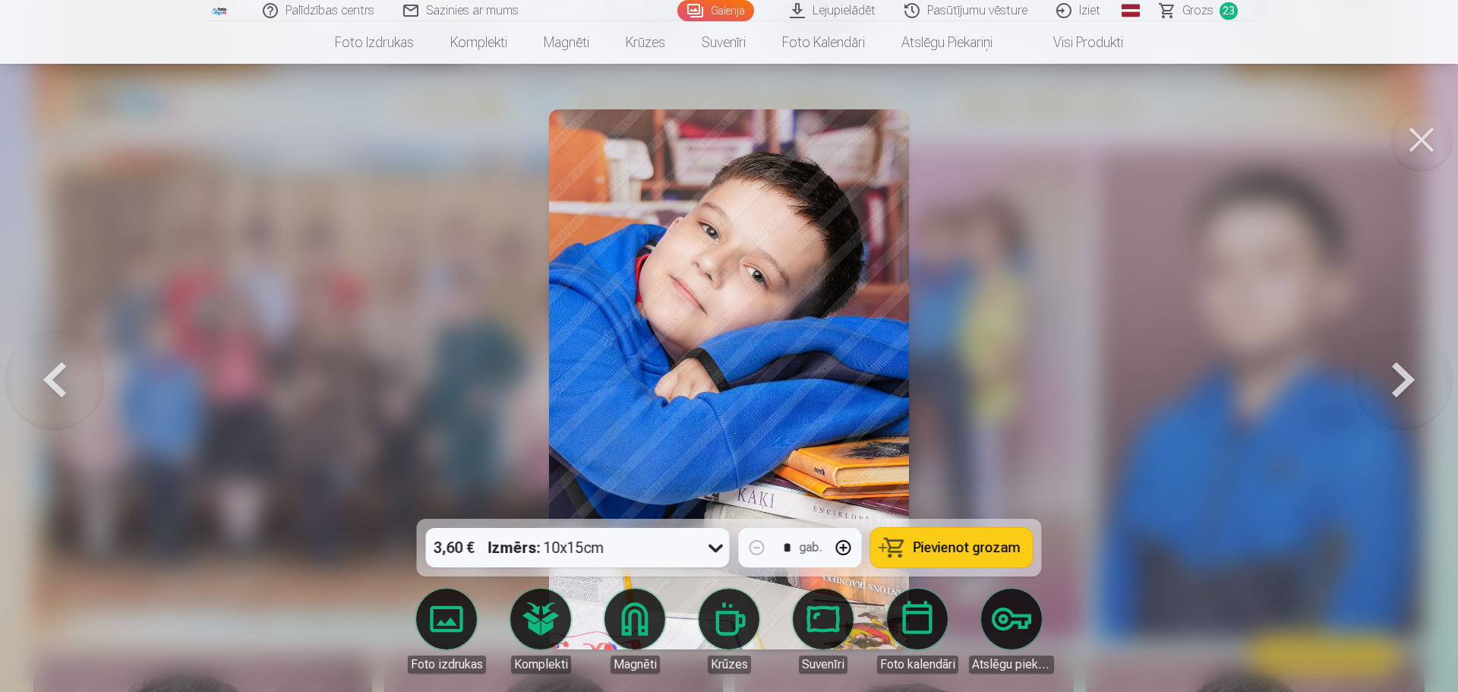
click at [987, 537] on button "Pievienot grozam" at bounding box center [952, 547] width 162 height 39
click at [1396, 374] on button at bounding box center [1402, 379] width 97 height 248
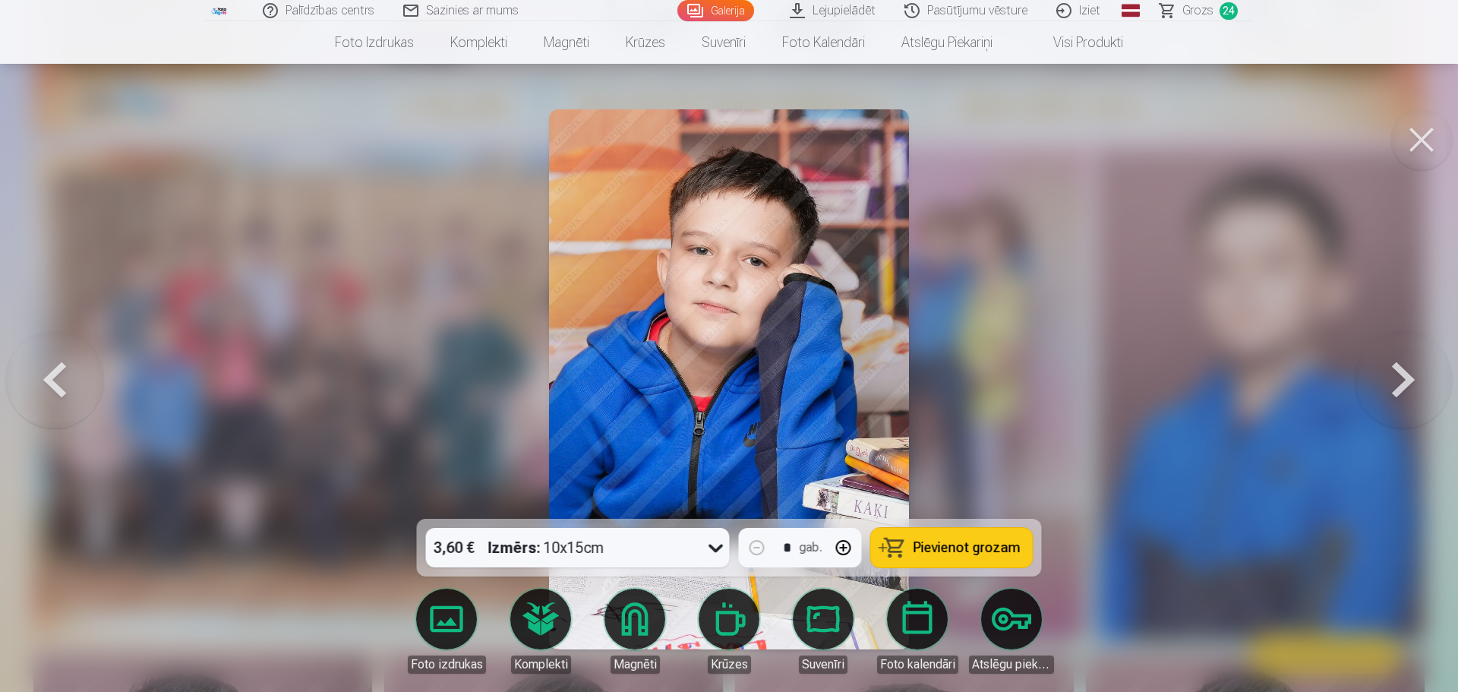
click at [943, 537] on button "Pievienot grozam" at bounding box center [952, 547] width 162 height 39
click at [1398, 368] on button at bounding box center [1402, 379] width 97 height 248
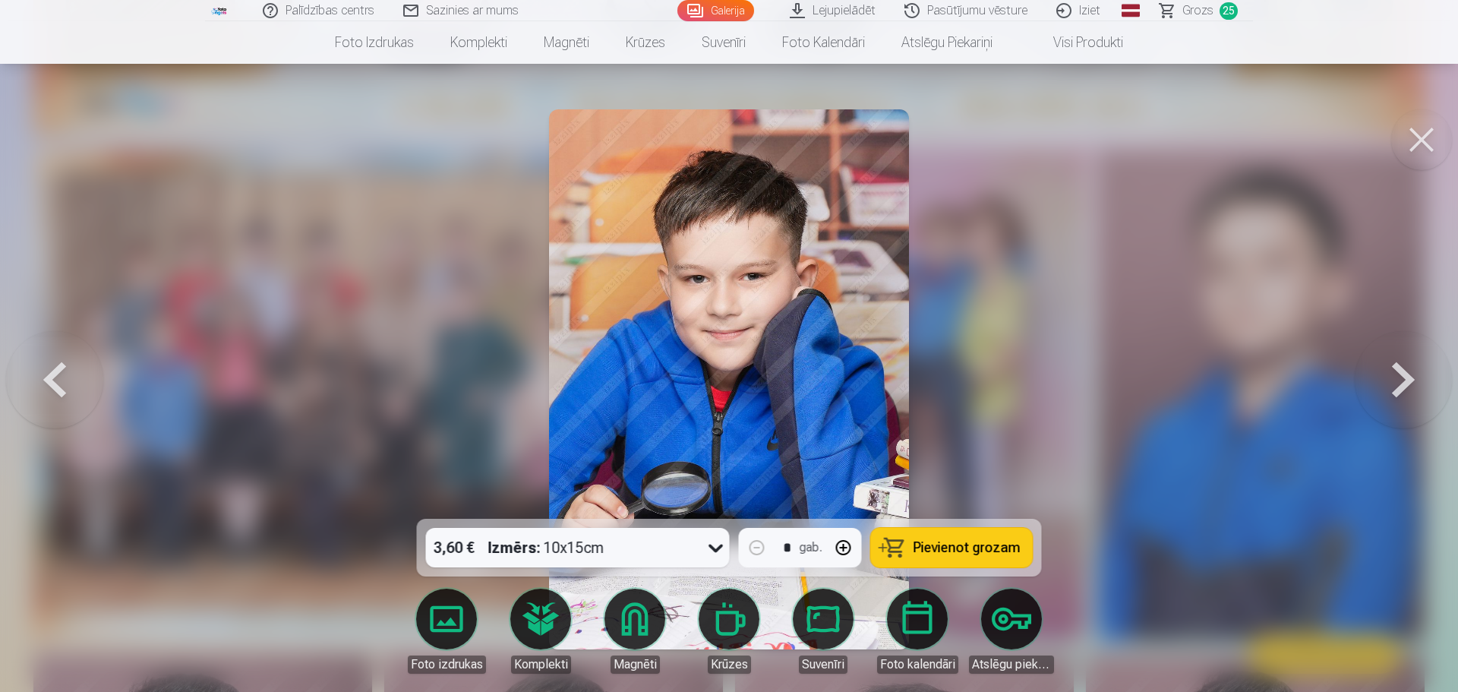
click at [947, 537] on button "Pievienot grozam" at bounding box center [952, 547] width 162 height 39
click at [1411, 357] on button at bounding box center [1402, 379] width 97 height 248
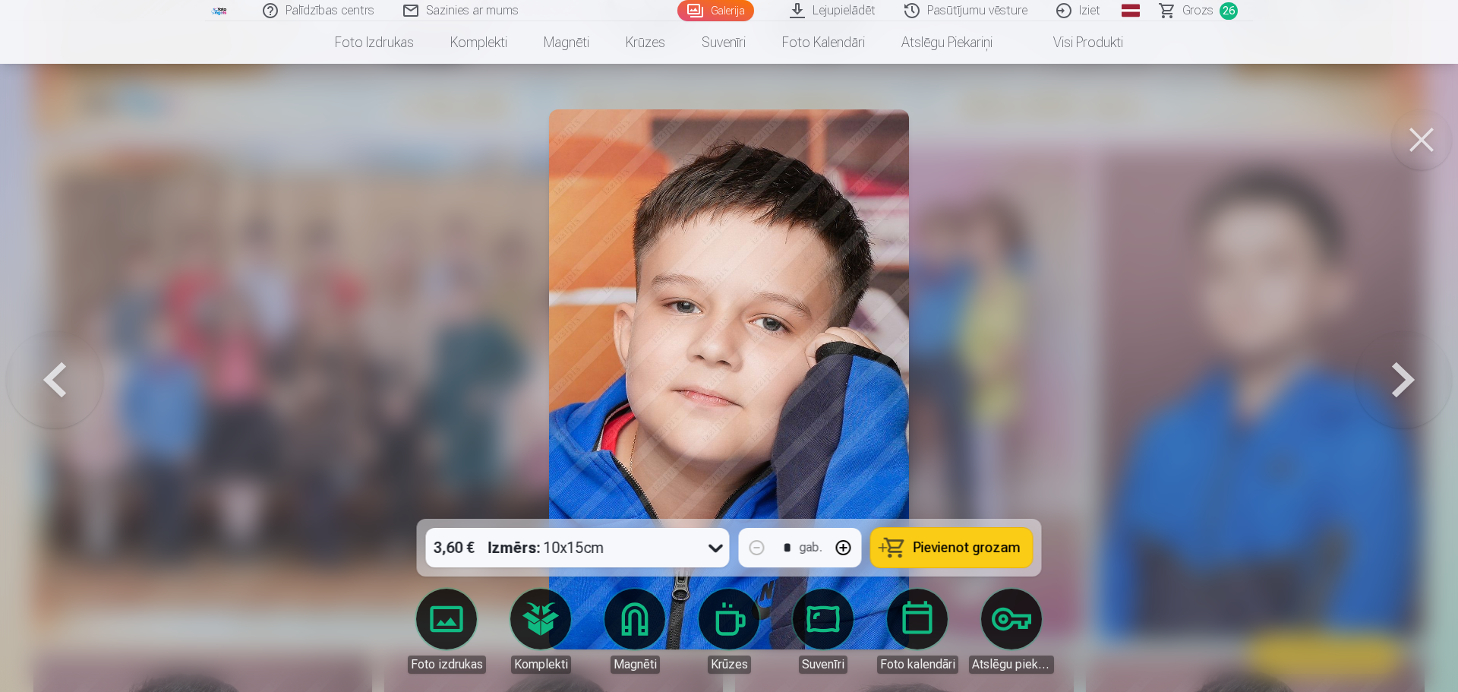
click at [922, 530] on button "Pievienot grozam" at bounding box center [952, 547] width 162 height 39
click at [1403, 364] on button at bounding box center [1402, 379] width 97 height 248
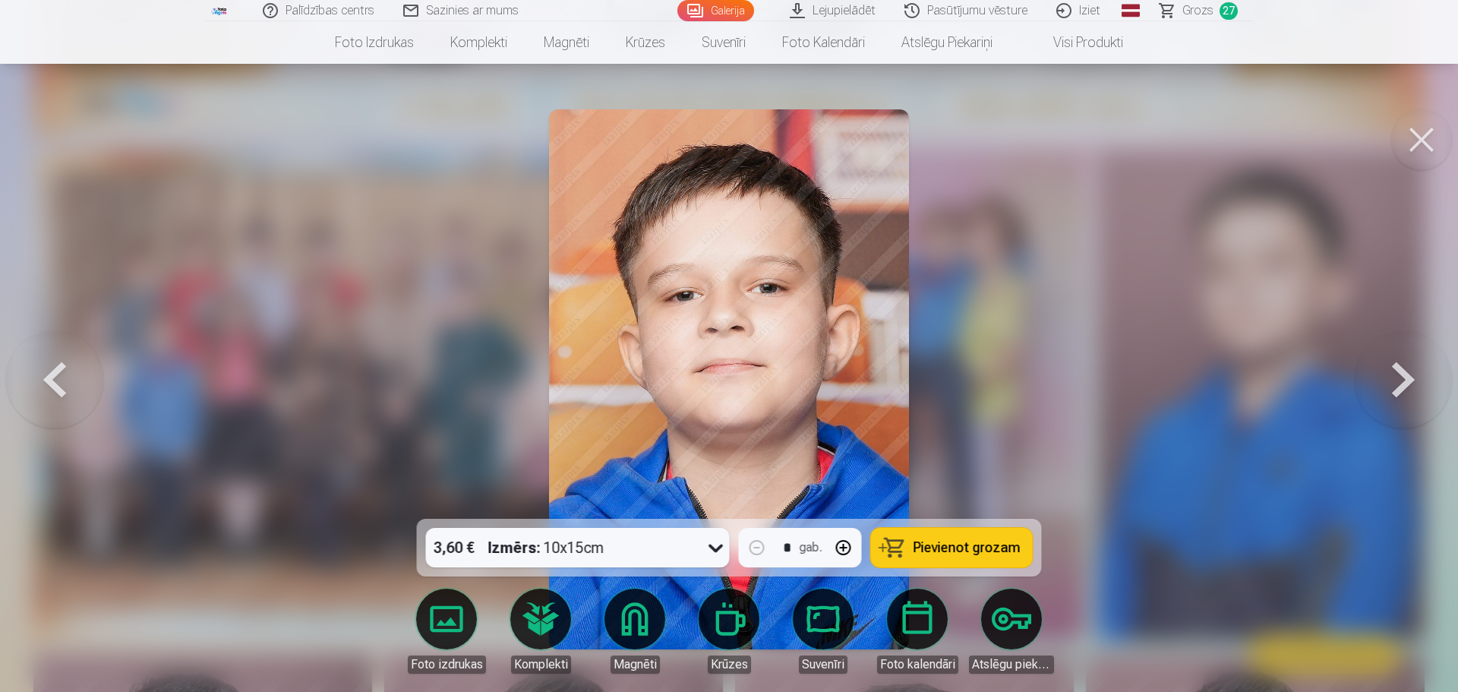
click at [951, 537] on button "Pievienot grozam" at bounding box center [952, 547] width 162 height 39
click at [1404, 375] on button at bounding box center [1402, 379] width 97 height 248
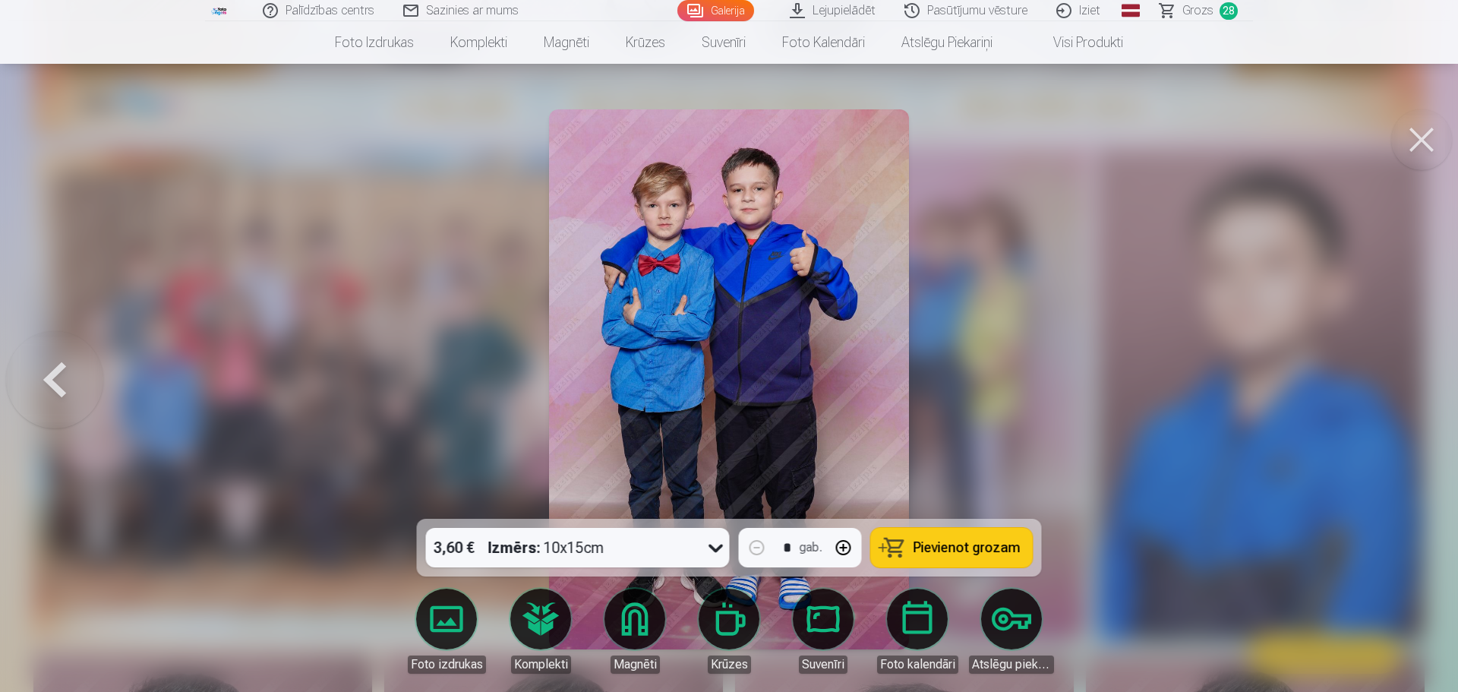
click at [944, 534] on button "Pievienot grozam" at bounding box center [952, 547] width 162 height 39
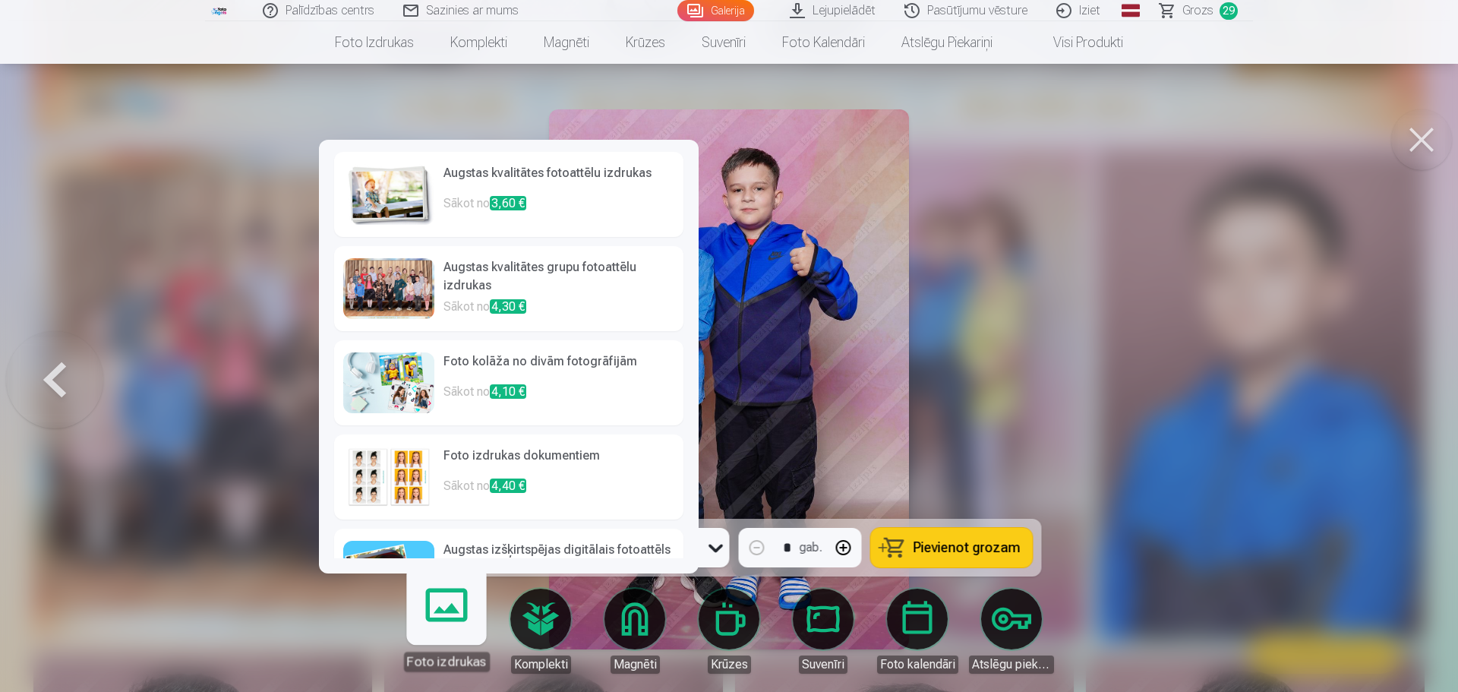
click at [451, 601] on link "Foto izdrukas" at bounding box center [445, 624] width 93 height 93
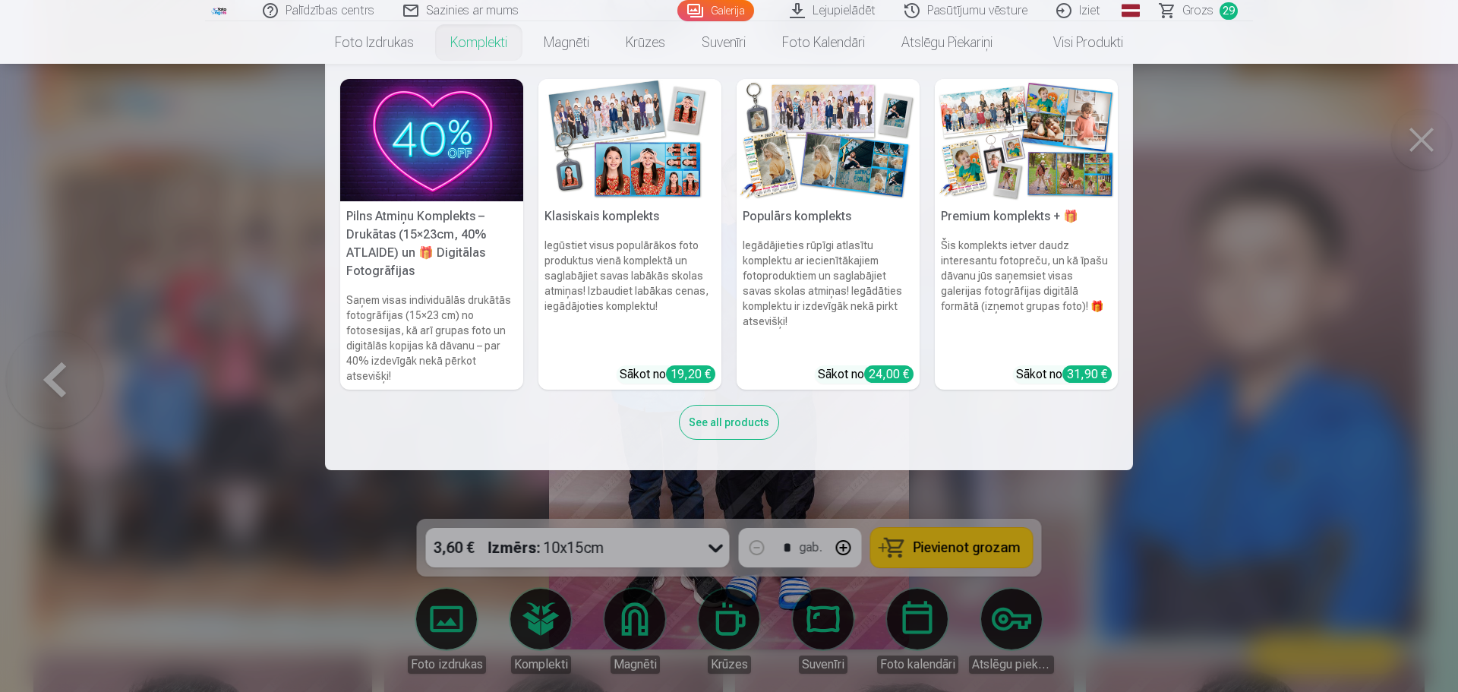
click at [440, 329] on h6 "Saņem visas individuālās drukātās fotogrāfijas (15×23 cm) no fotosesijas, kā ar…" at bounding box center [431, 337] width 183 height 103
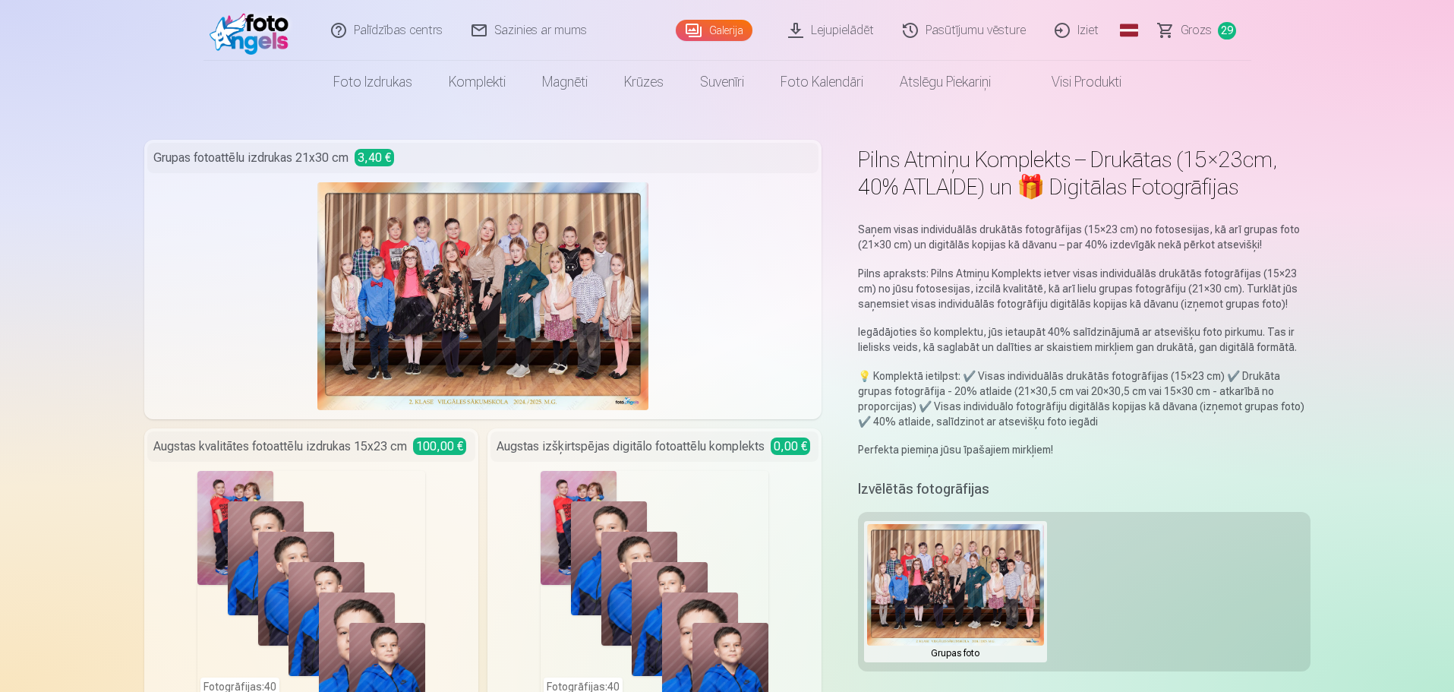
click at [1201, 18] on link "Grozs 29" at bounding box center [1197, 30] width 107 height 61
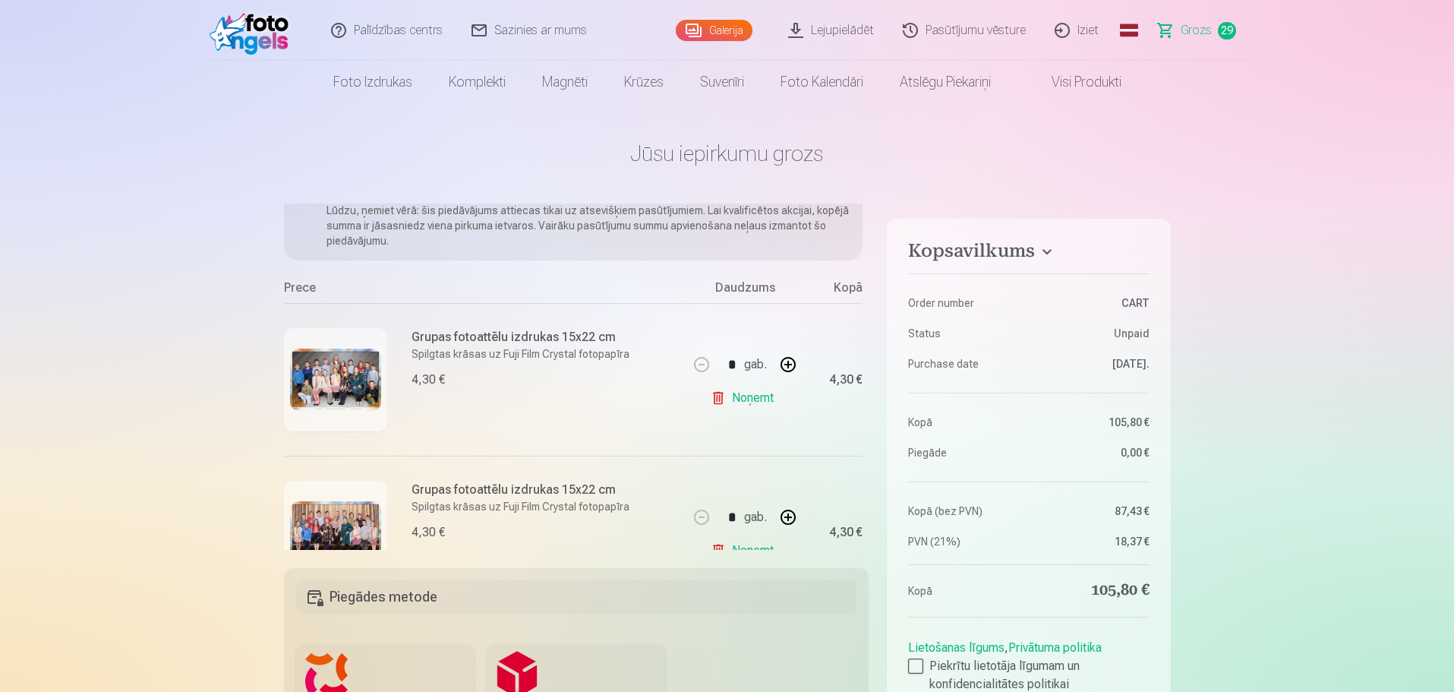
scroll to position [76, 0]
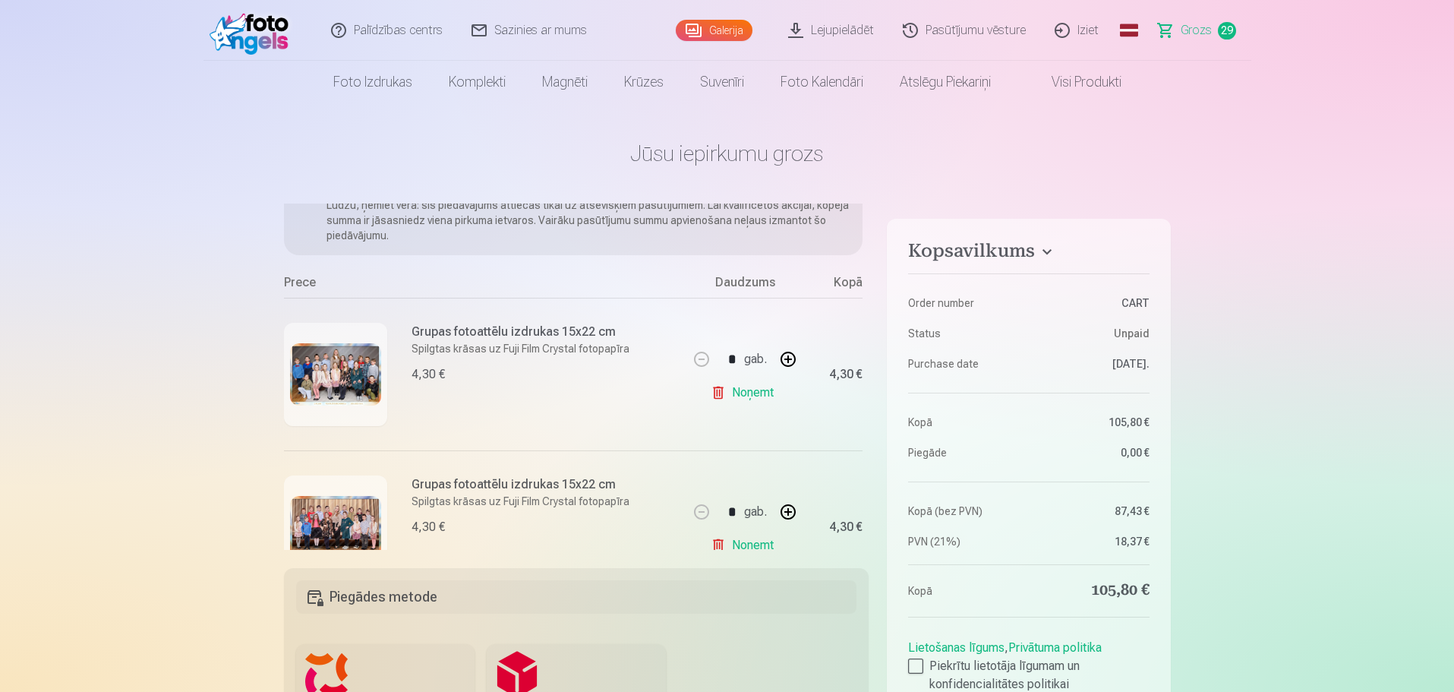
click at [342, 379] on img at bounding box center [335, 374] width 91 height 63
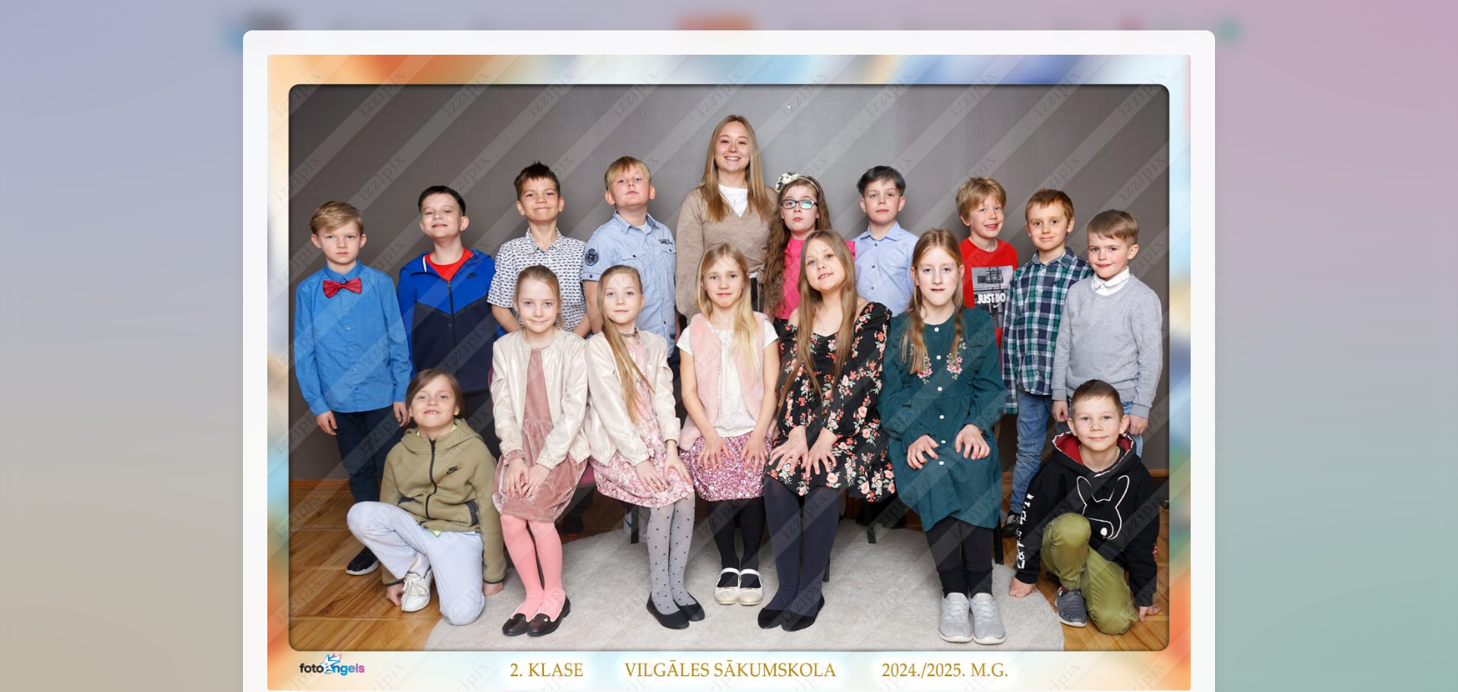
click at [1237, 355] on div at bounding box center [729, 346] width 1458 height 692
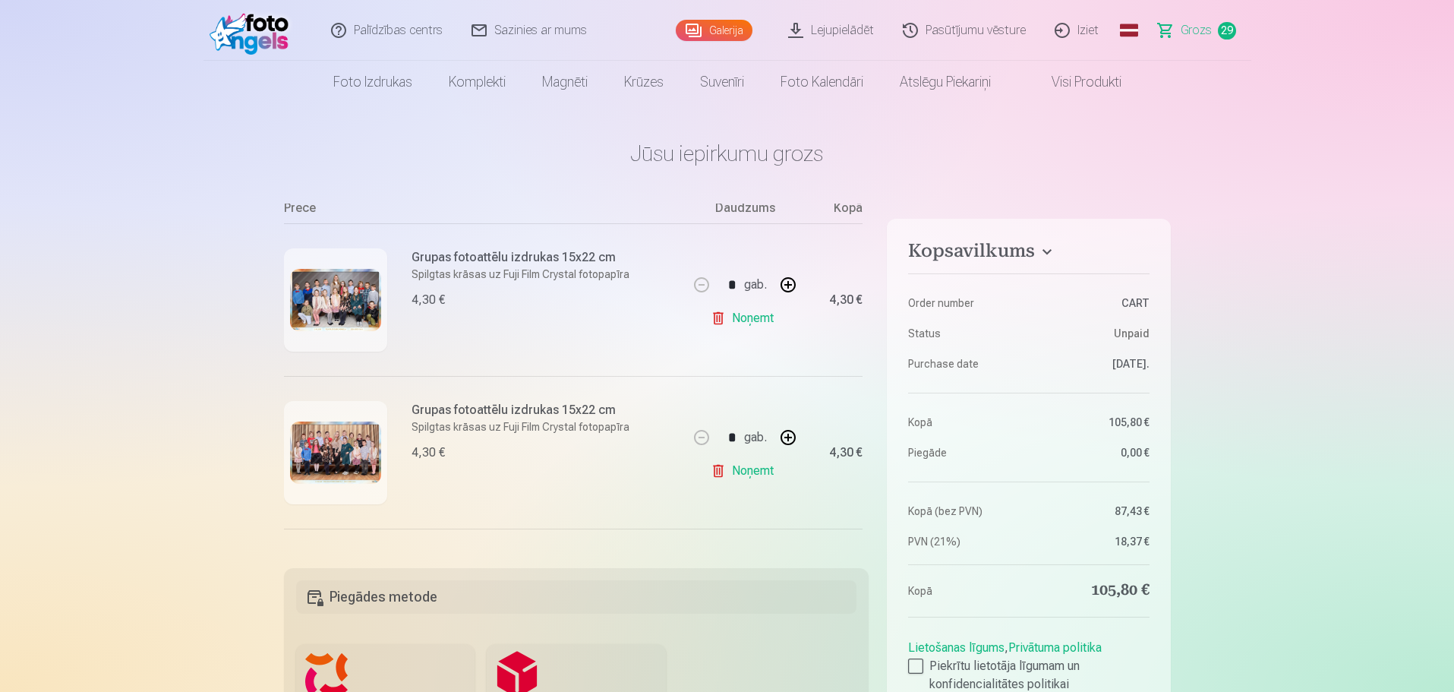
scroll to position [152, 0]
click at [306, 442] on img at bounding box center [335, 451] width 91 height 63
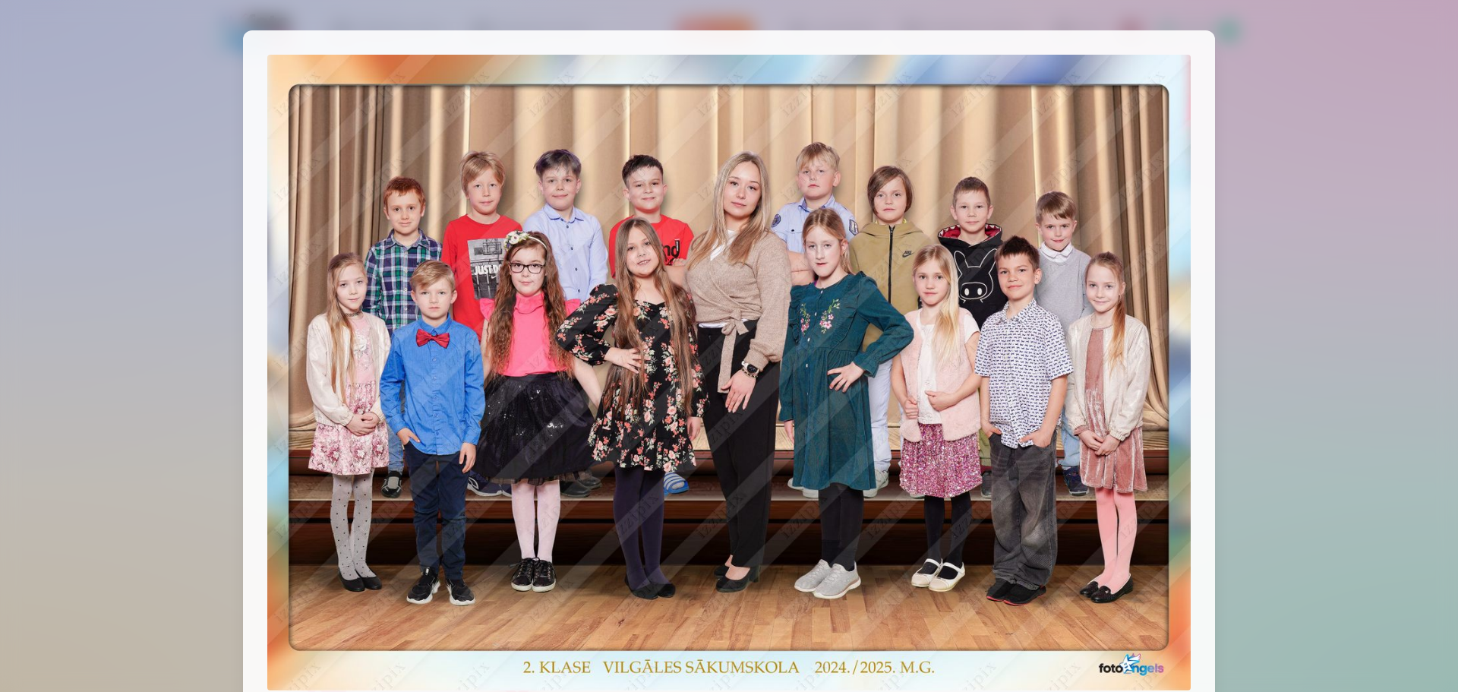
click at [211, 375] on div at bounding box center [729, 346] width 1458 height 692
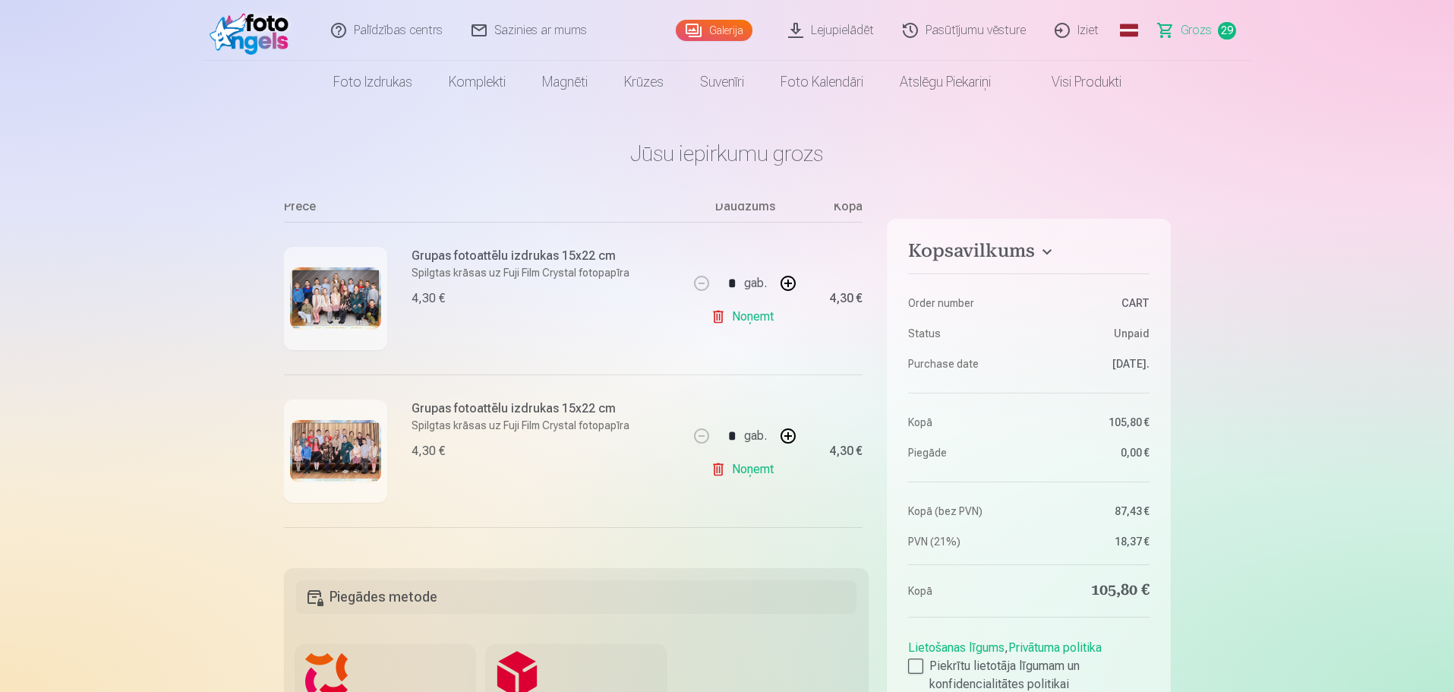
click at [739, 307] on link "Noņemt" at bounding box center [745, 316] width 69 height 30
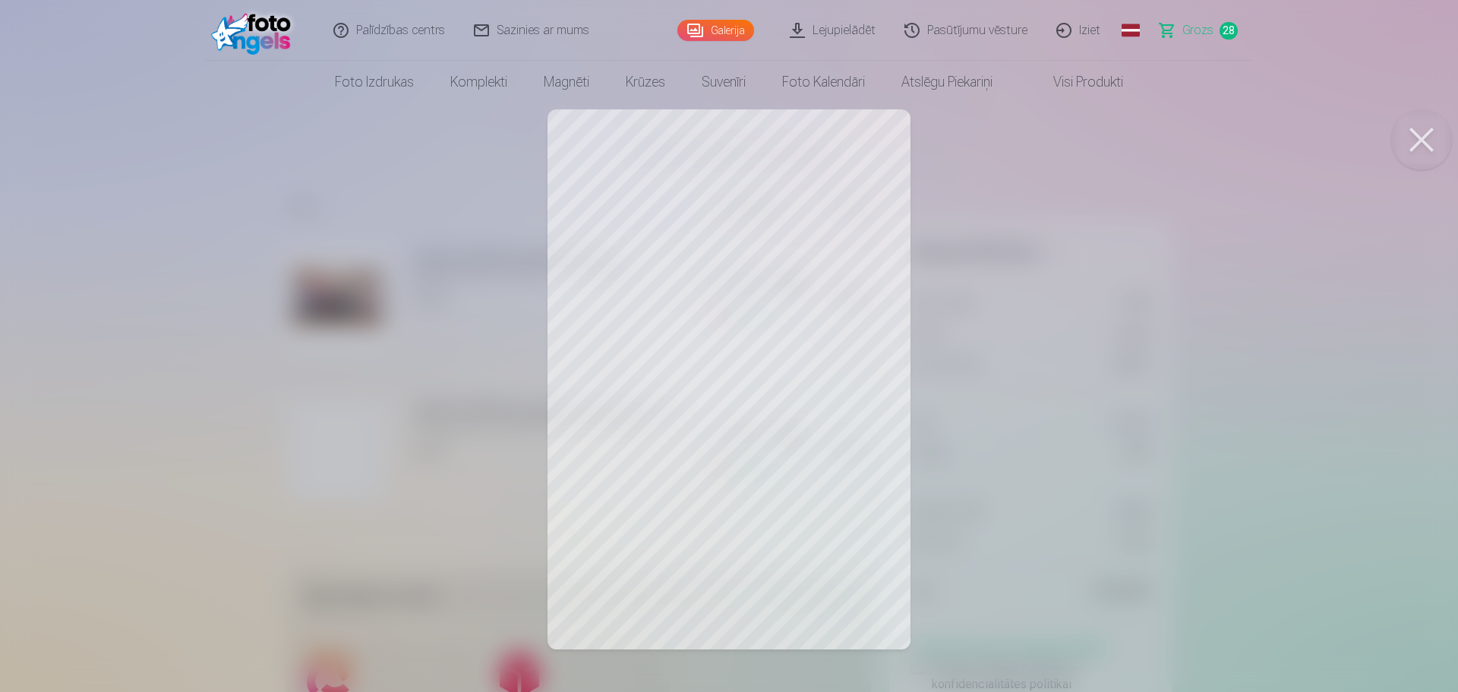
click at [1139, 358] on div at bounding box center [729, 346] width 1458 height 692
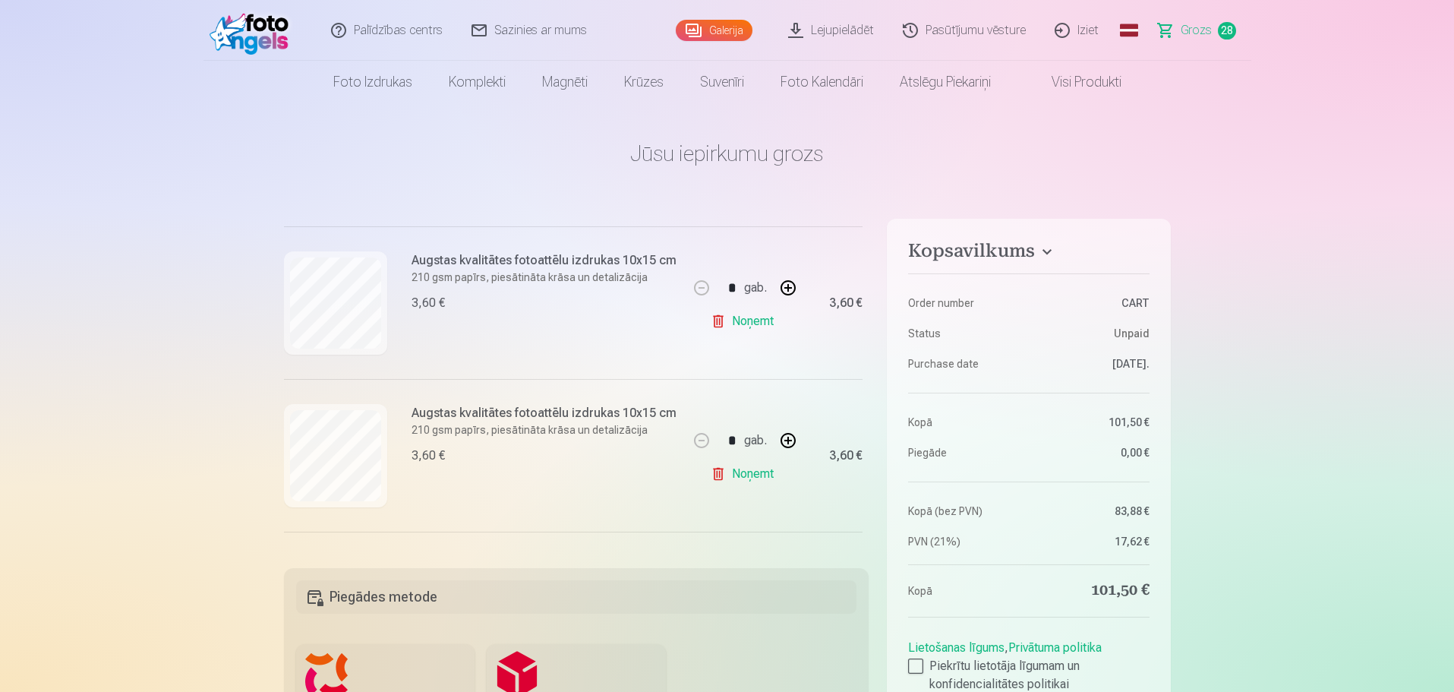
scroll to position [456, 0]
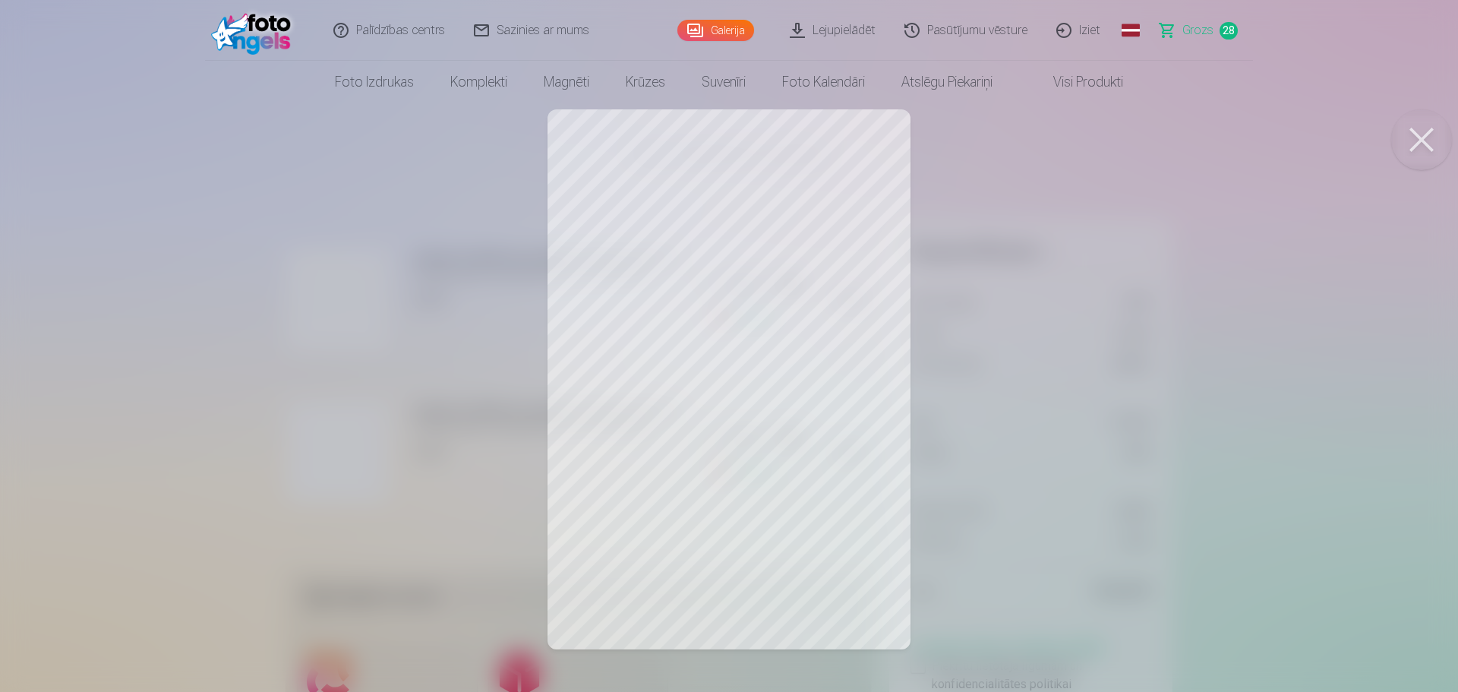
click at [1135, 365] on div at bounding box center [729, 346] width 1458 height 692
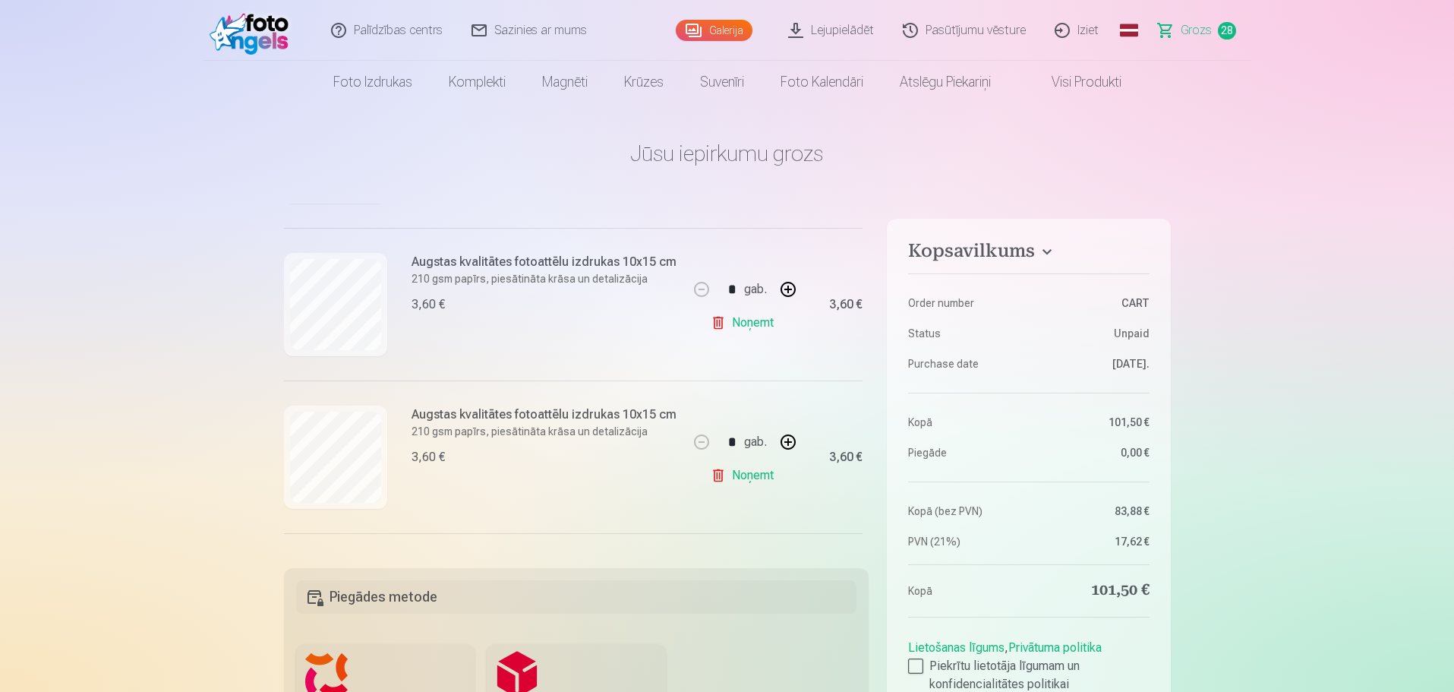
scroll to position [607, 0]
click at [749, 462] on link "Noņemt" at bounding box center [745, 471] width 69 height 30
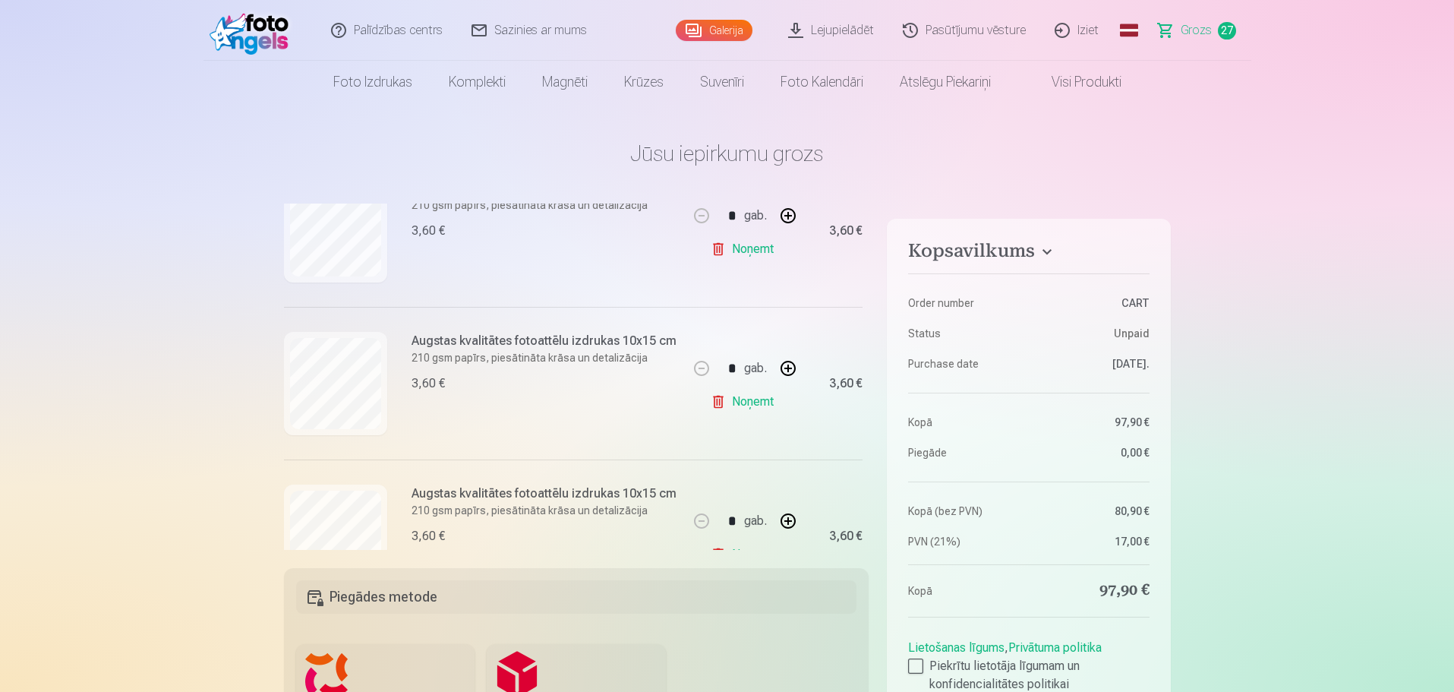
scroll to position [683, 0]
click at [753, 384] on link "Noņemt" at bounding box center [745, 395] width 69 height 30
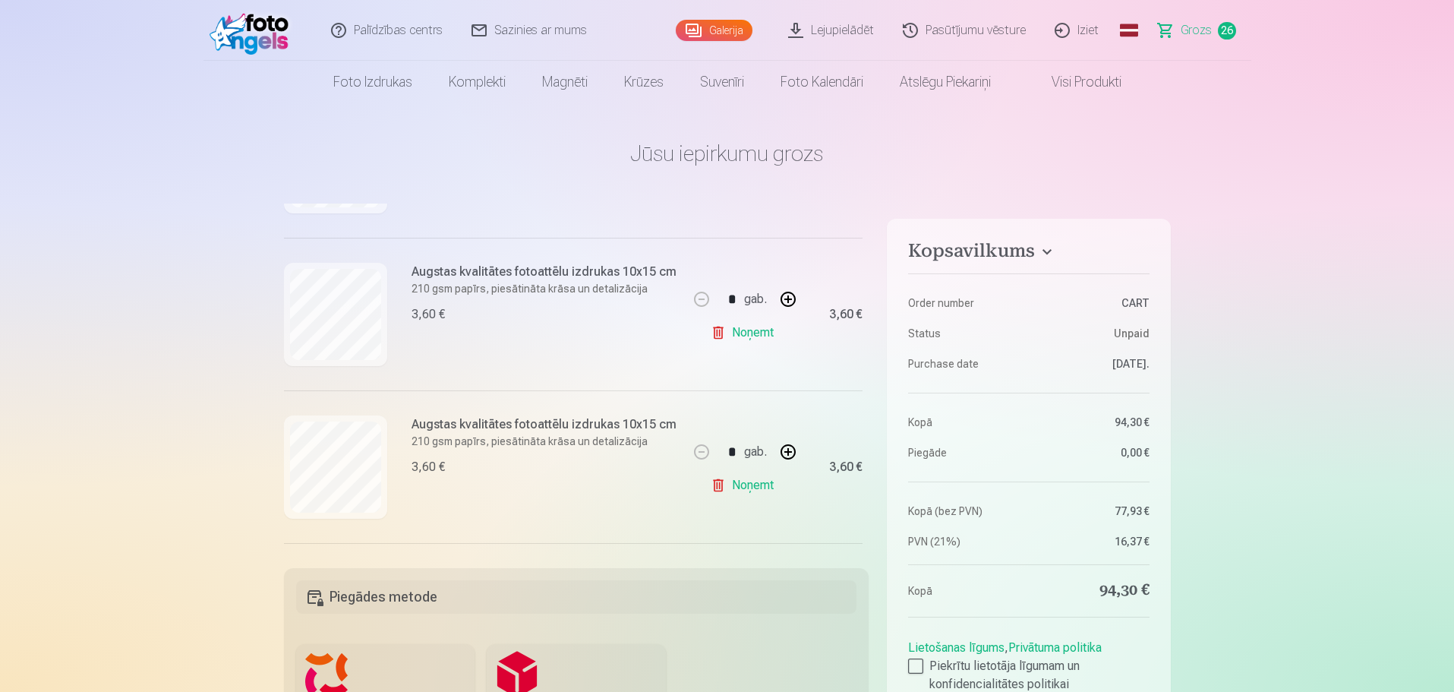
scroll to position [607, 0]
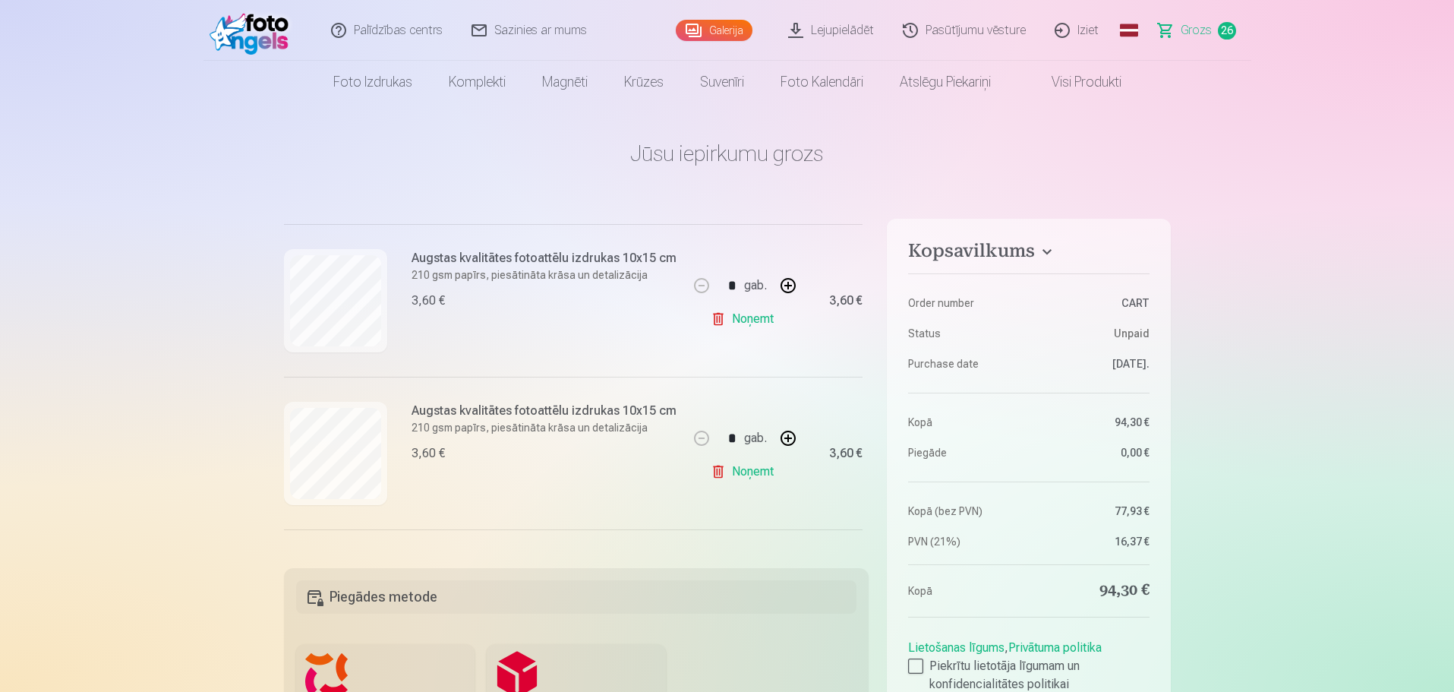
click at [752, 461] on link "Noņemt" at bounding box center [745, 471] width 69 height 30
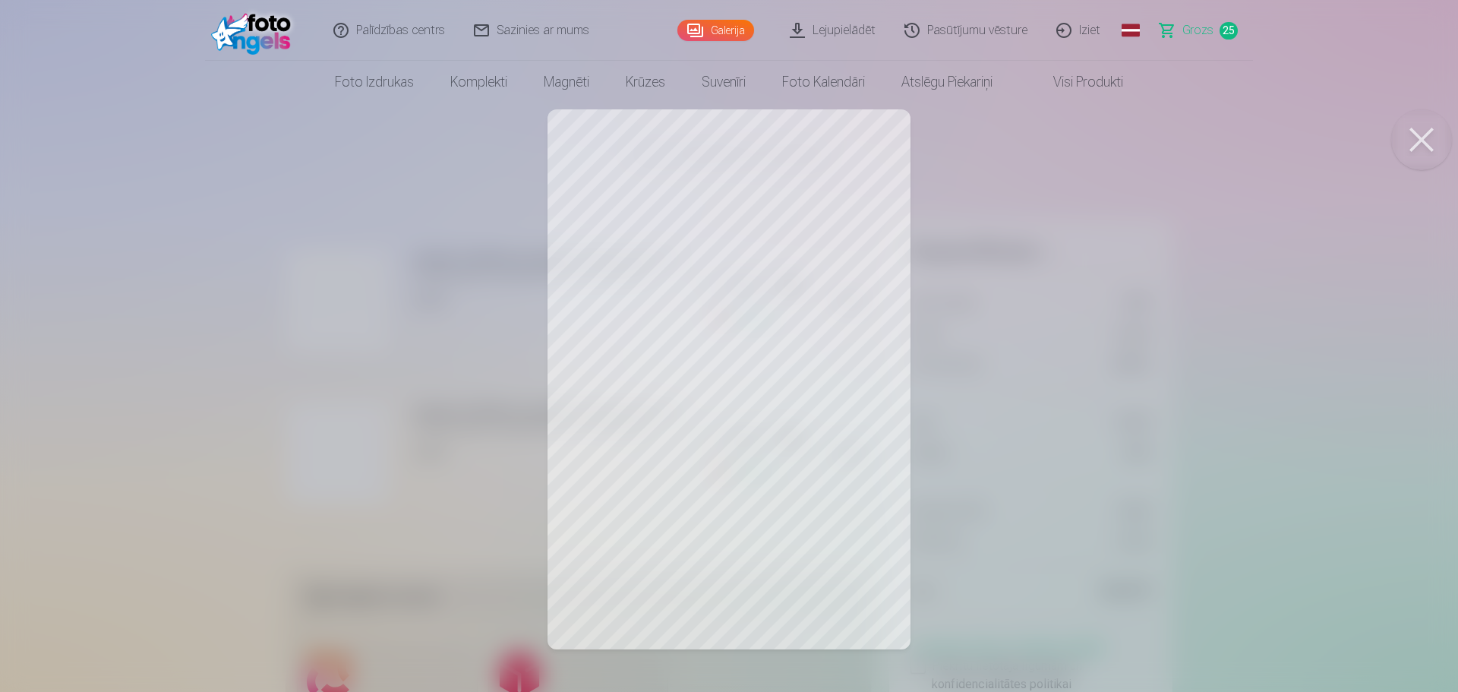
click at [1070, 356] on div at bounding box center [729, 346] width 1458 height 692
click at [1185, 386] on div at bounding box center [729, 346] width 1458 height 692
click at [1259, 345] on div at bounding box center [729, 346] width 1458 height 692
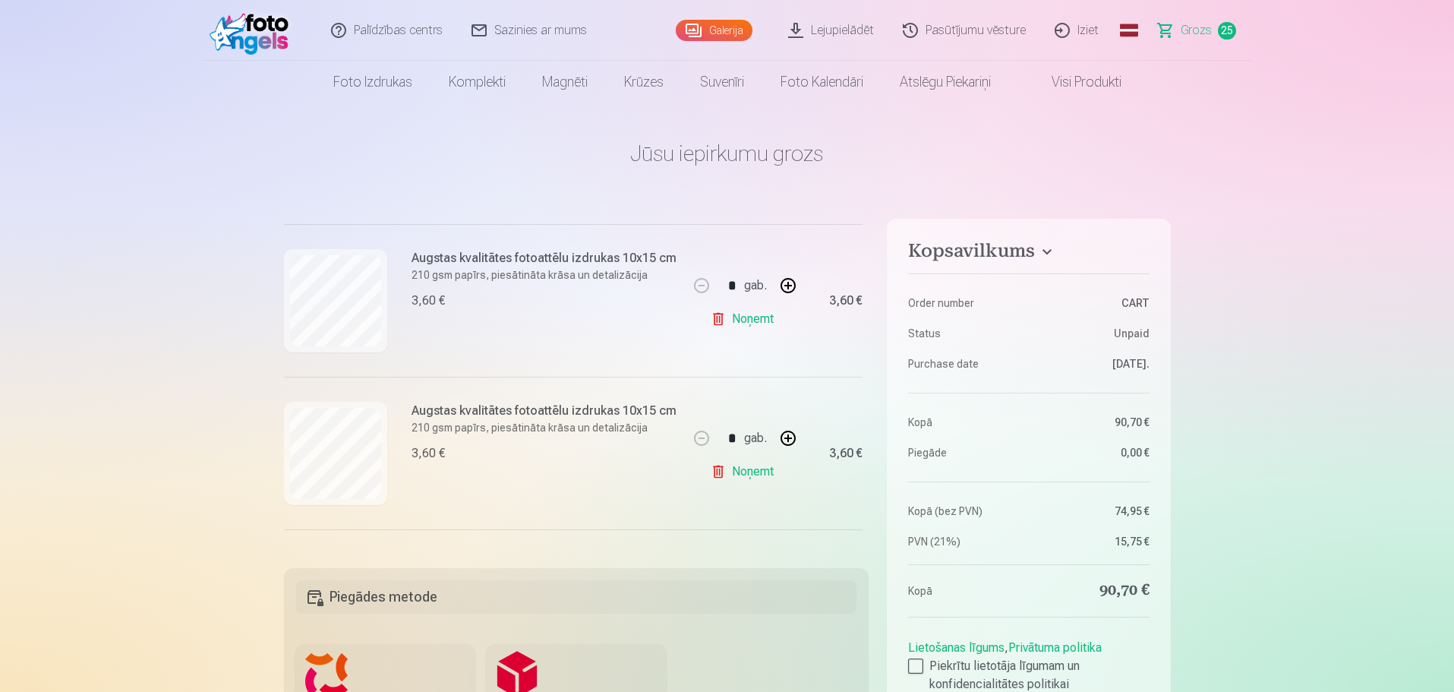
click at [759, 307] on link "Noņemt" at bounding box center [745, 319] width 69 height 30
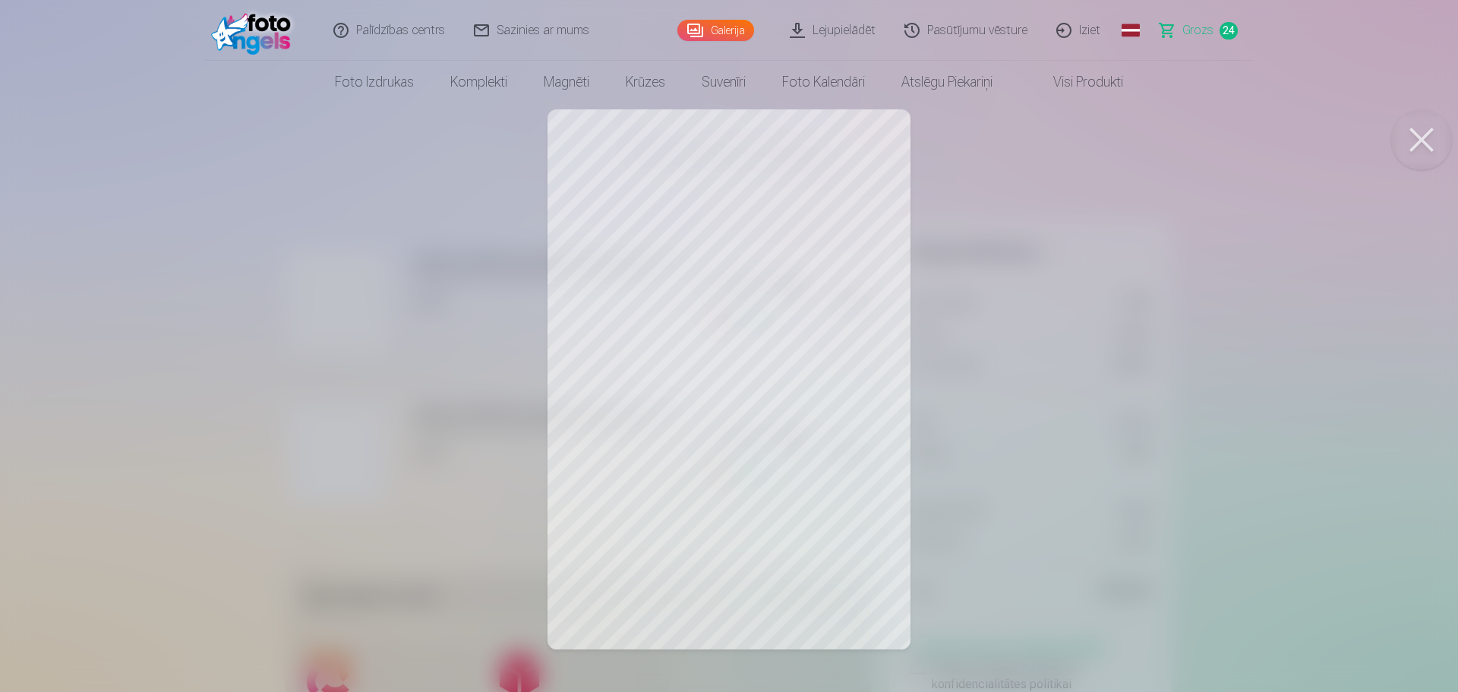
click at [1077, 304] on div at bounding box center [729, 346] width 1458 height 692
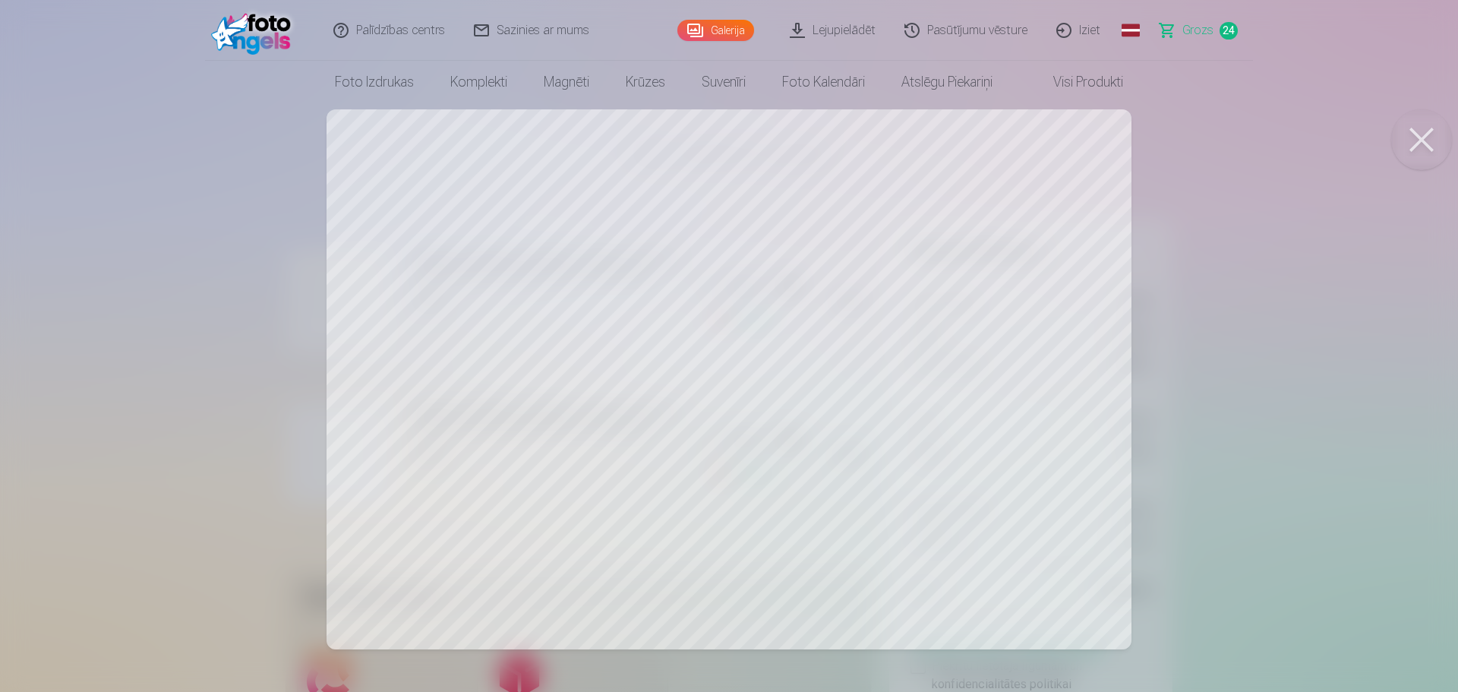
click at [1415, 137] on button at bounding box center [1421, 139] width 61 height 61
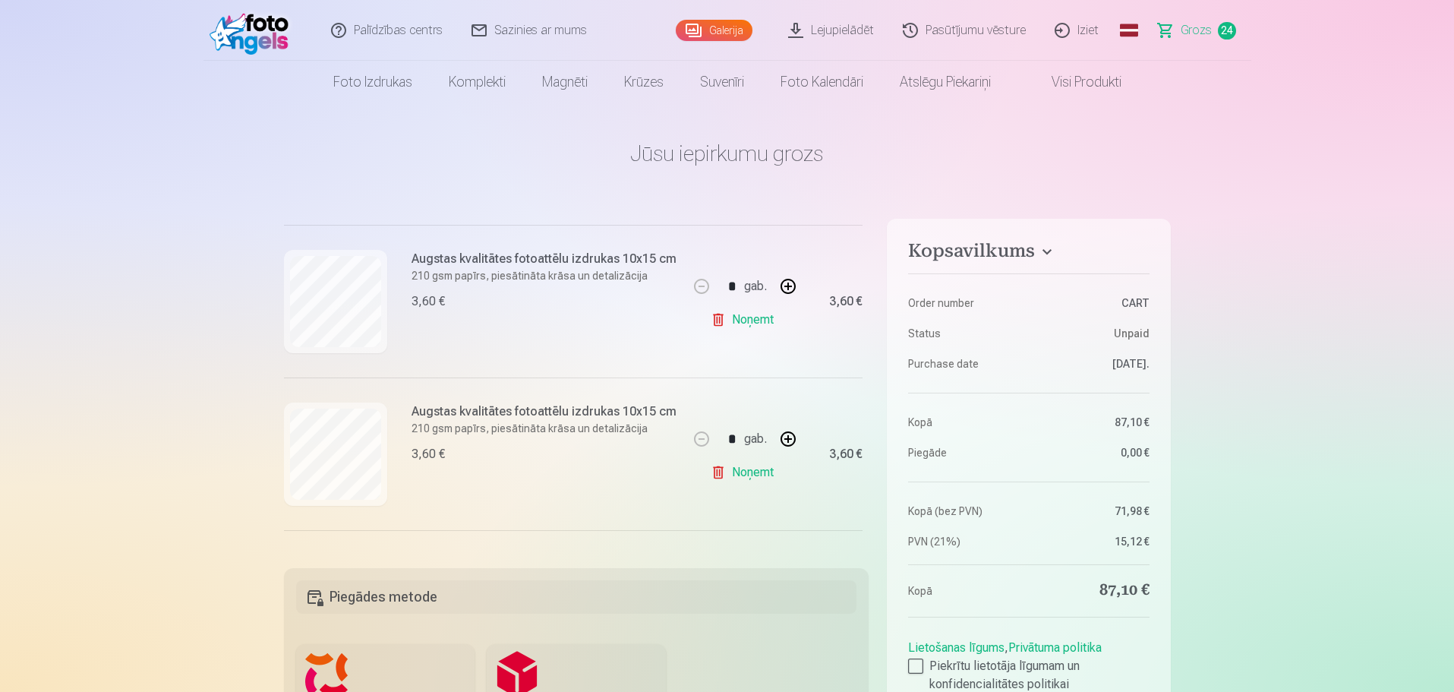
click at [750, 461] on link "Noņemt" at bounding box center [745, 472] width 69 height 30
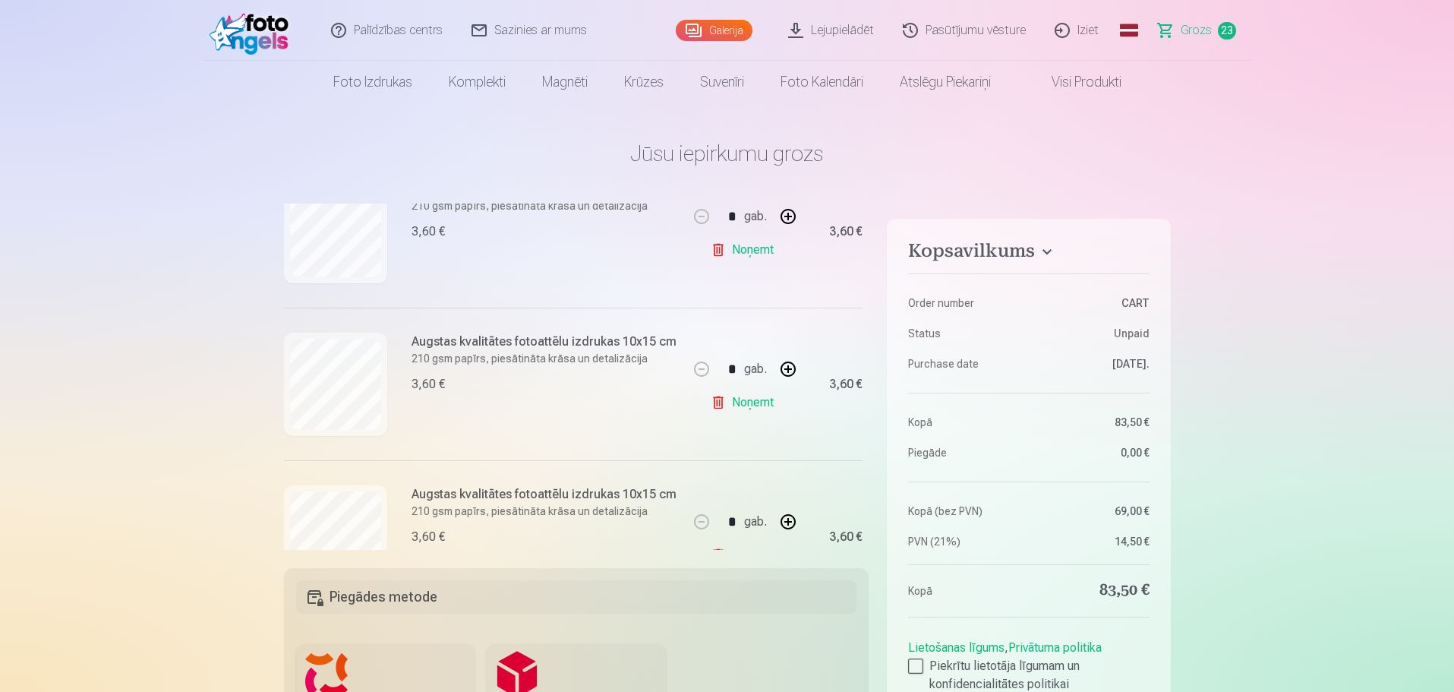
scroll to position [1139, 0]
click at [745, 386] on link "Noņemt" at bounding box center [745, 398] width 69 height 30
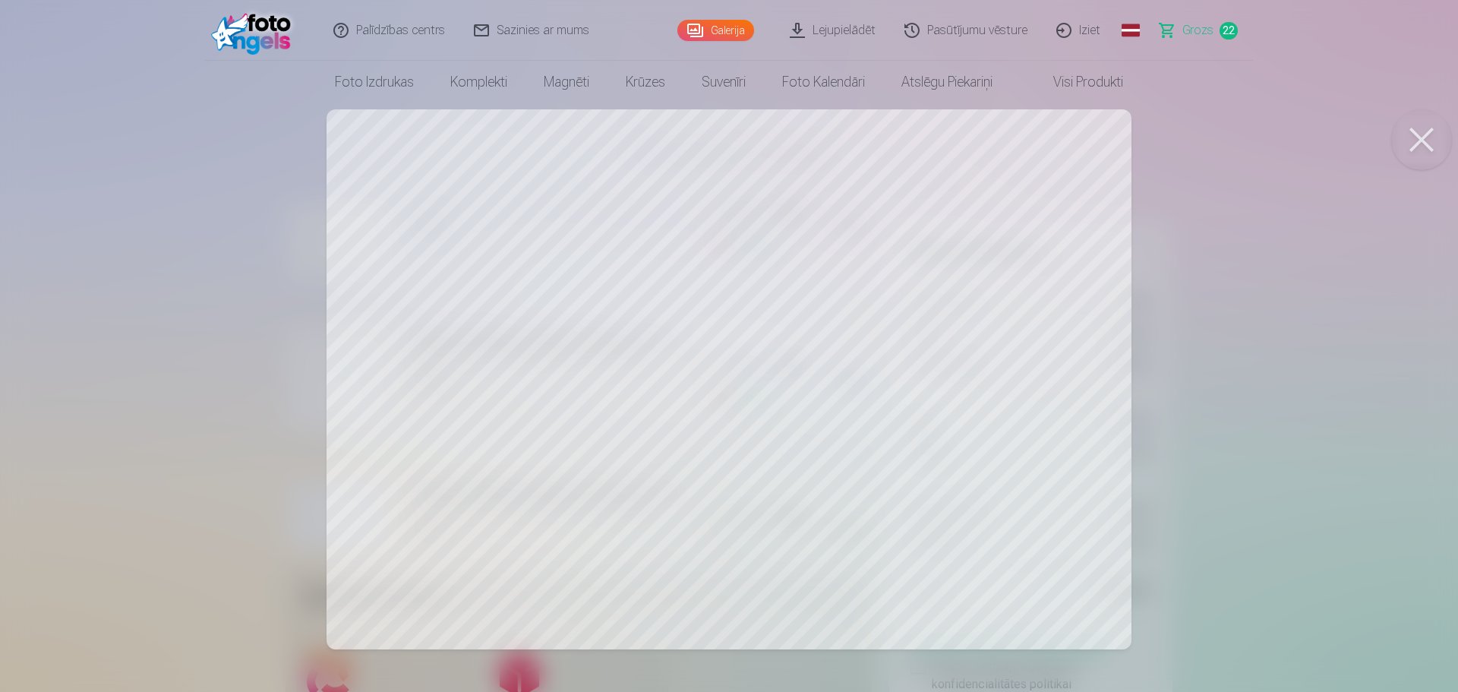
click at [1318, 251] on div at bounding box center [729, 346] width 1458 height 692
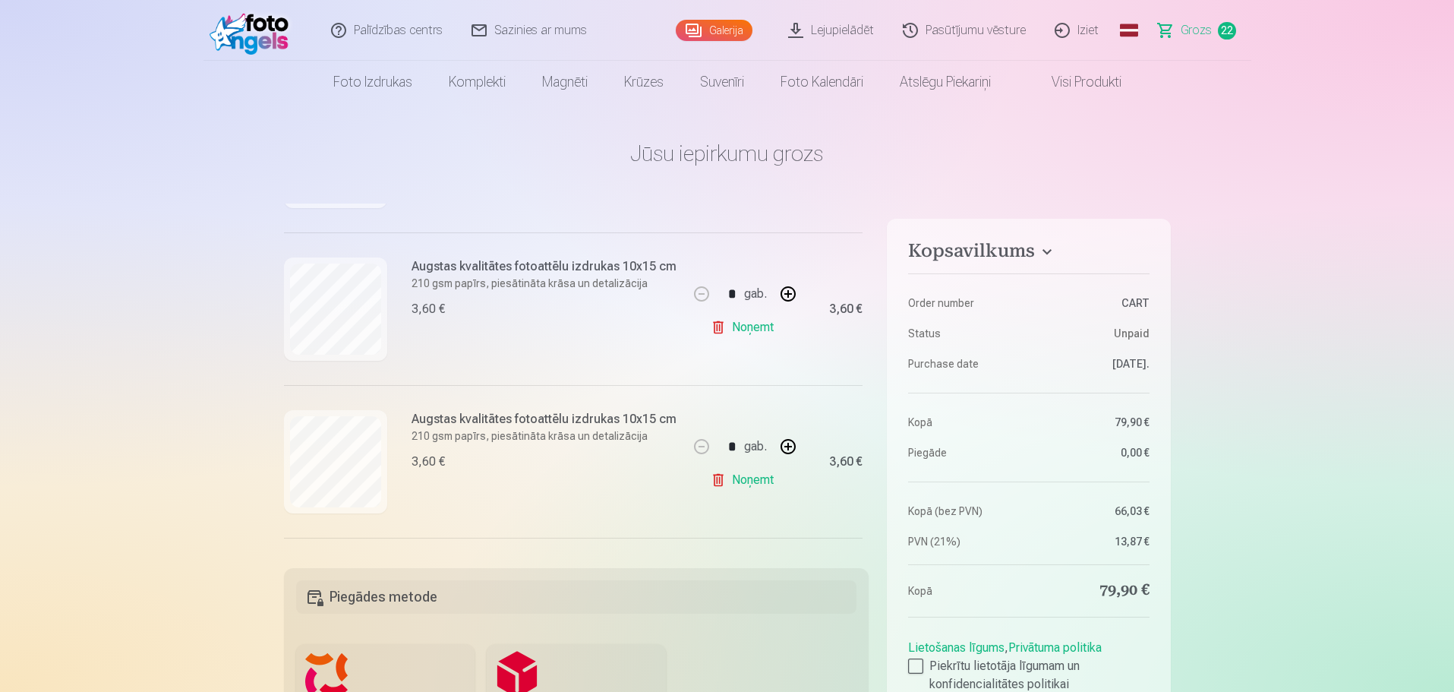
scroll to position [1518, 0]
click at [742, 468] on link "Noņemt" at bounding box center [745, 476] width 69 height 30
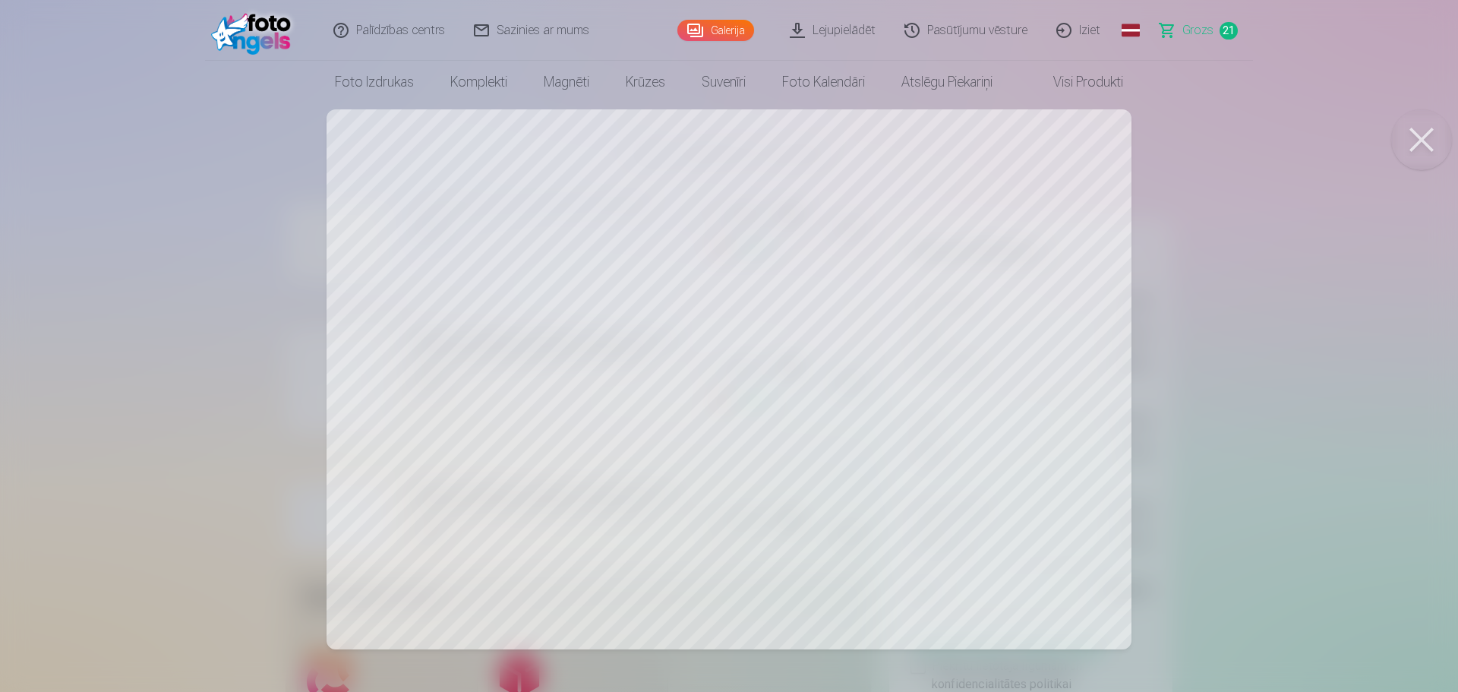
click at [234, 435] on div at bounding box center [729, 346] width 1458 height 692
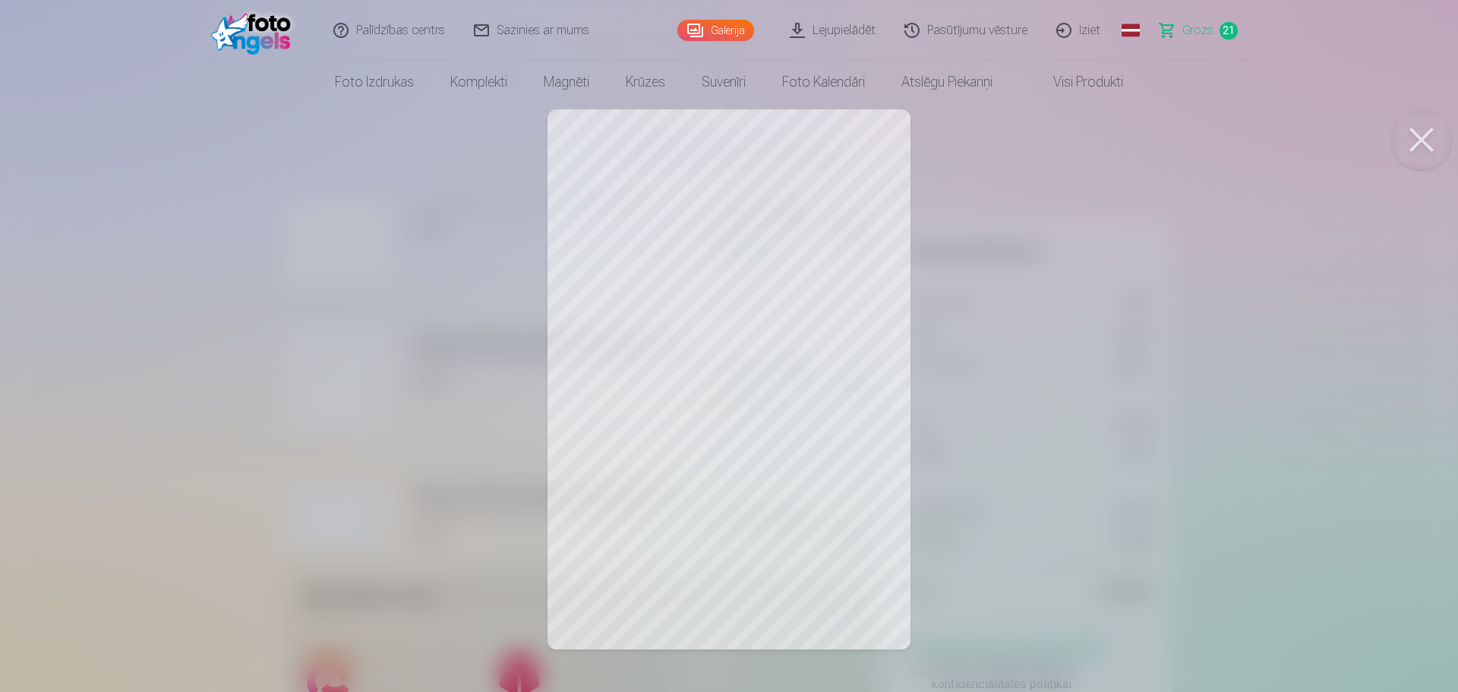
click at [327, 426] on div at bounding box center [729, 346] width 1458 height 692
click at [338, 481] on div at bounding box center [729, 346] width 1458 height 692
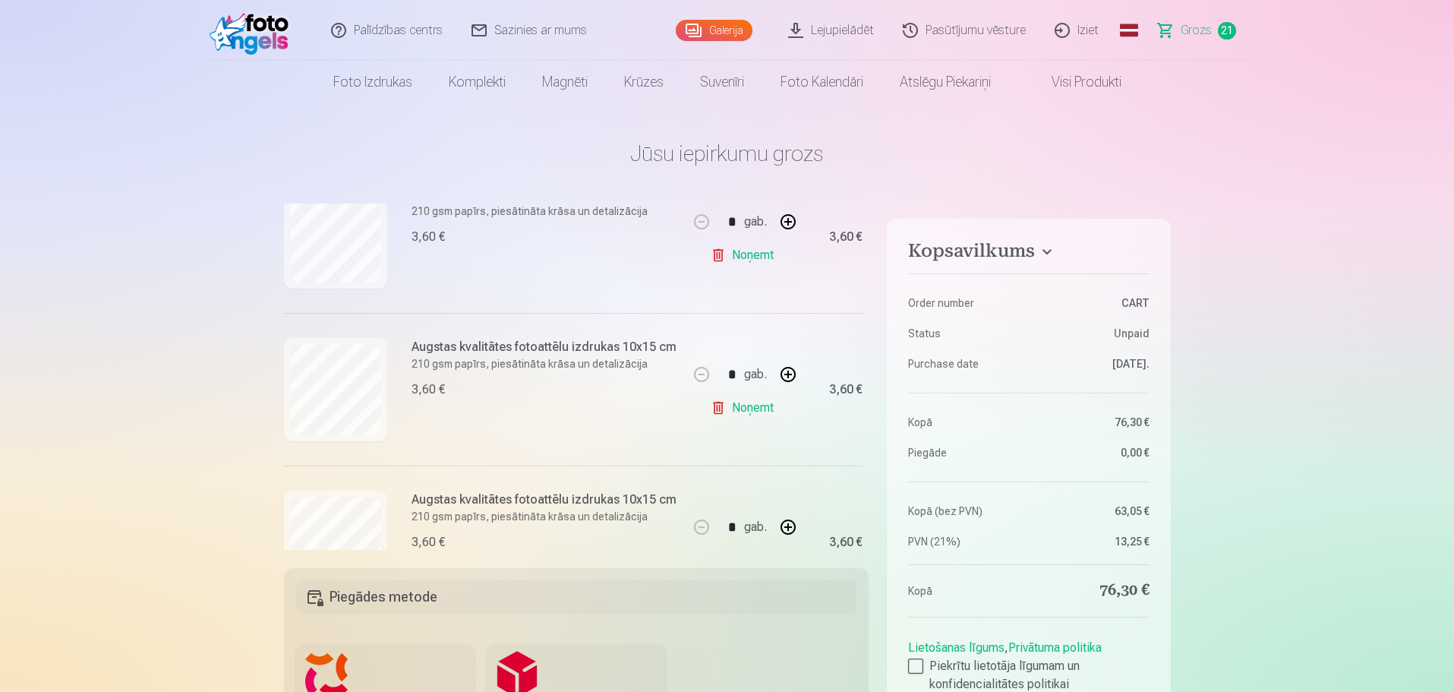
scroll to position [1898, 0]
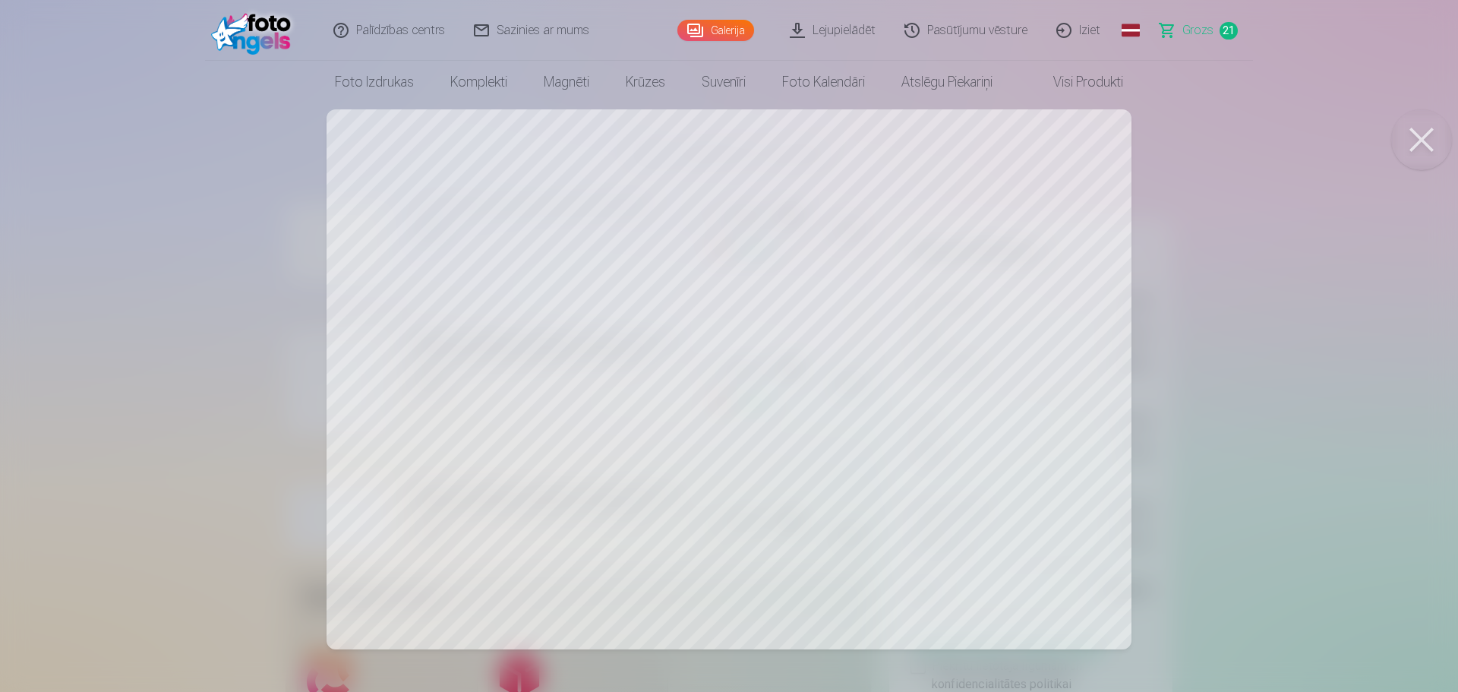
click at [241, 386] on div at bounding box center [729, 346] width 1458 height 692
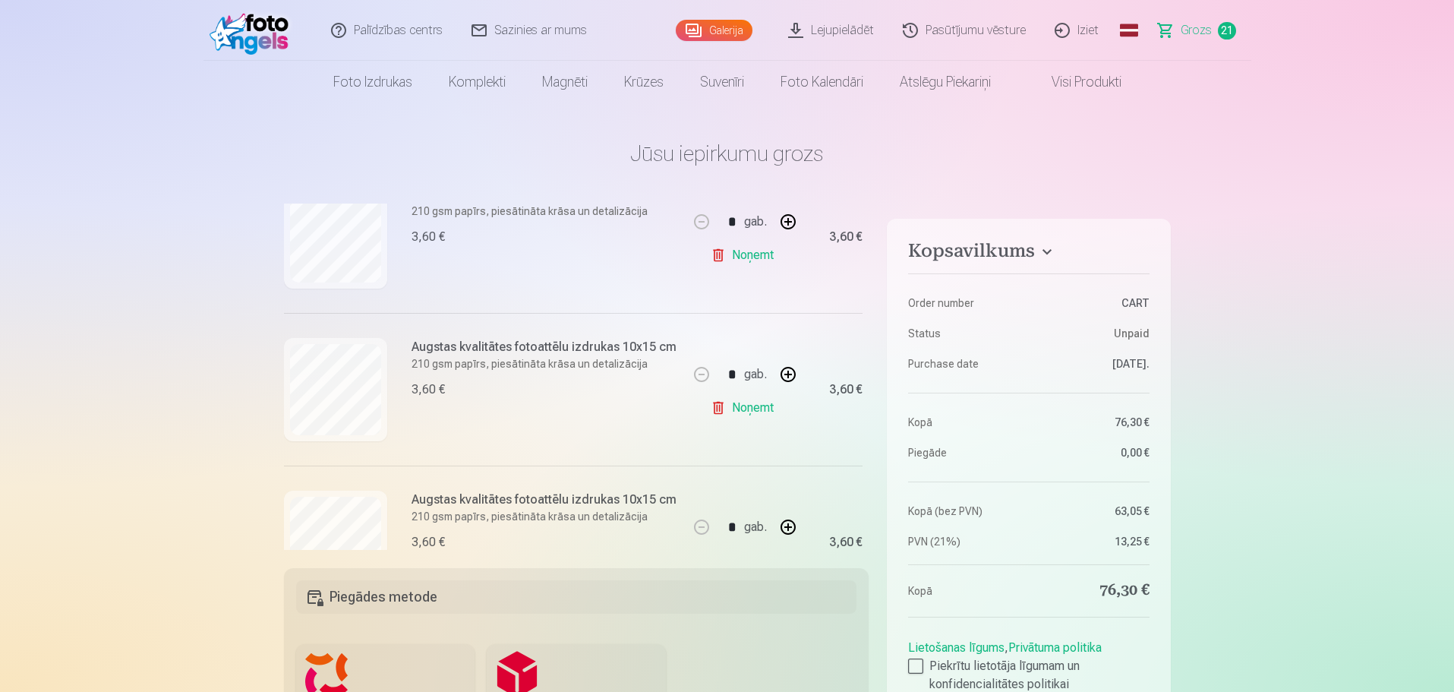
scroll to position [2050, 0]
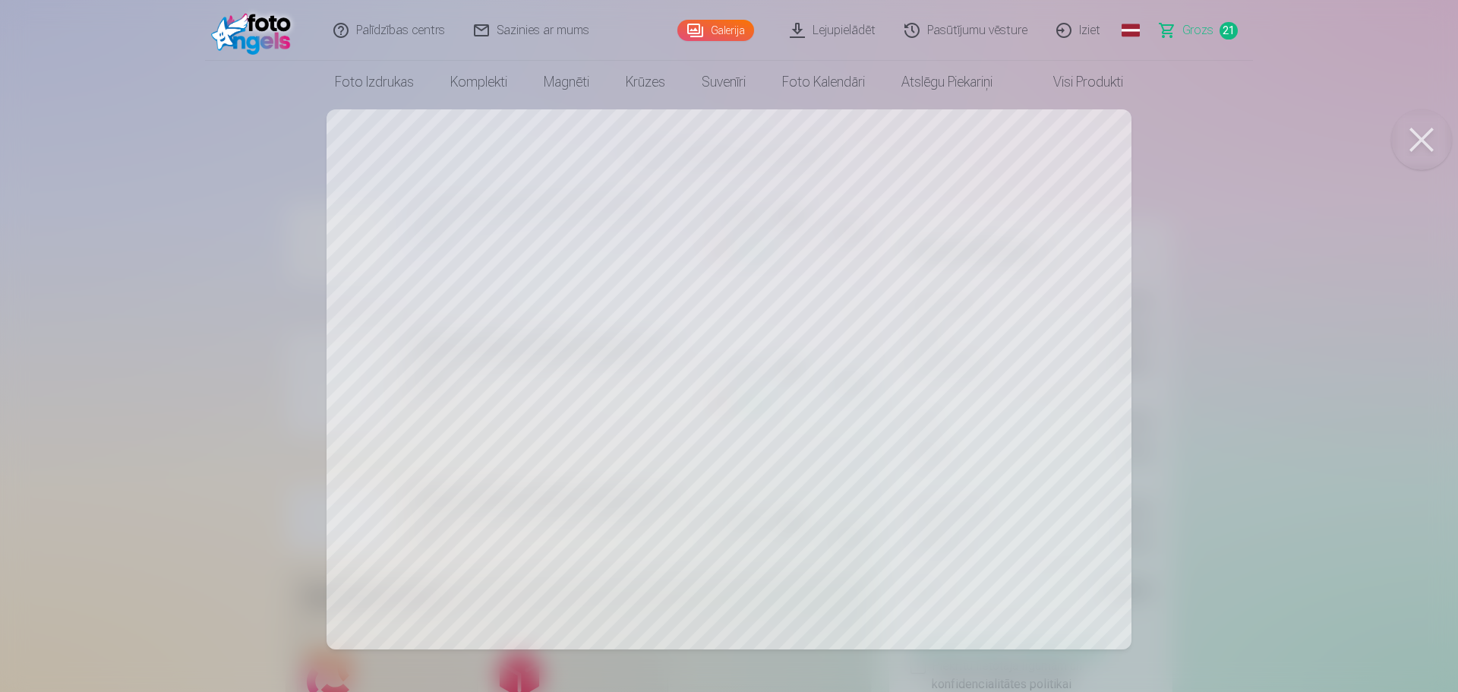
click at [241, 382] on div at bounding box center [729, 346] width 1458 height 692
click at [185, 317] on div at bounding box center [729, 346] width 1458 height 692
click at [229, 354] on div at bounding box center [729, 346] width 1458 height 692
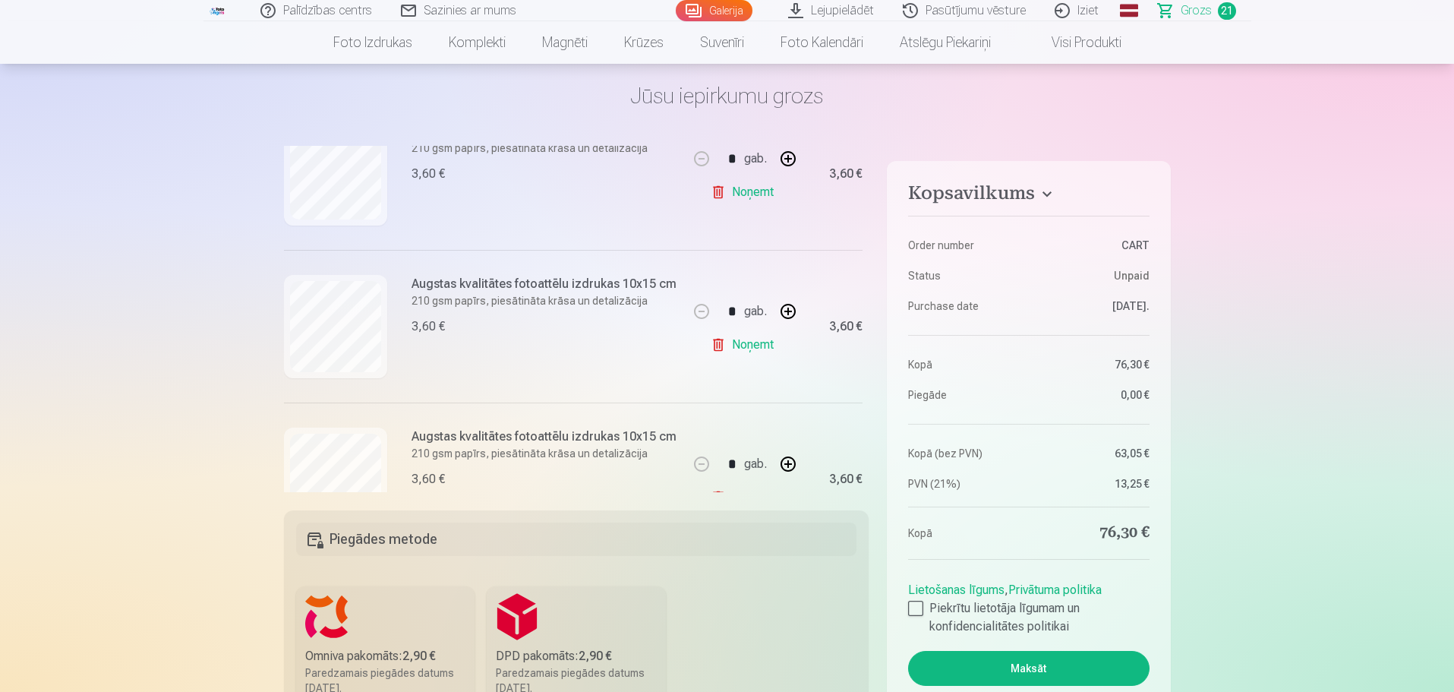
scroll to position [76, 0]
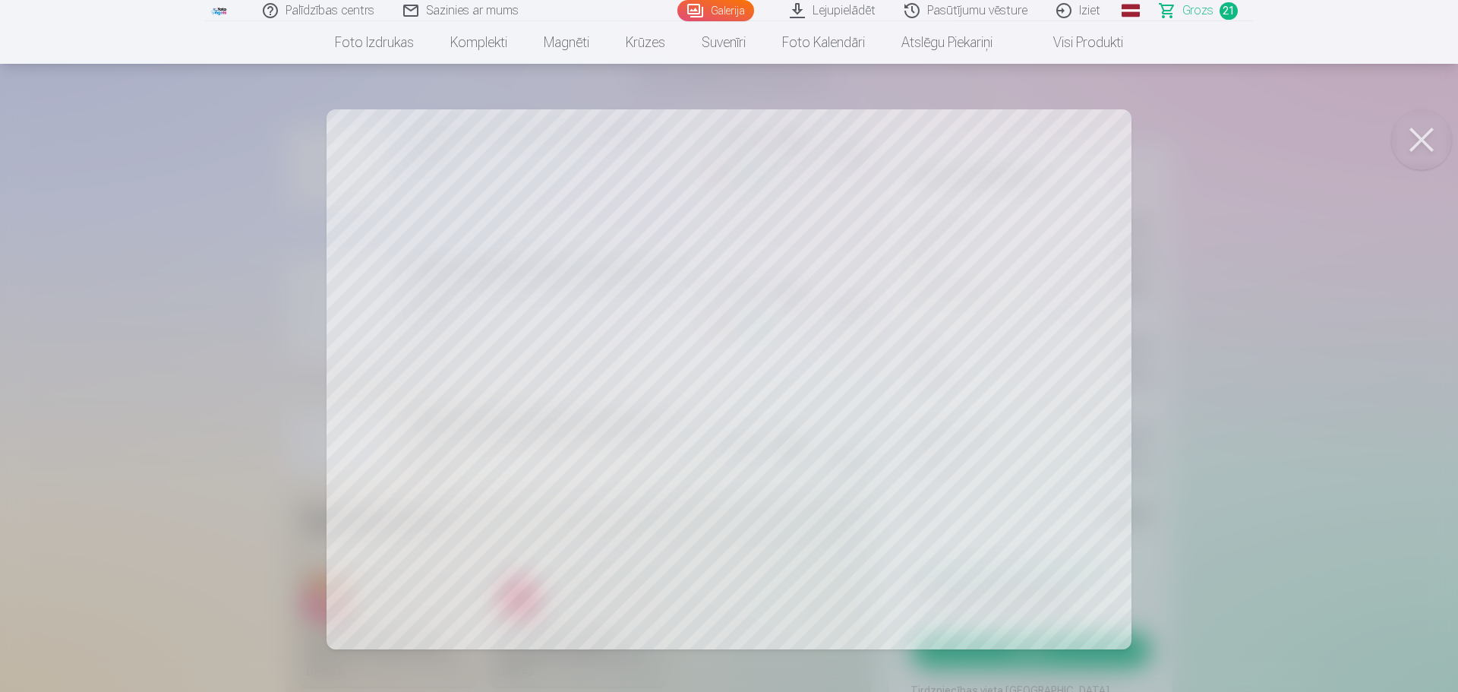
click at [230, 413] on div at bounding box center [729, 346] width 1458 height 692
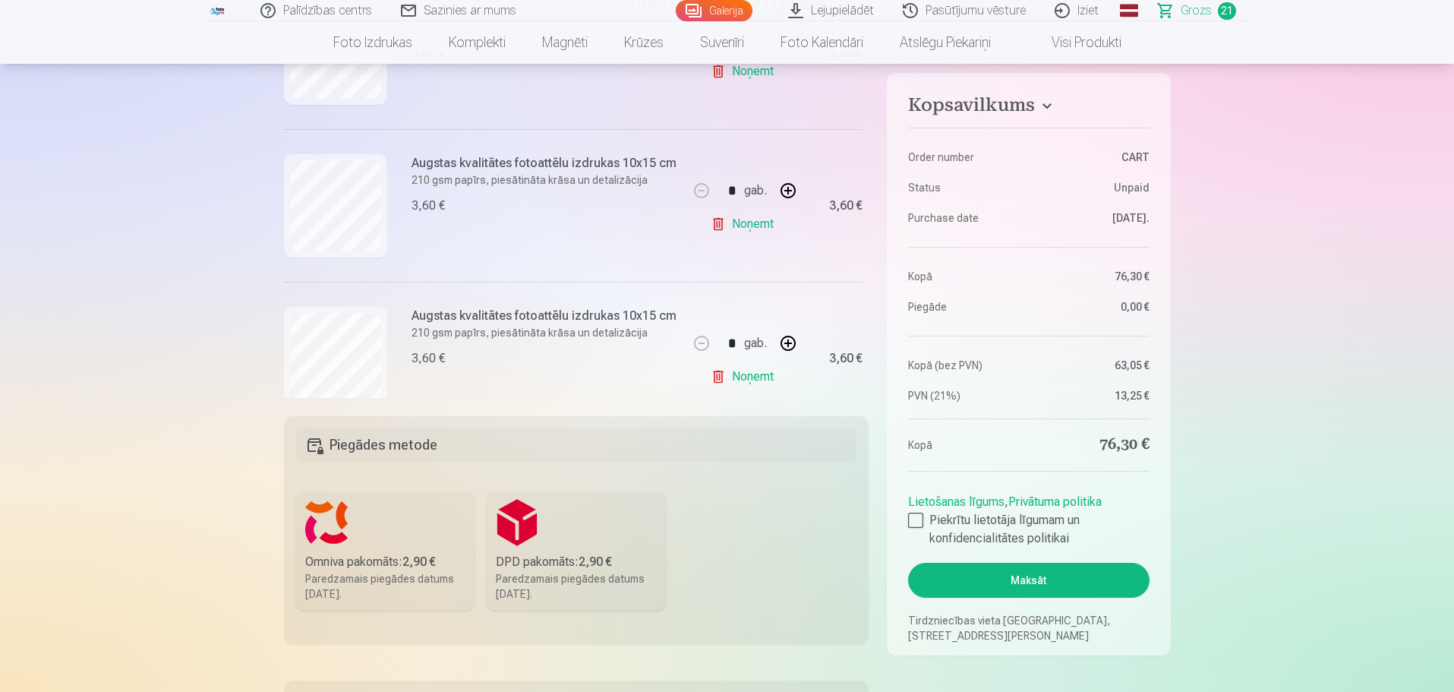
scroll to position [2429, 0]
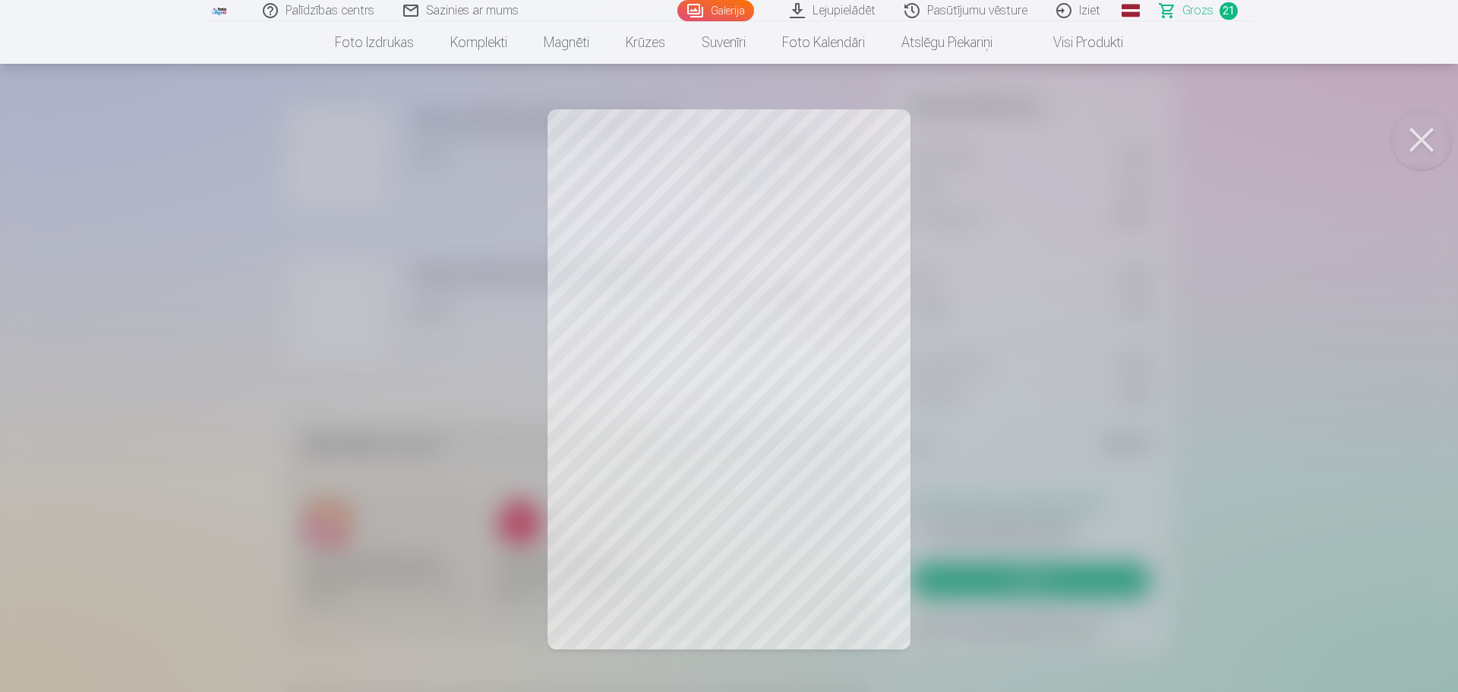
click at [289, 373] on div at bounding box center [729, 346] width 1458 height 692
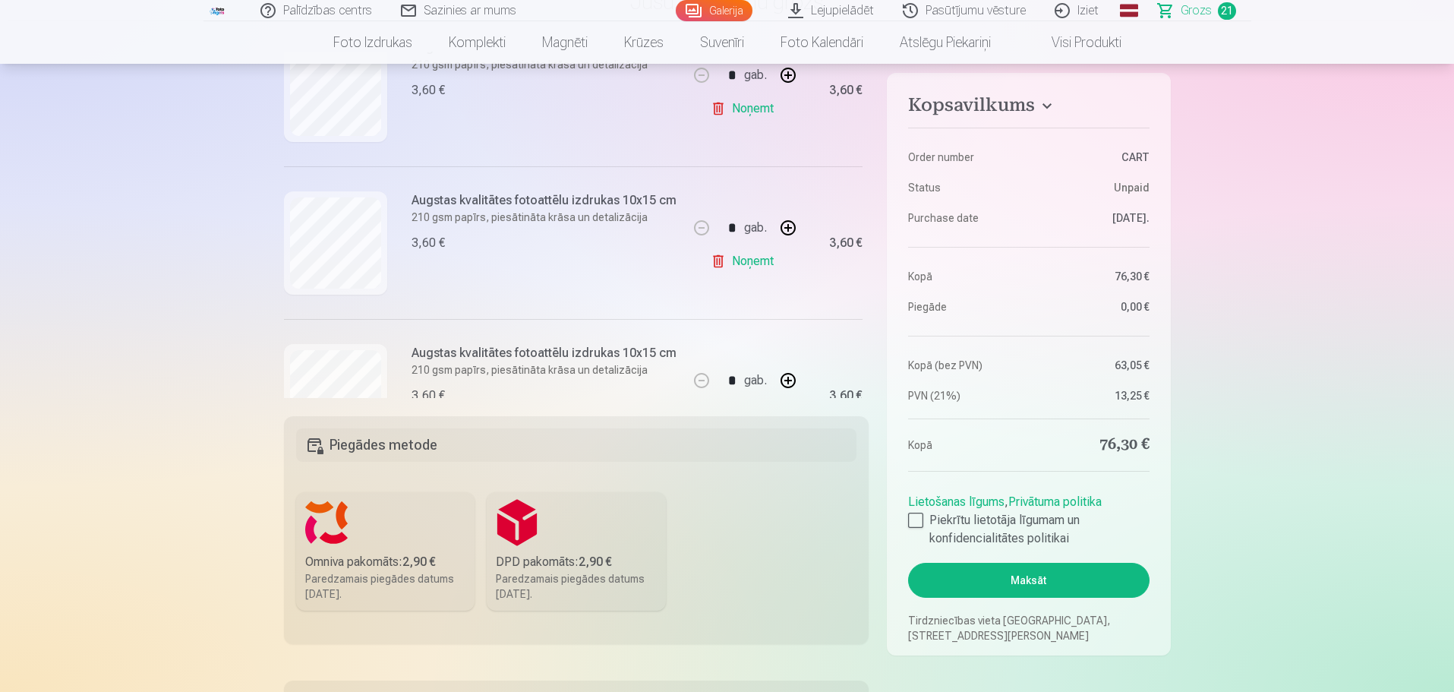
scroll to position [2505, 0]
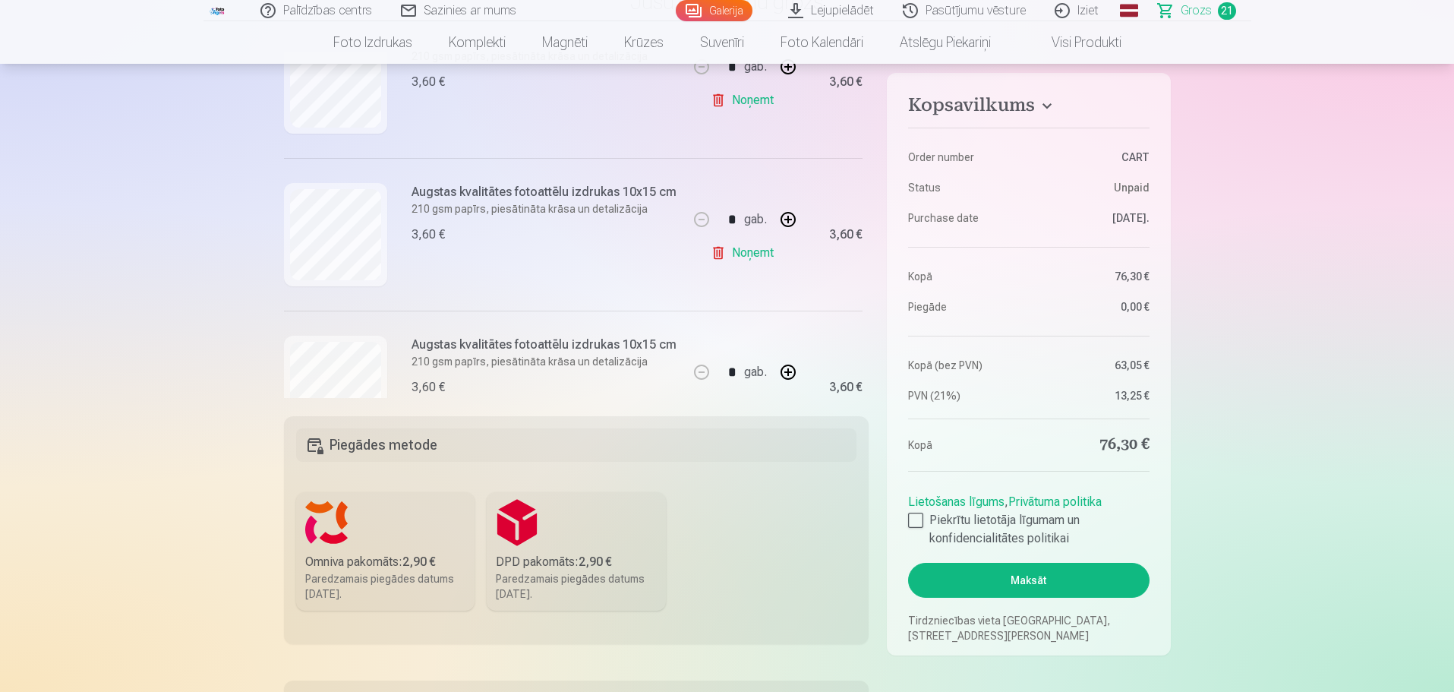
click at [749, 241] on link "Noņemt" at bounding box center [745, 253] width 69 height 30
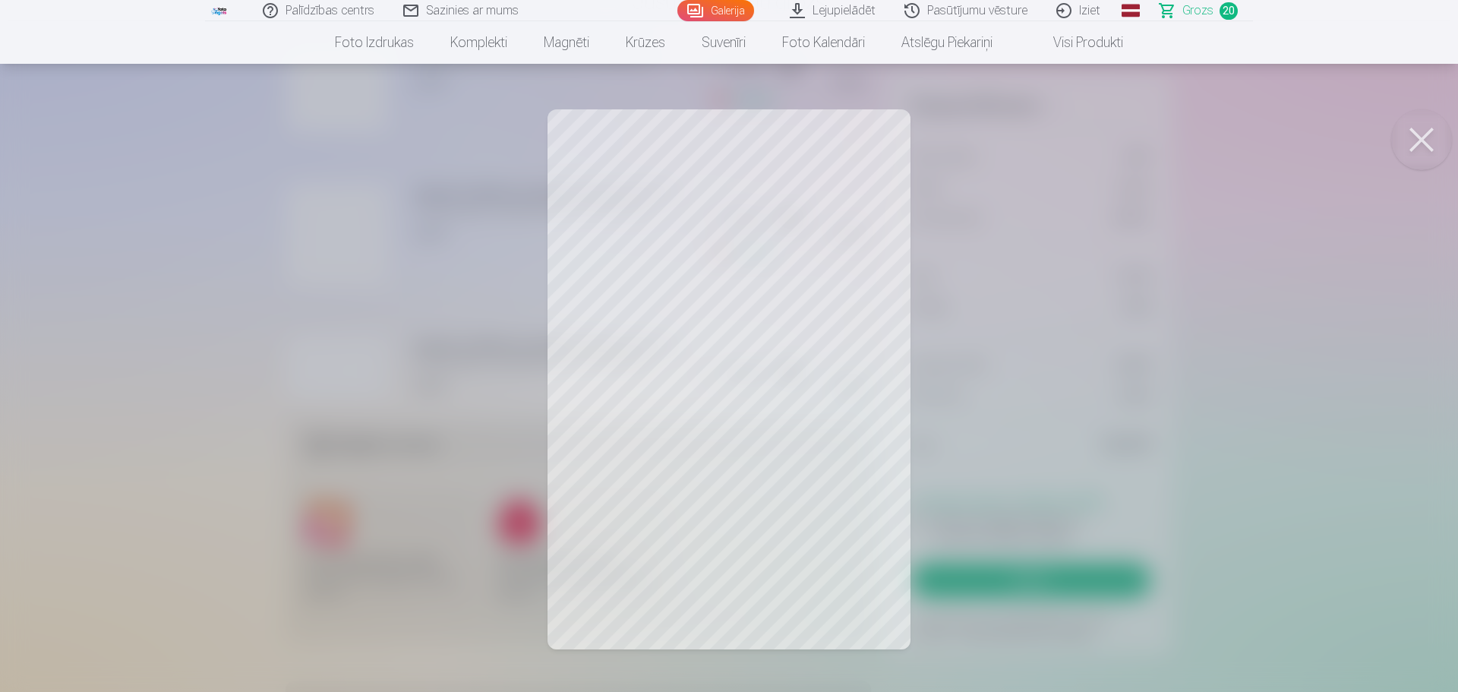
drag, startPoint x: 232, startPoint y: 351, endPoint x: 260, endPoint y: 342, distance: 29.5
click at [232, 351] on div at bounding box center [729, 346] width 1458 height 692
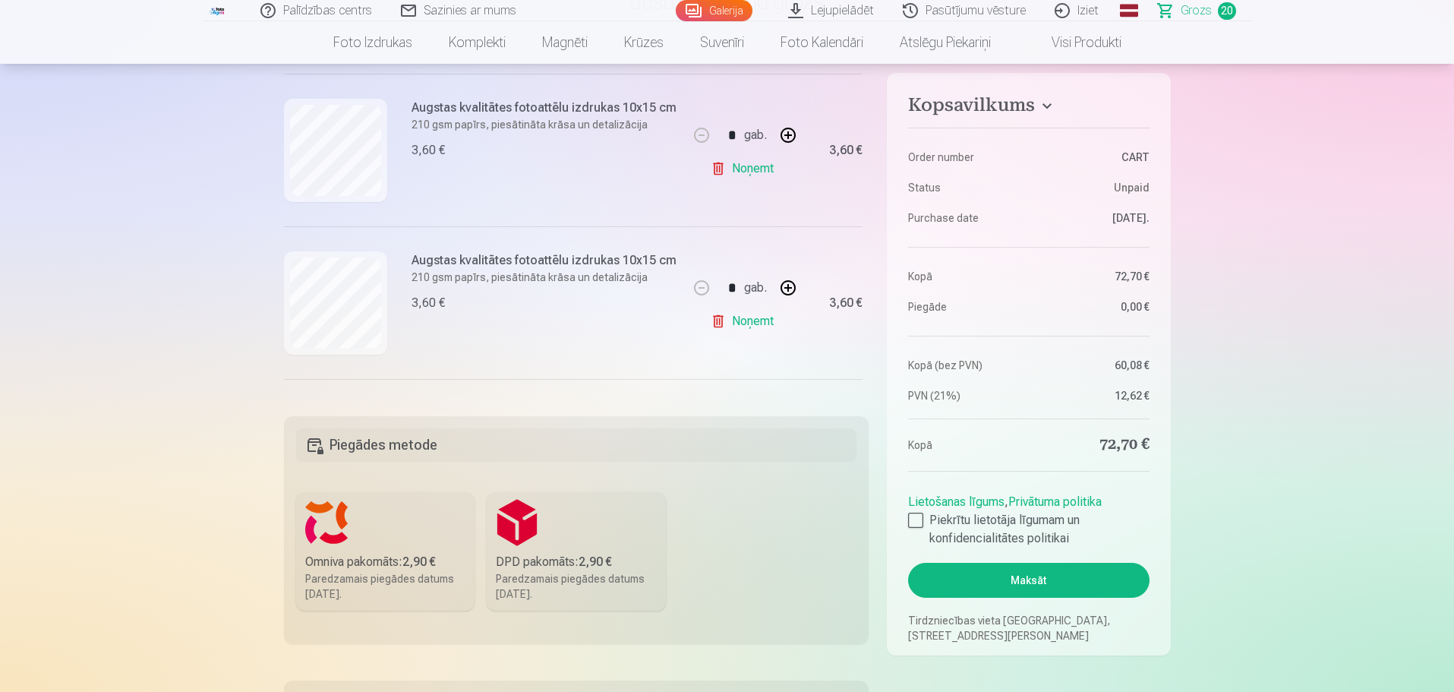
scroll to position [2126, 0]
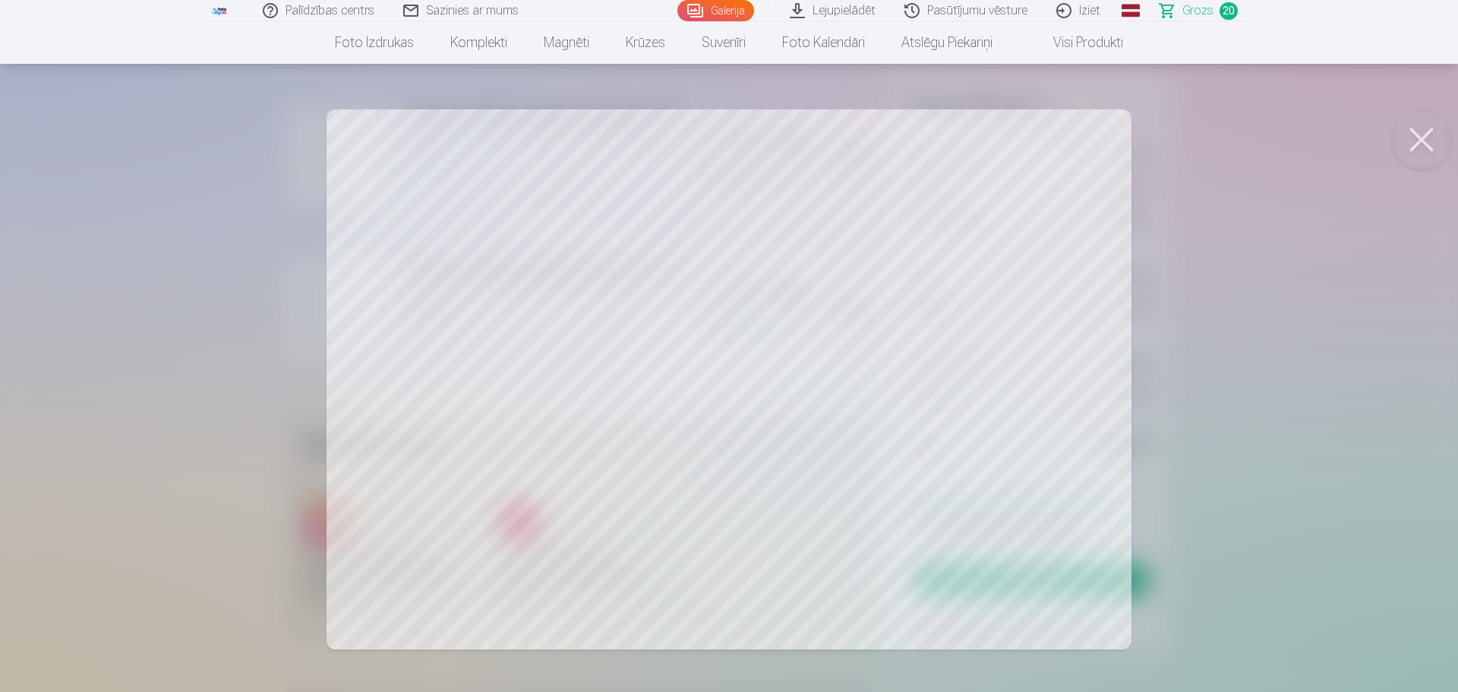
click at [218, 296] on div at bounding box center [729, 346] width 1458 height 692
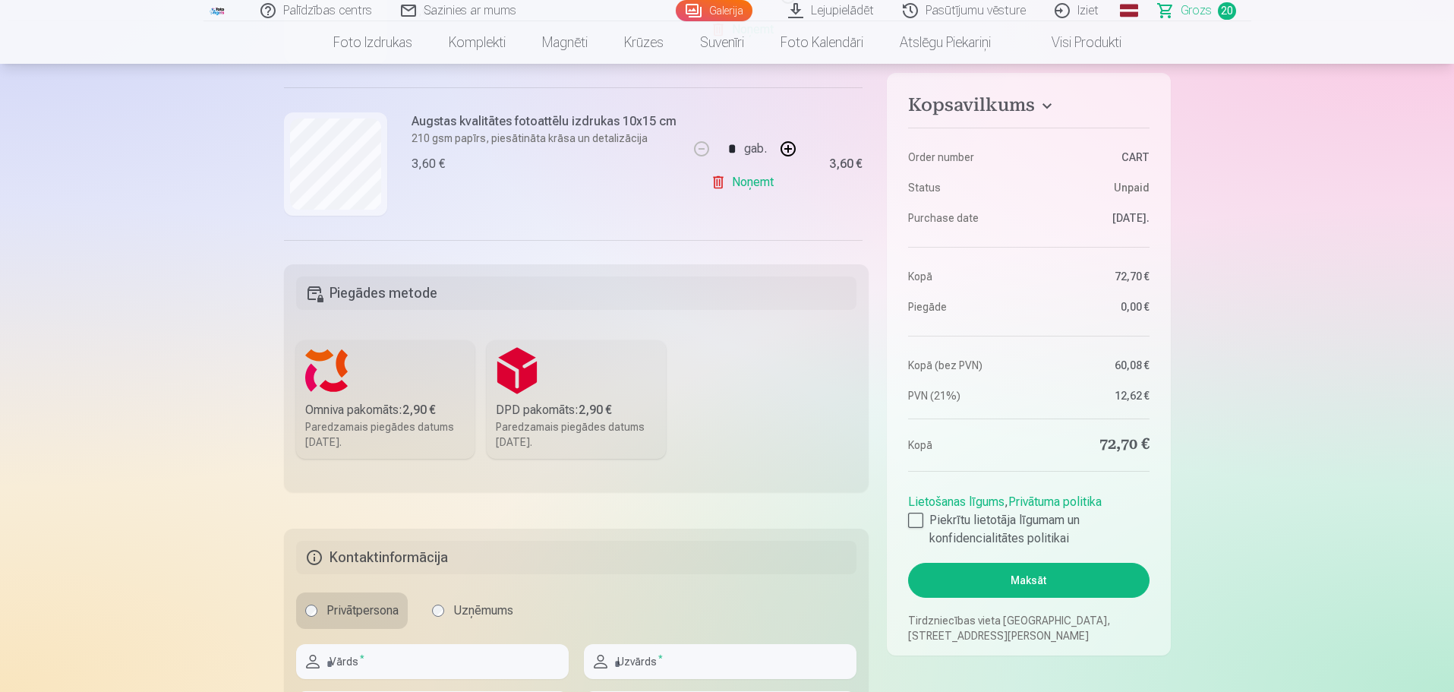
scroll to position [2429, 0]
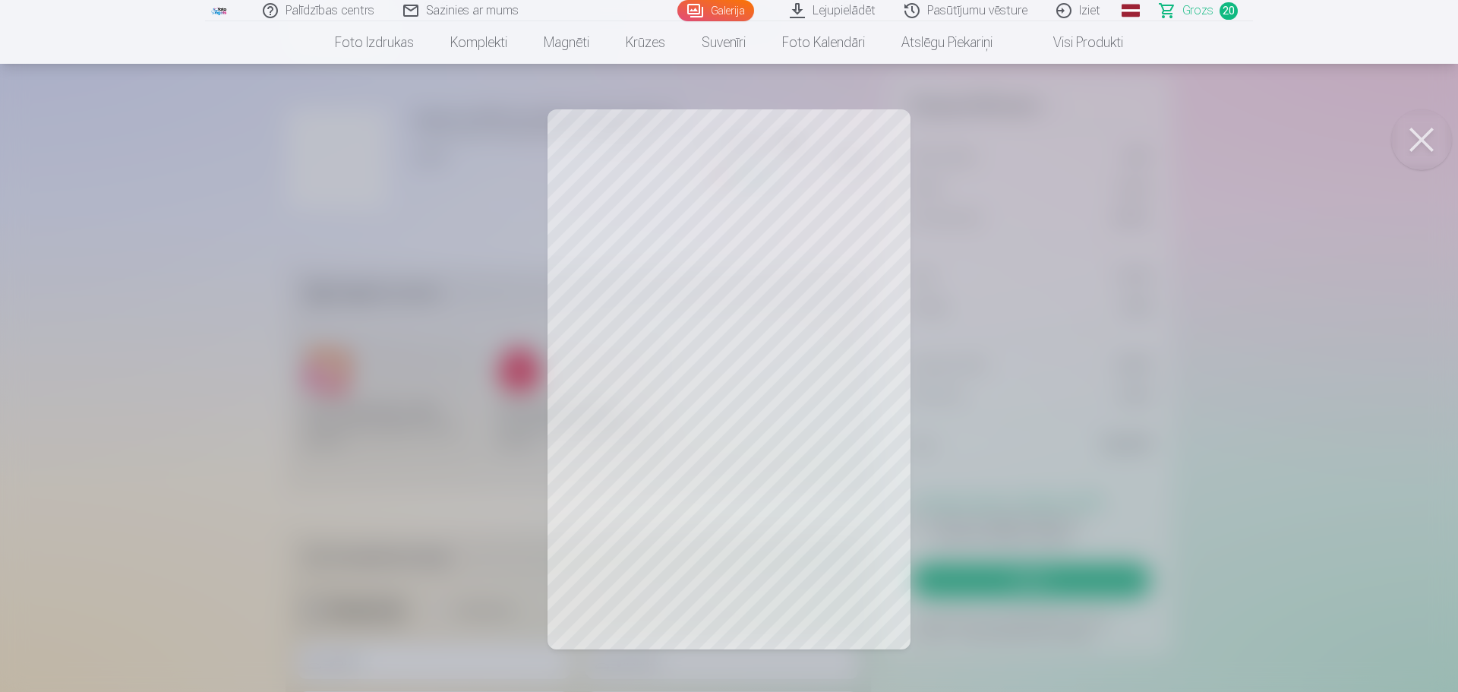
click at [247, 282] on div at bounding box center [729, 346] width 1458 height 692
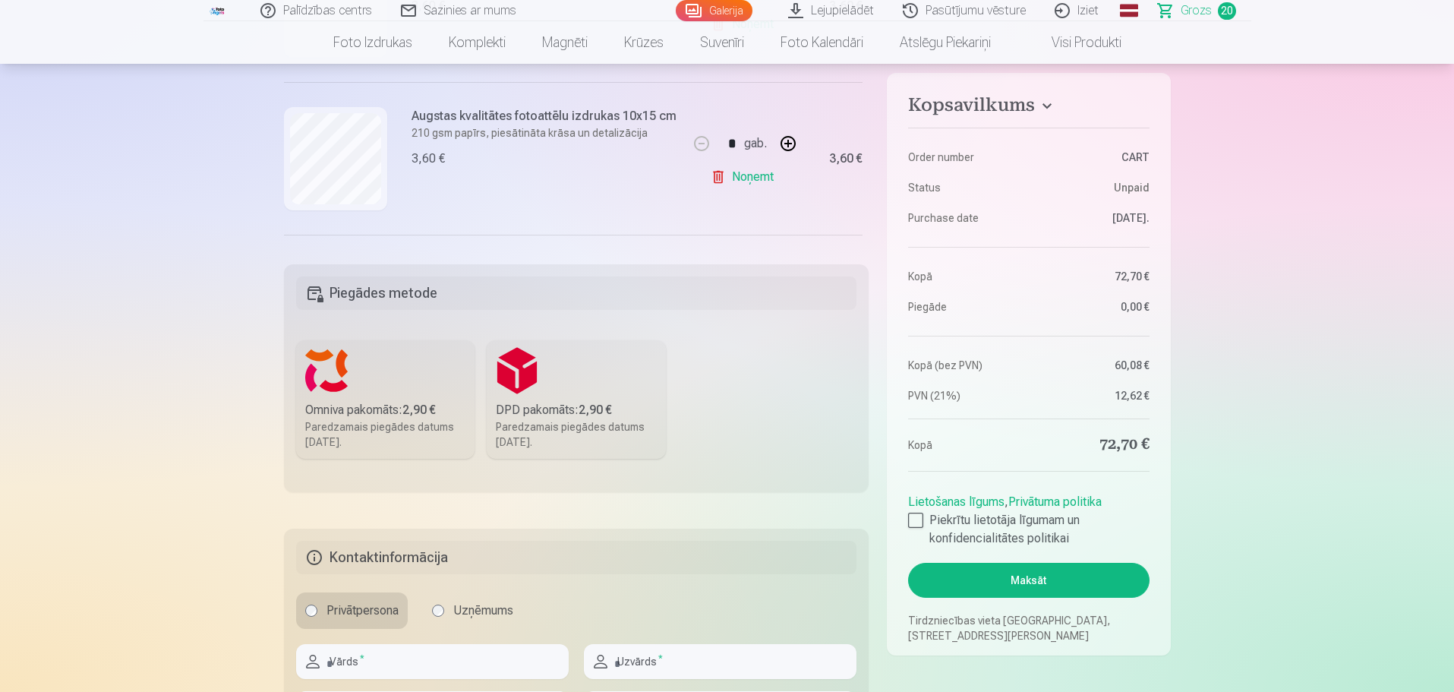
click at [732, 166] on link "Noņemt" at bounding box center [745, 177] width 69 height 30
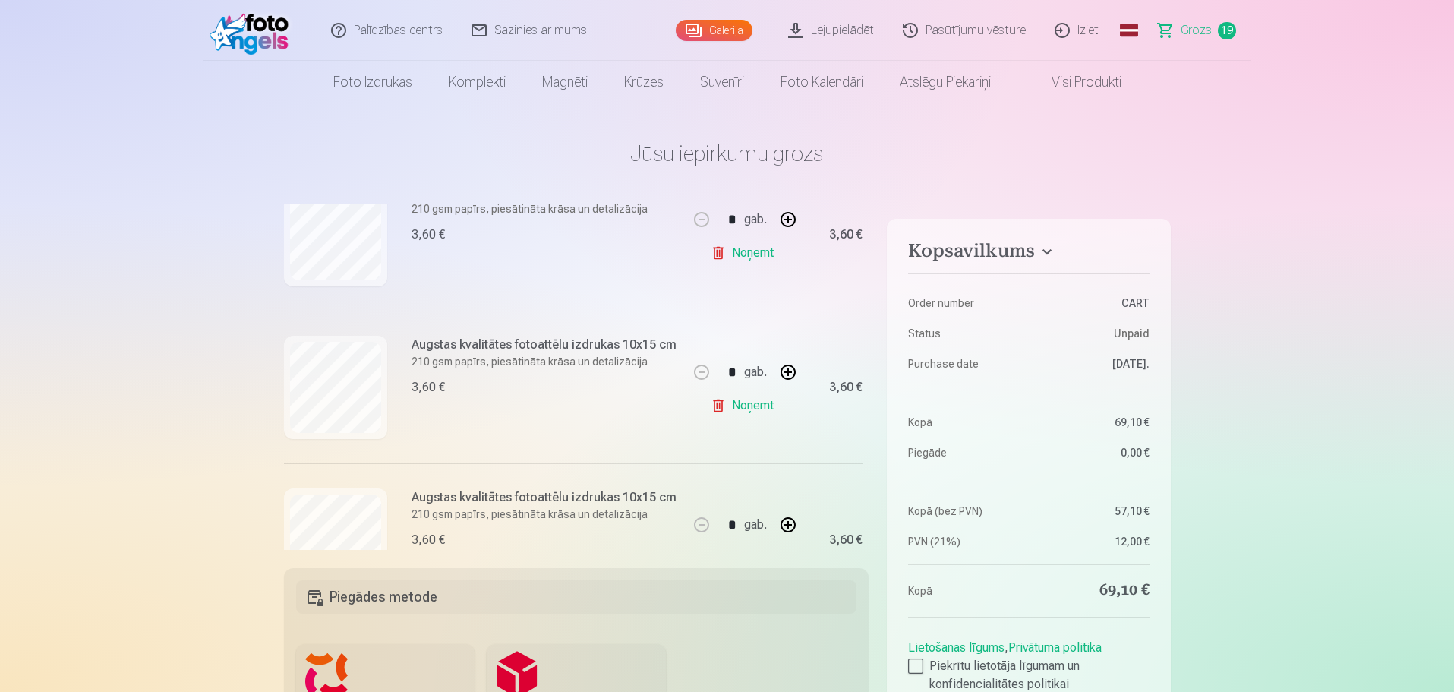
scroll to position [2353, 0]
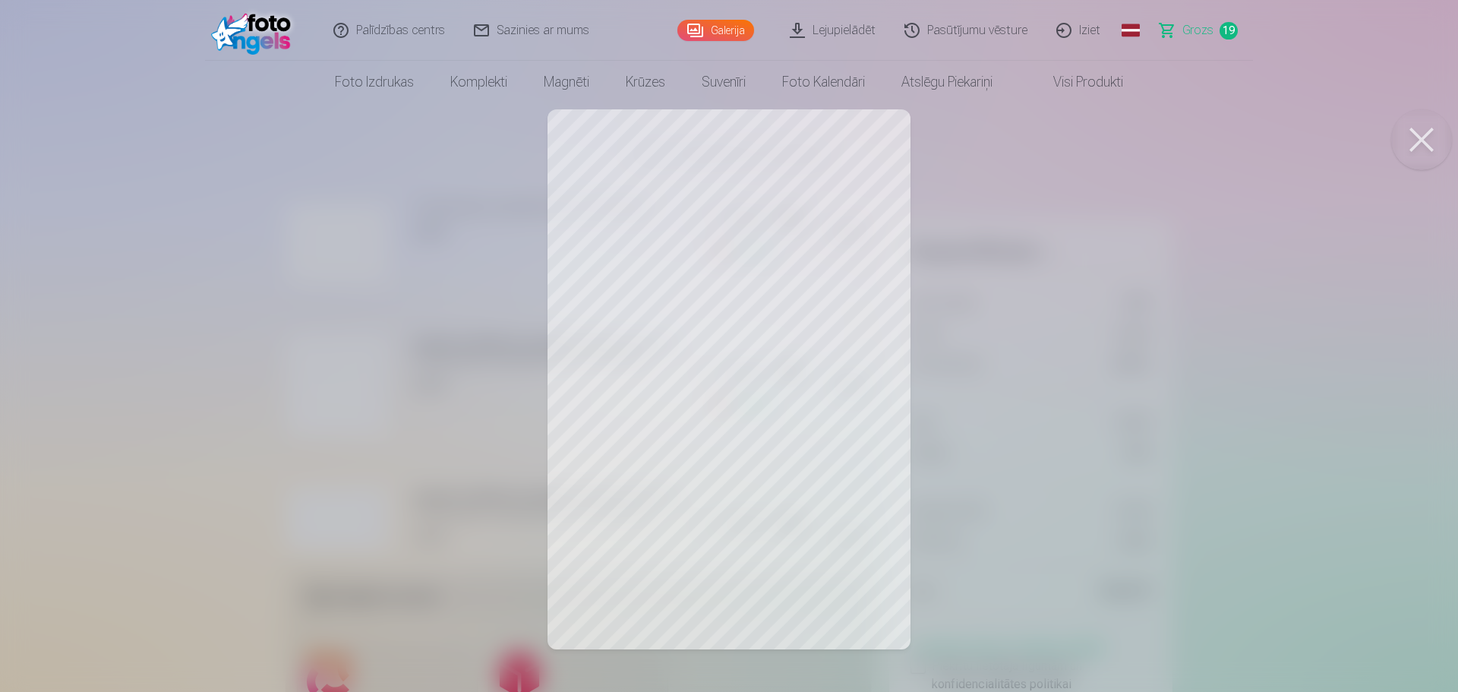
drag, startPoint x: 200, startPoint y: 387, endPoint x: 218, endPoint y: 385, distance: 18.4
click at [206, 386] on div at bounding box center [729, 346] width 1458 height 692
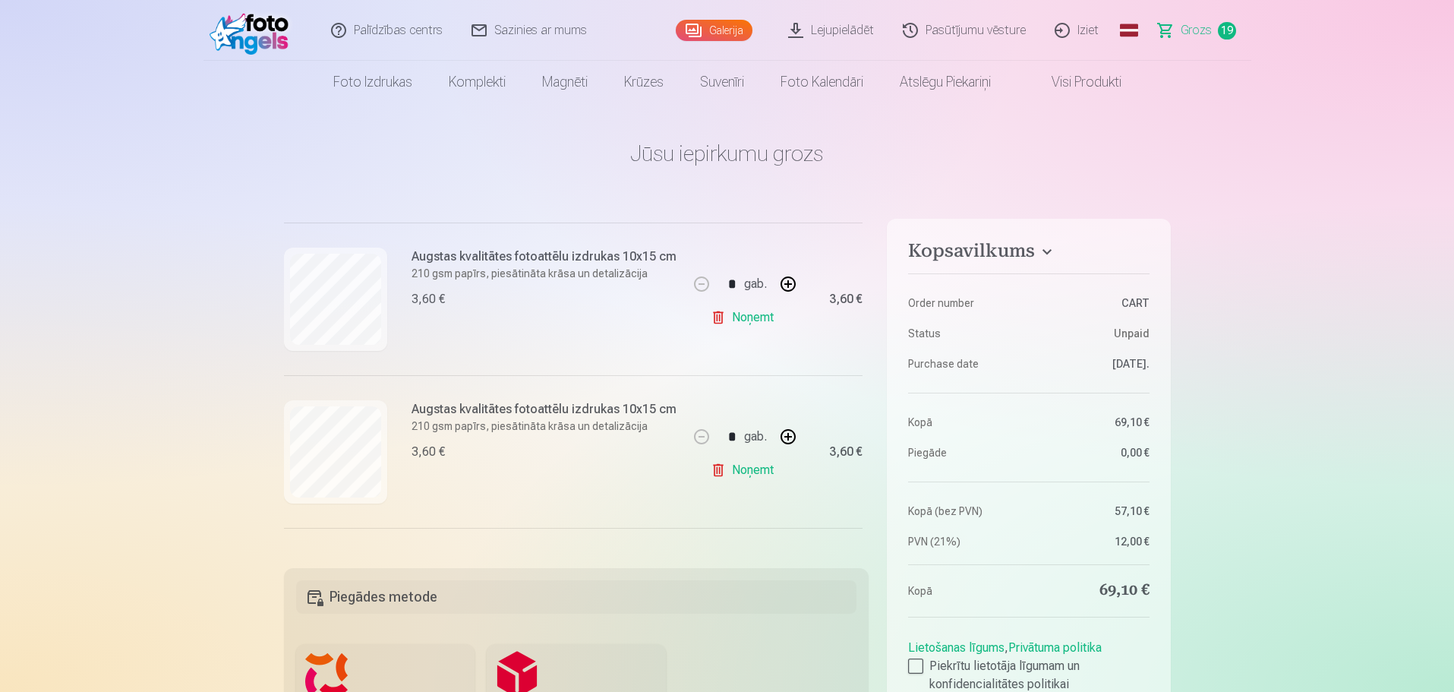
scroll to position [1518, 0]
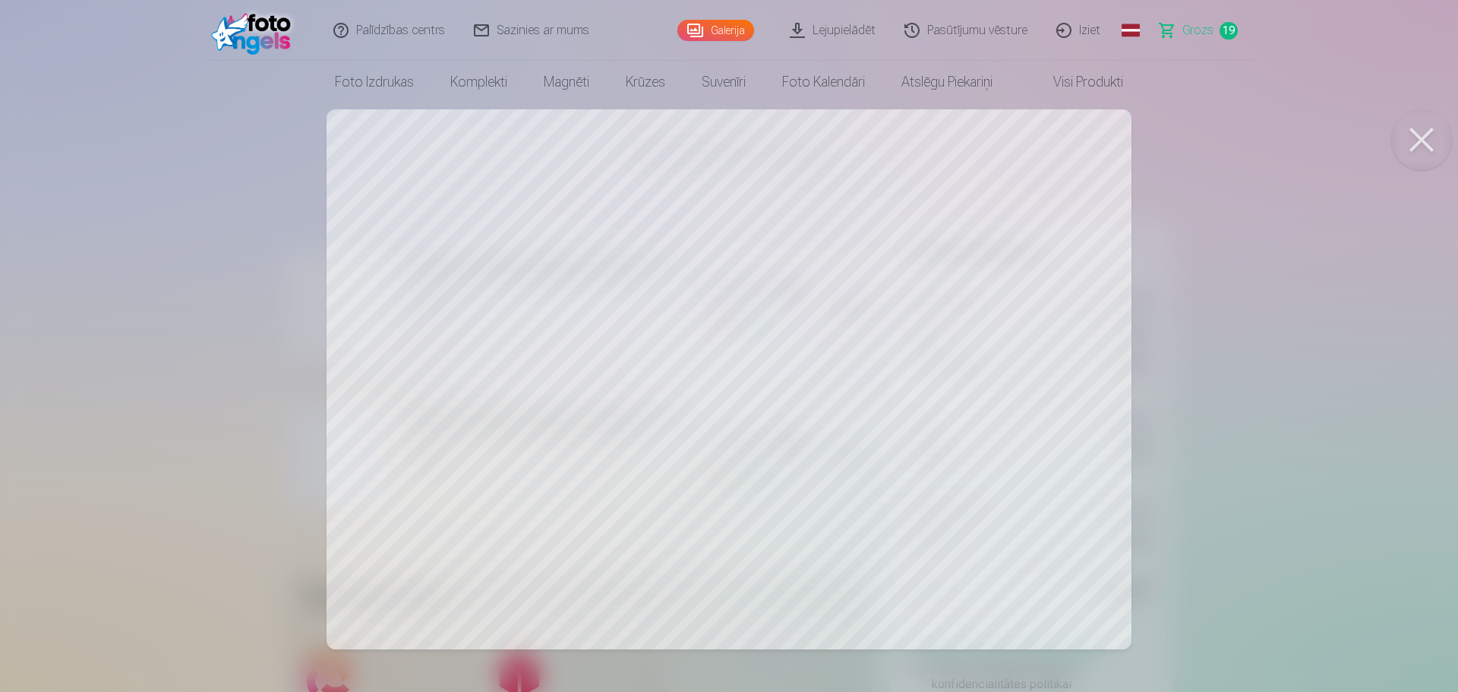
drag, startPoint x: 161, startPoint y: 421, endPoint x: 174, endPoint y: 417, distance: 13.7
click at [164, 420] on div at bounding box center [729, 346] width 1458 height 692
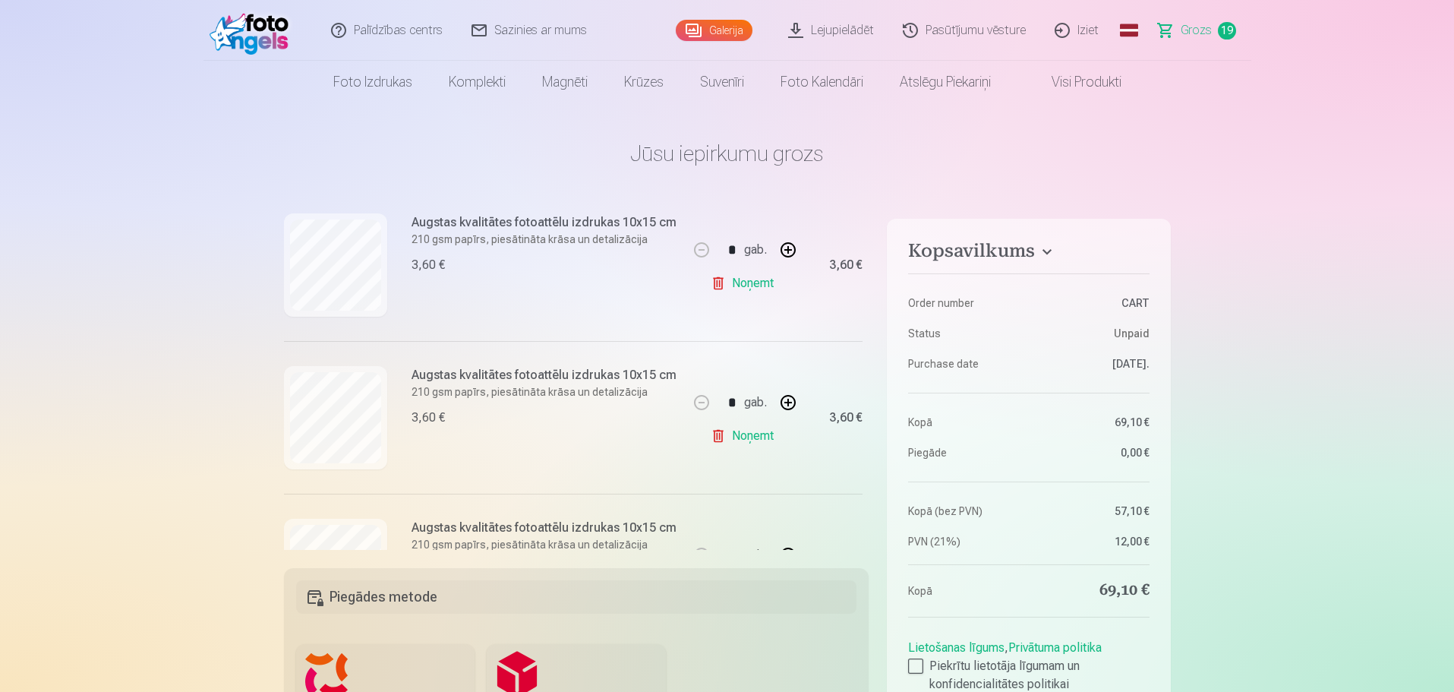
scroll to position [2353, 0]
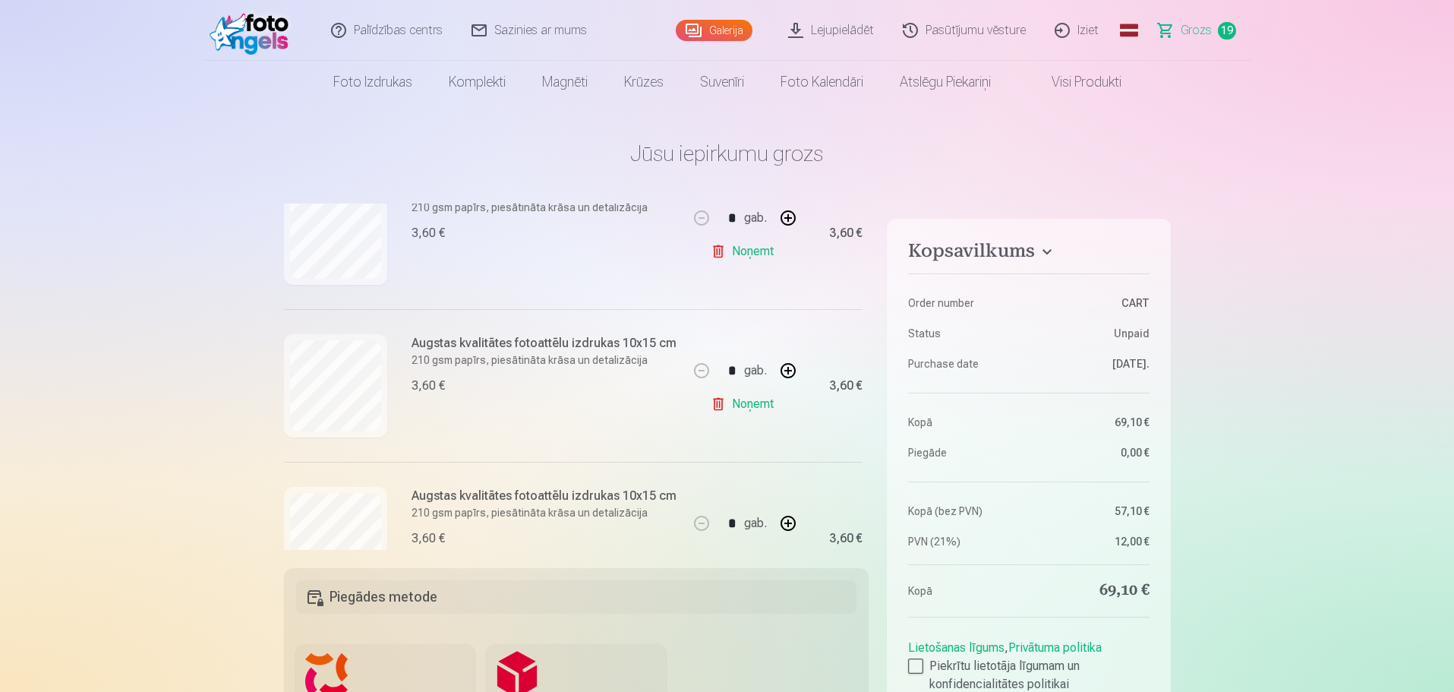
click at [747, 392] on link "Noņemt" at bounding box center [745, 404] width 69 height 30
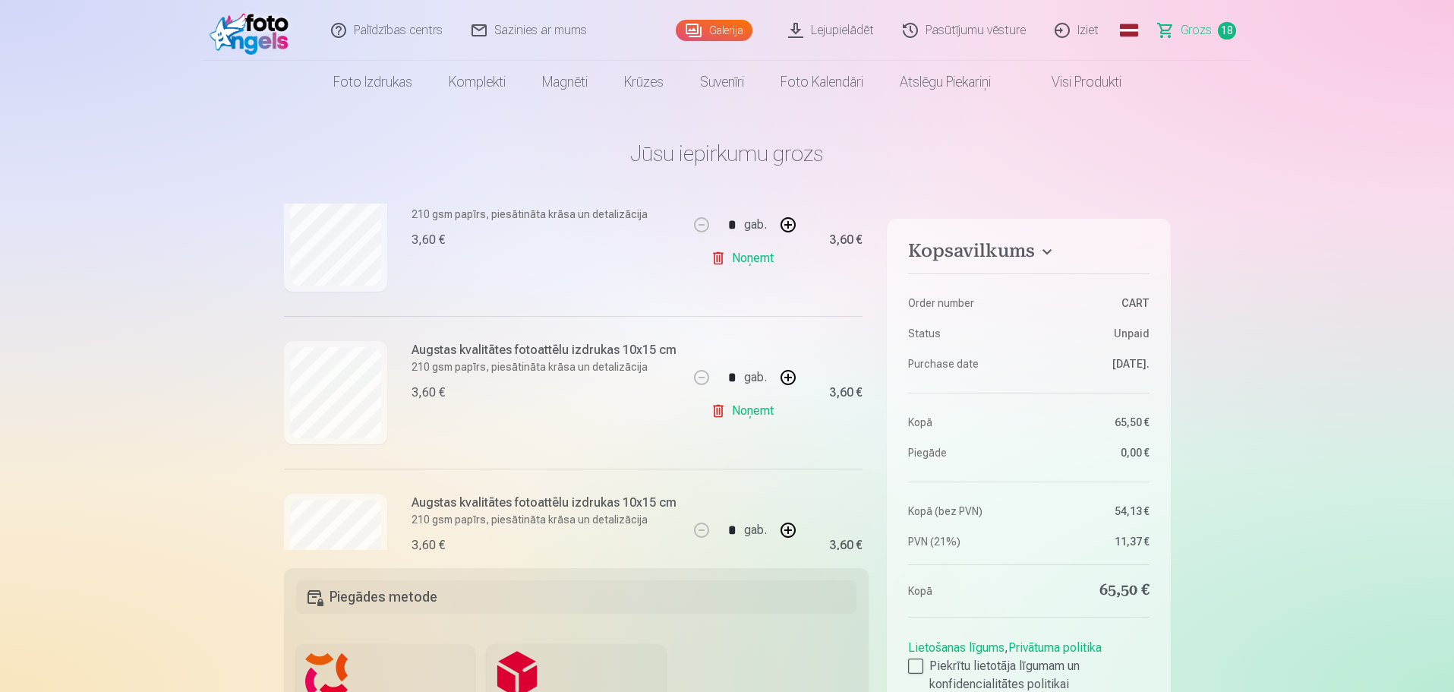
scroll to position [2505, 0]
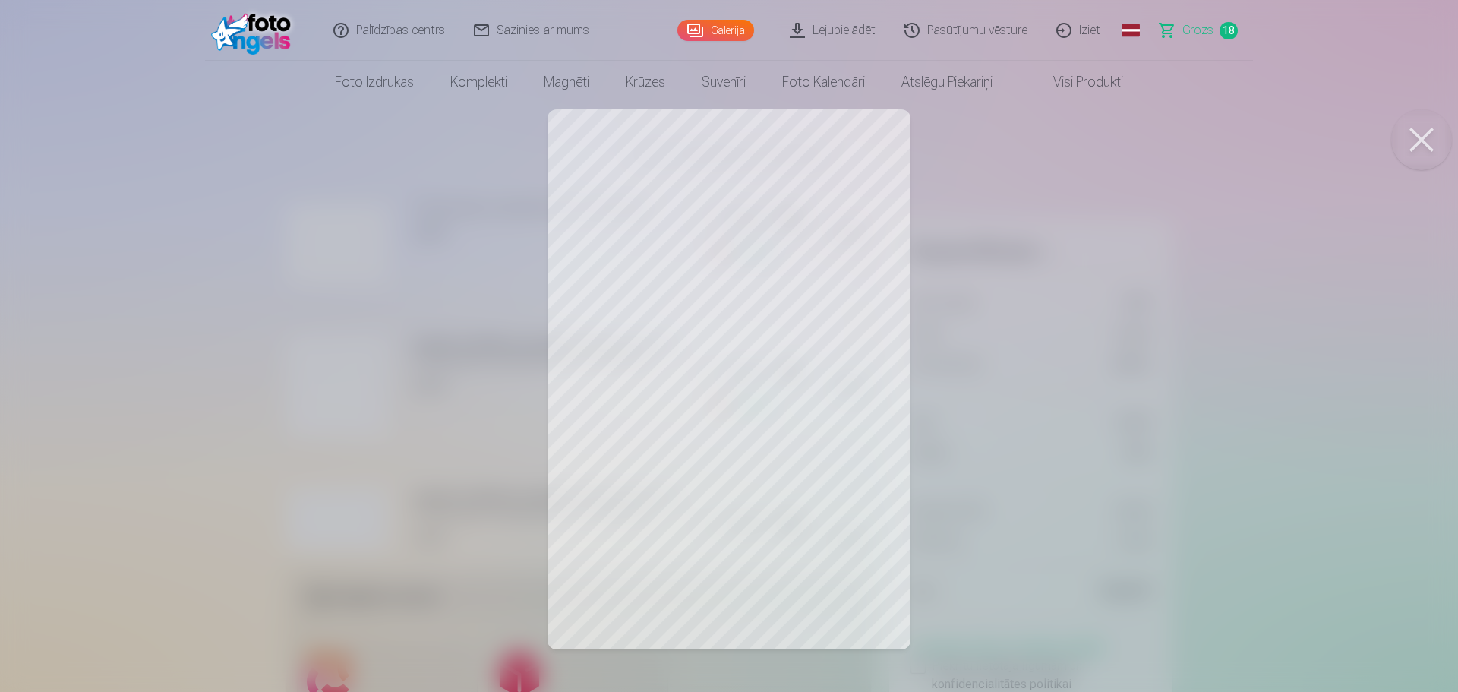
click at [191, 380] on div at bounding box center [729, 346] width 1458 height 692
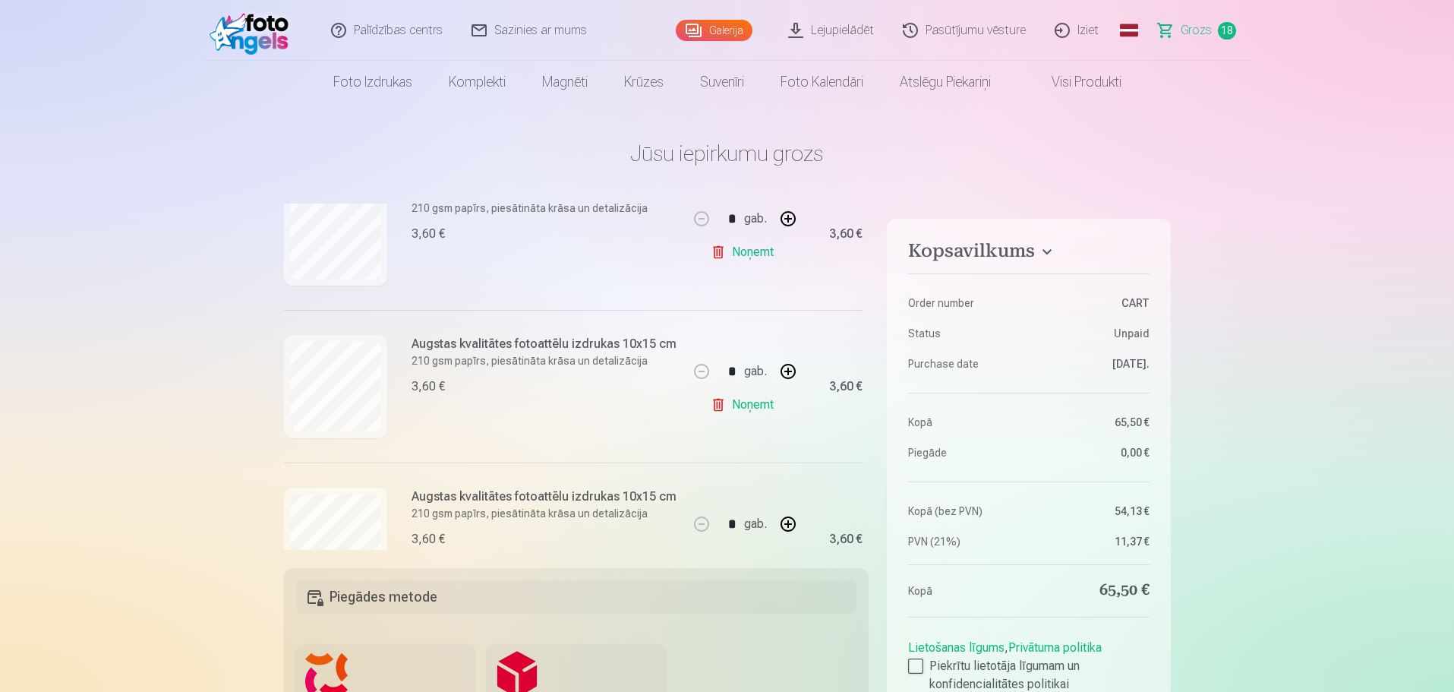
click at [739, 398] on link "Noņemt" at bounding box center [745, 404] width 69 height 30
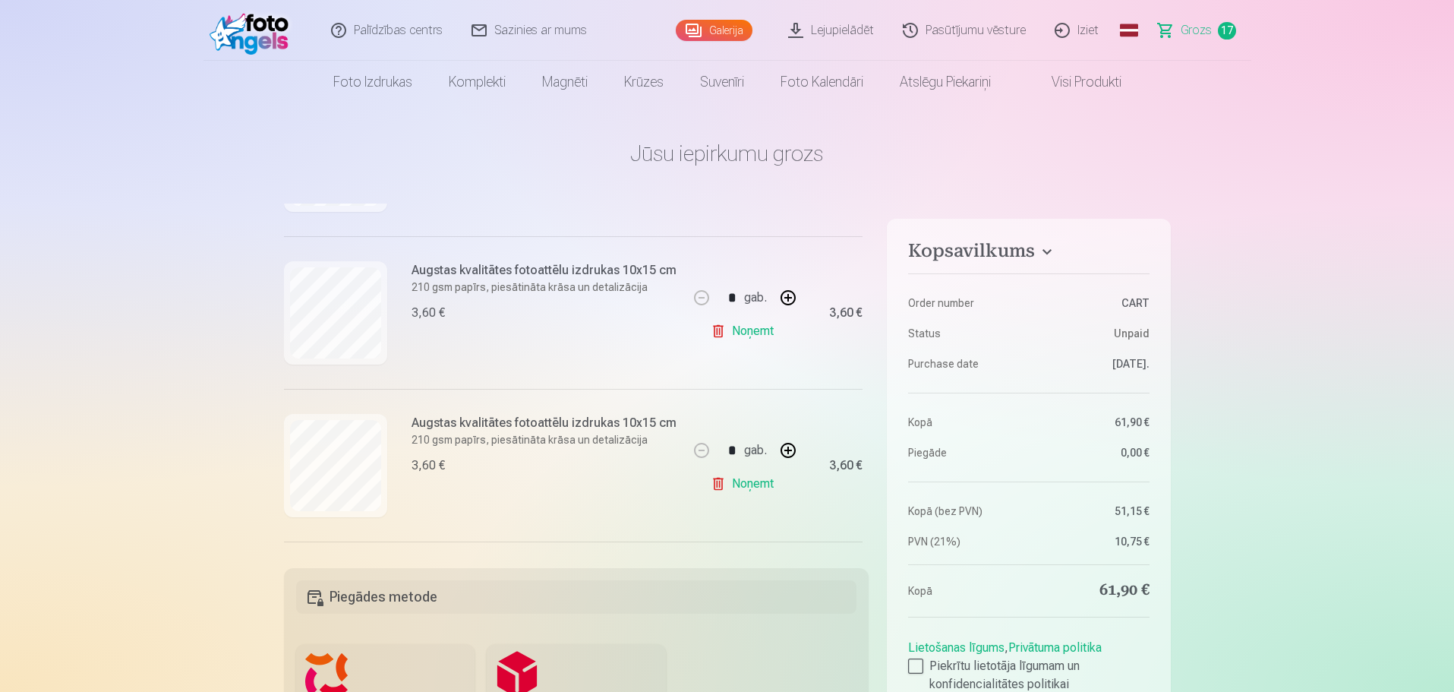
scroll to position [2270, 0]
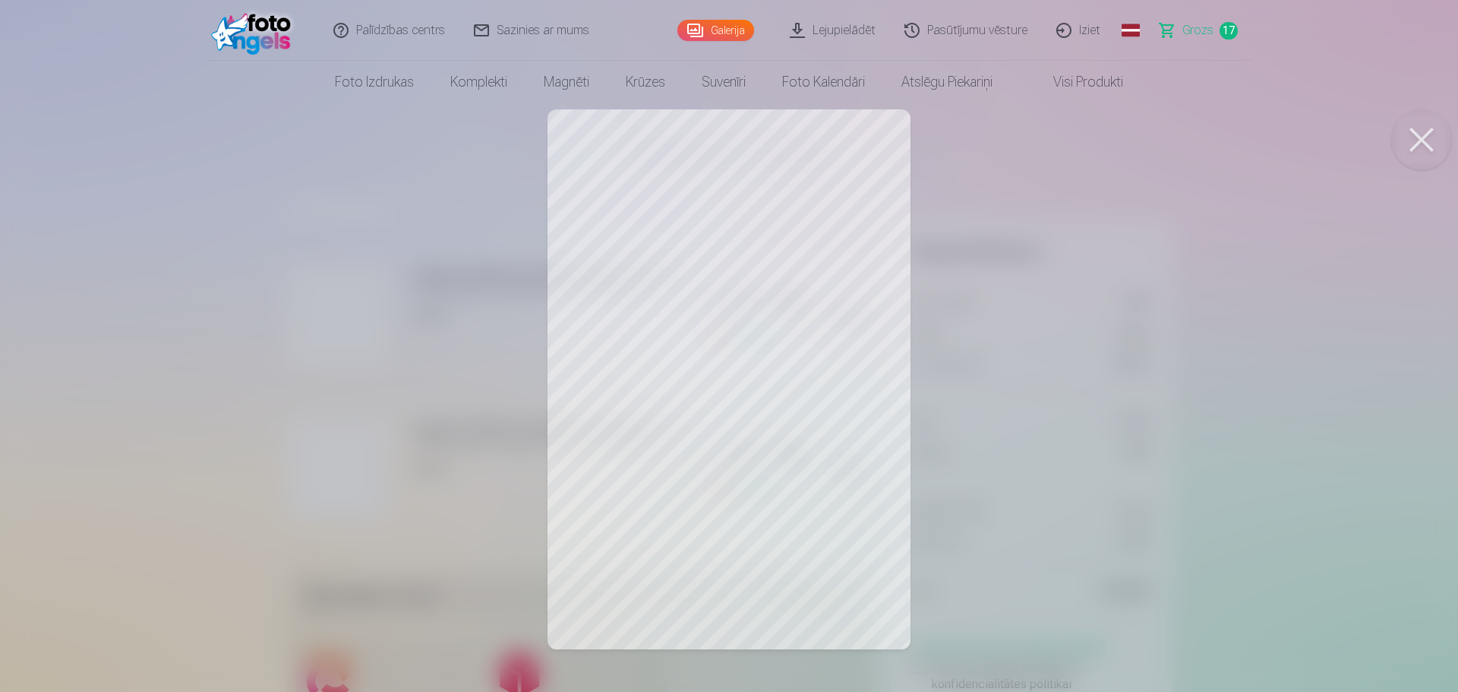
click at [270, 413] on div at bounding box center [729, 346] width 1458 height 692
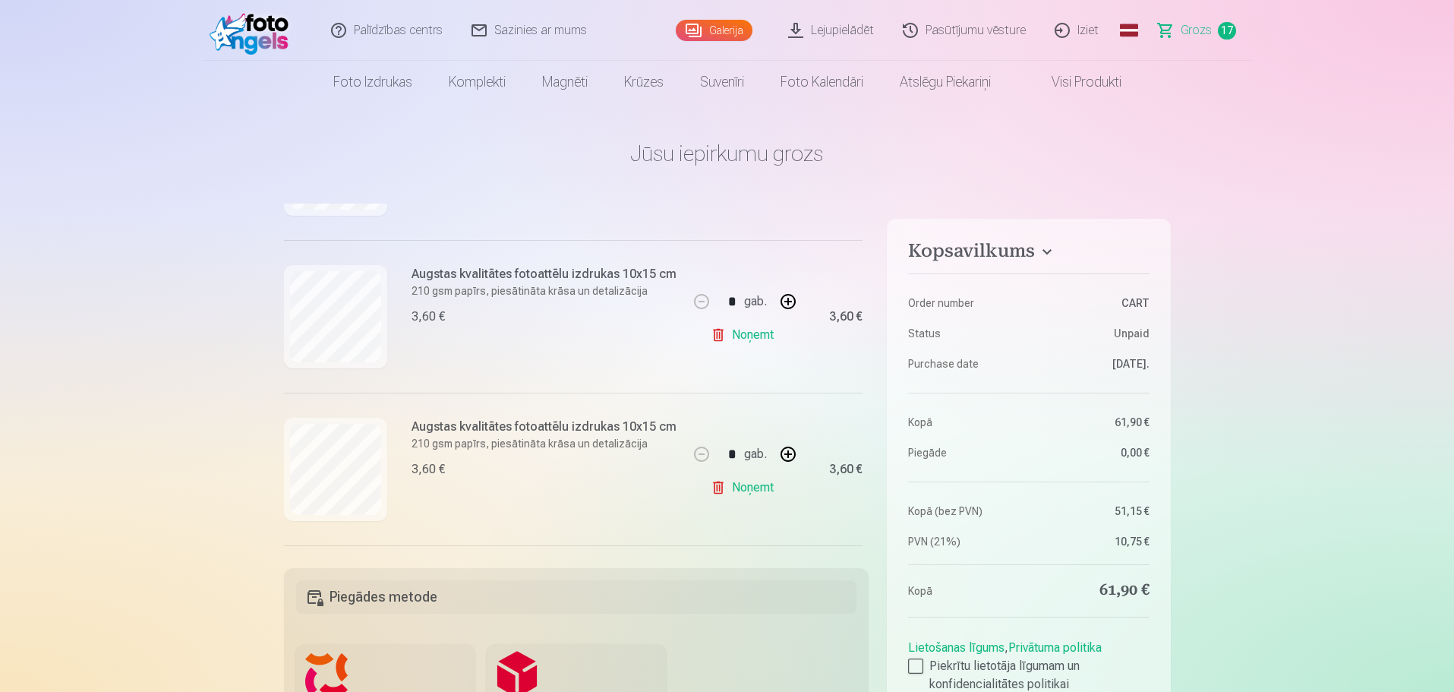
scroll to position [2422, 0]
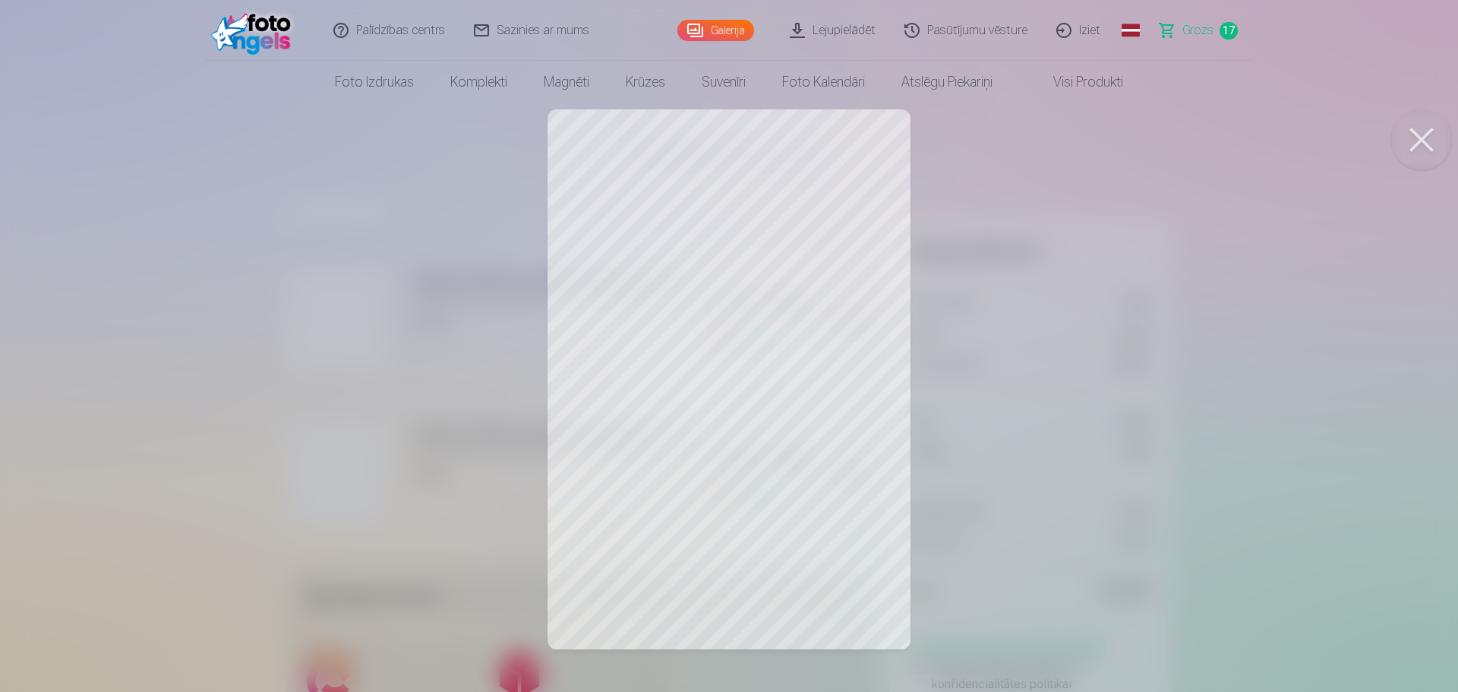
click at [1181, 357] on div at bounding box center [729, 346] width 1458 height 692
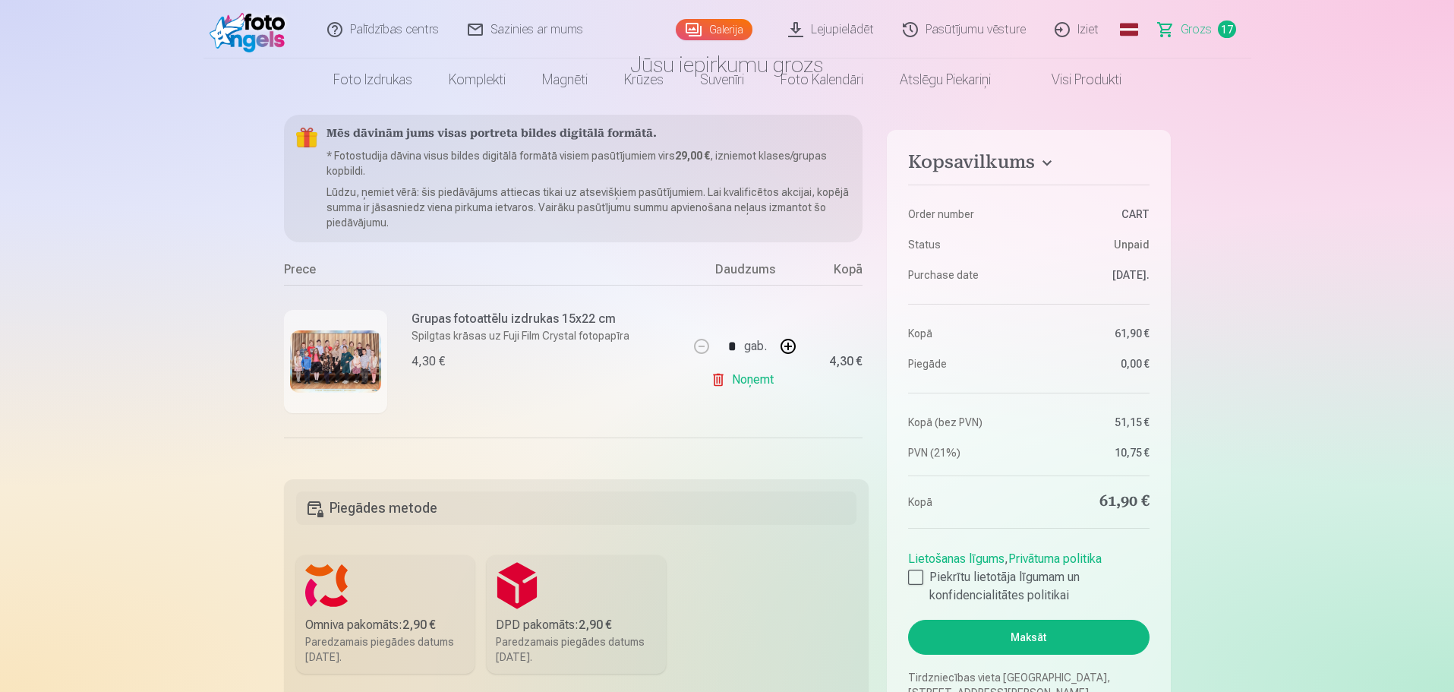
scroll to position [0, 0]
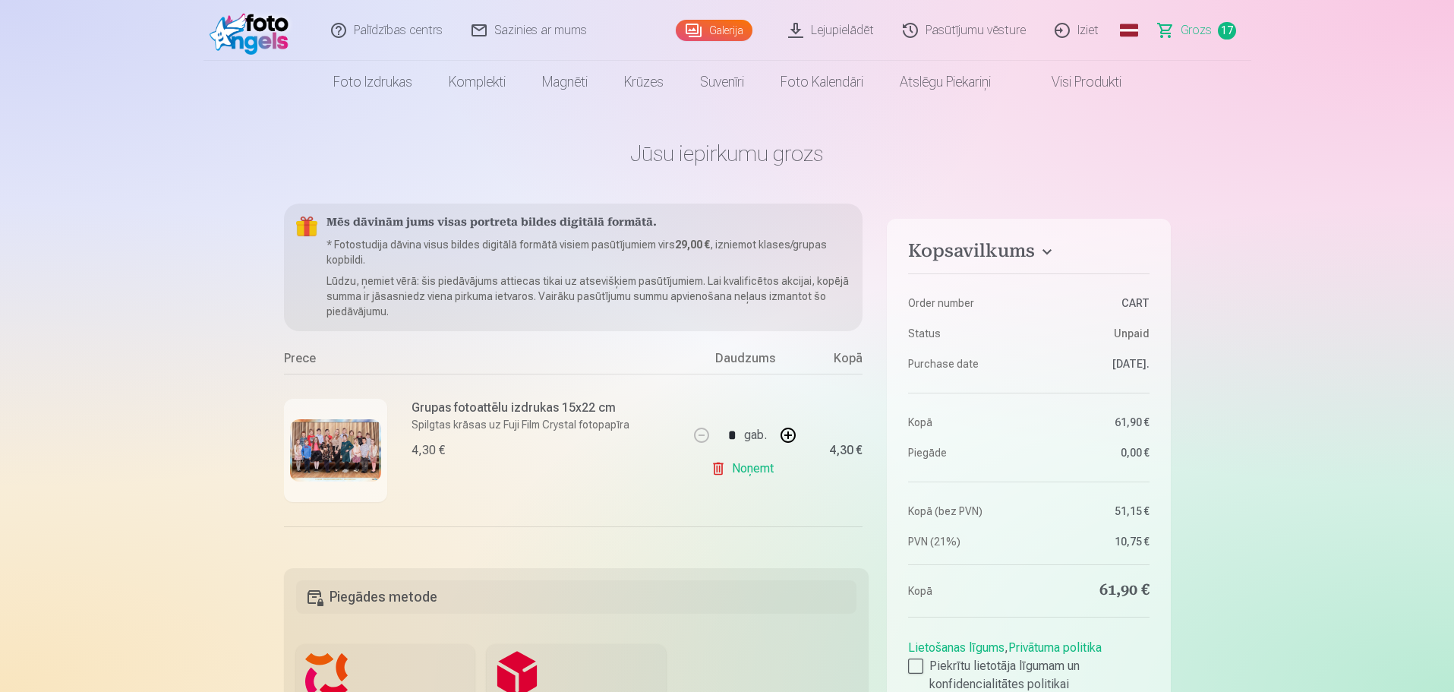
click at [847, 17] on link "Lejupielādēt" at bounding box center [831, 30] width 115 height 61
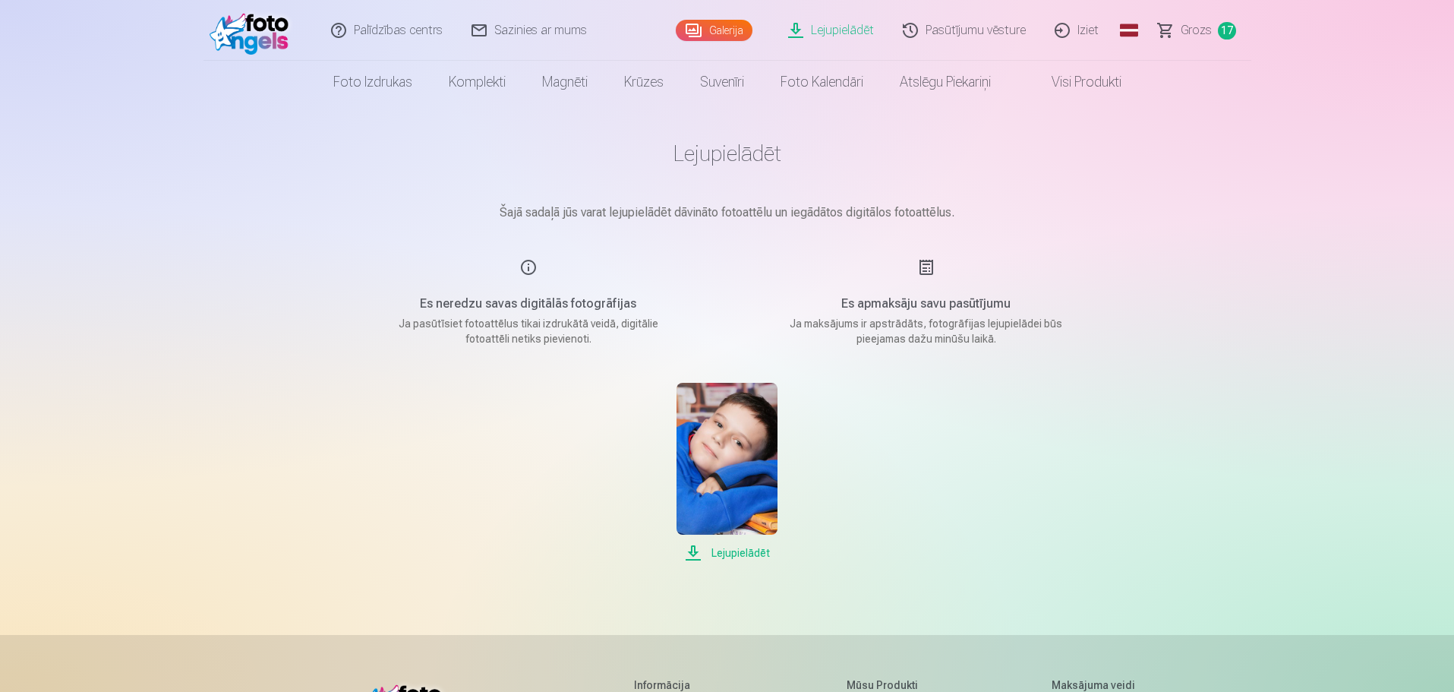
click at [737, 541] on link "Lejupielādēt" at bounding box center [726, 472] width 101 height 179
click at [843, 22] on link "Lejupielādēt" at bounding box center [831, 30] width 115 height 61
click at [702, 17] on div "Galerija" at bounding box center [718, 30] width 84 height 61
click at [729, 24] on link "Galerija" at bounding box center [714, 30] width 77 height 21
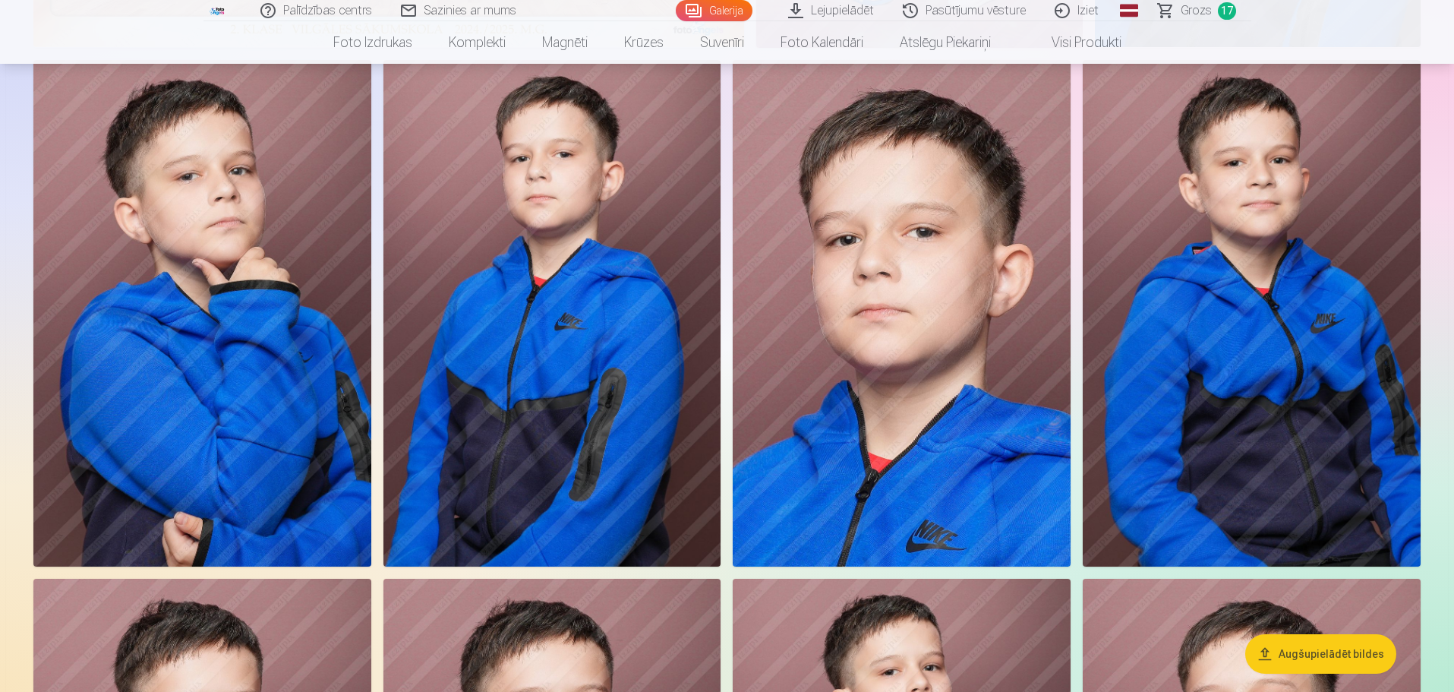
scroll to position [1594, 0]
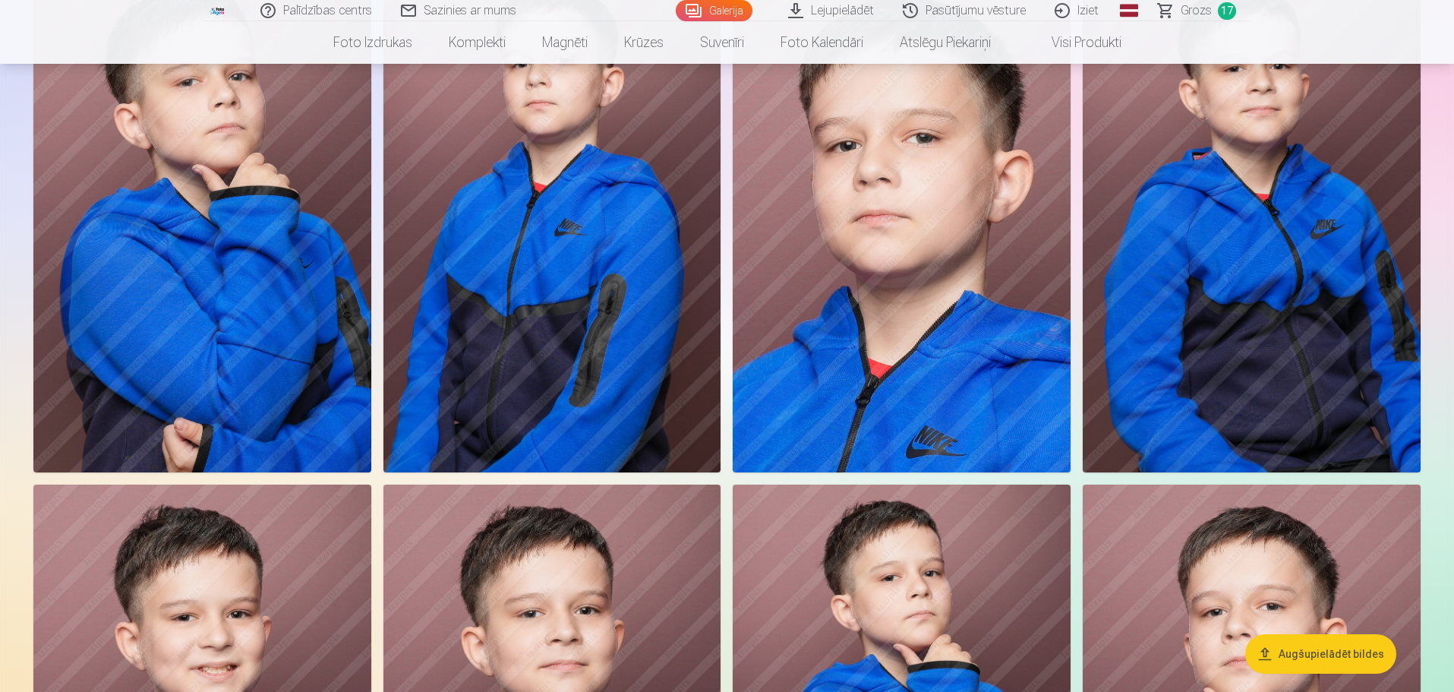
click at [635, 348] on img at bounding box center [552, 219] width 338 height 506
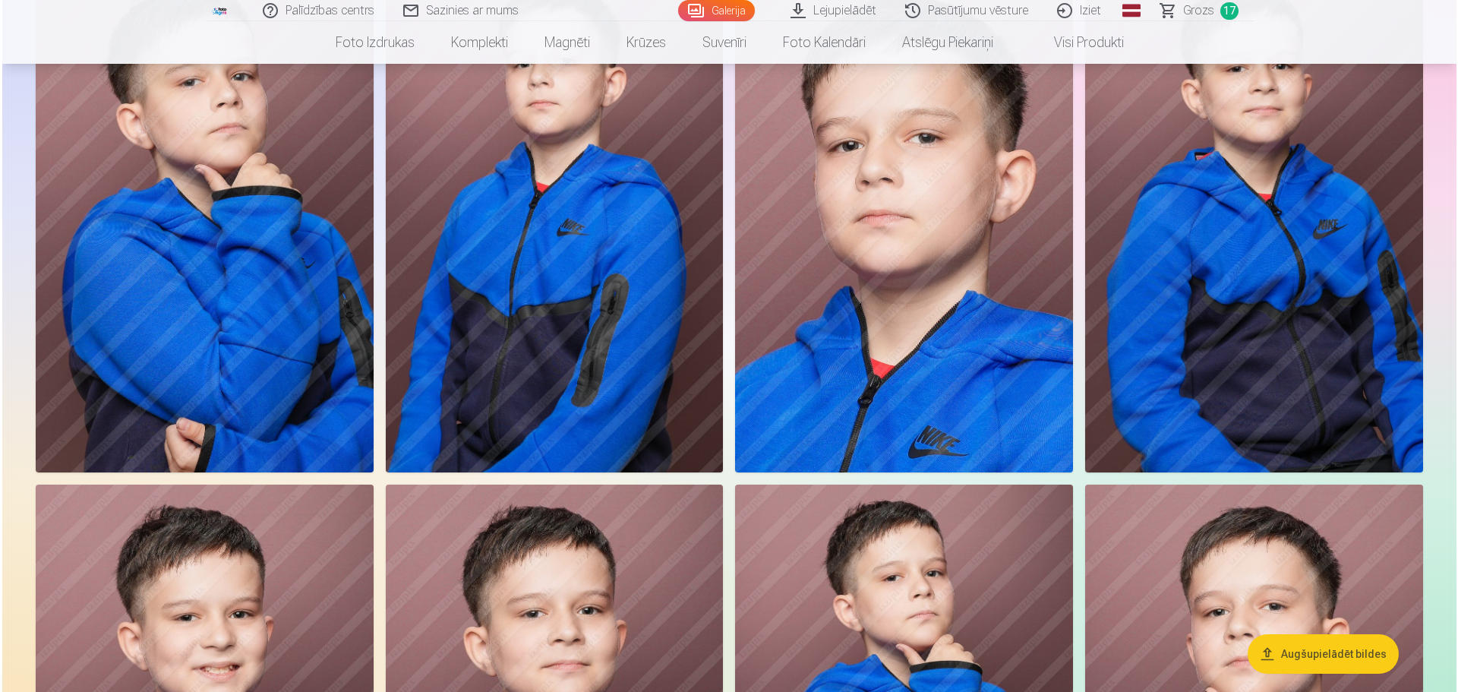
scroll to position [1674, 0]
